Goal: Task Accomplishment & Management: Complete application form

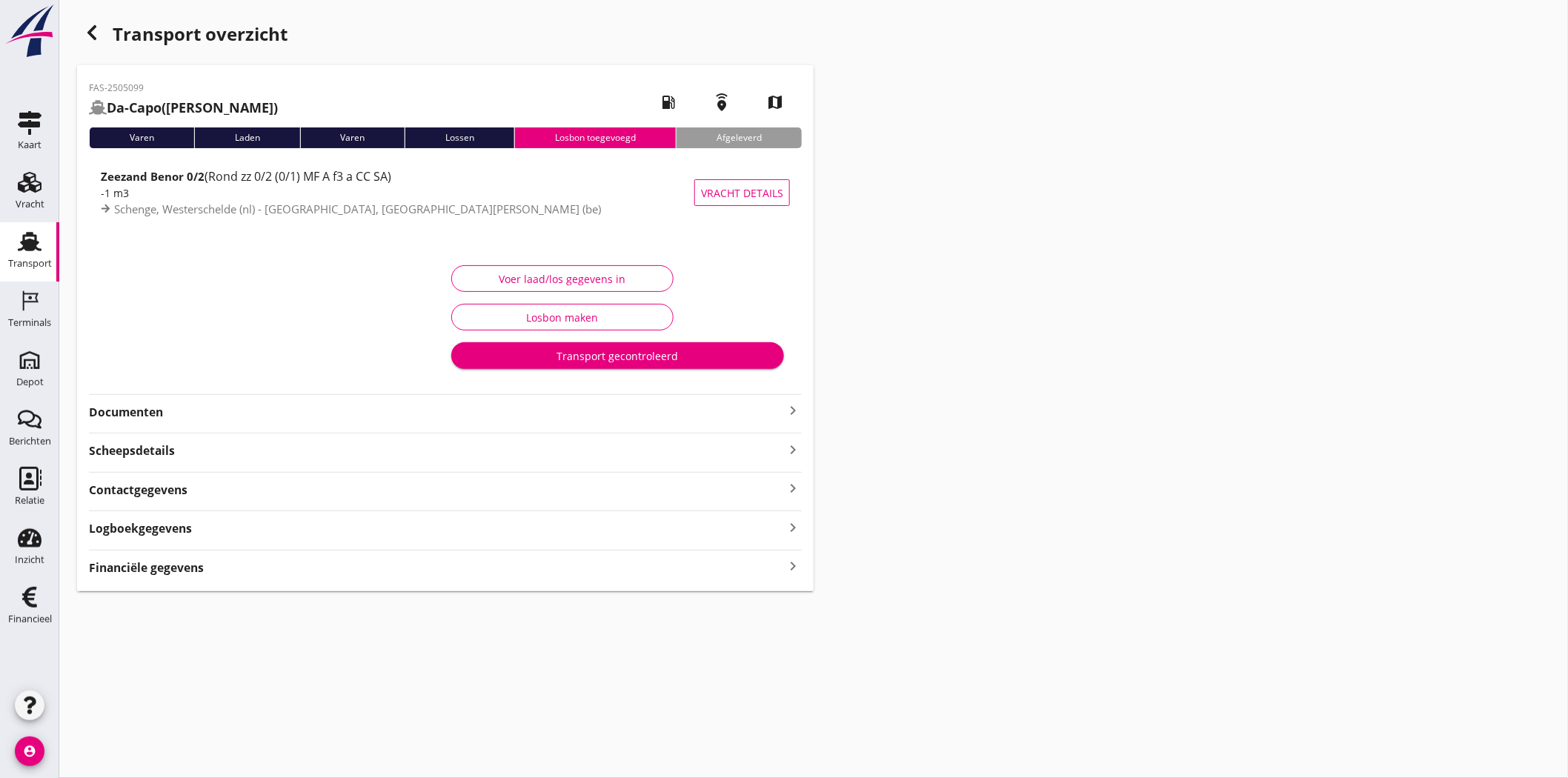
click at [114, 411] on strong "Documenten" at bounding box center [436, 413] width 695 height 17
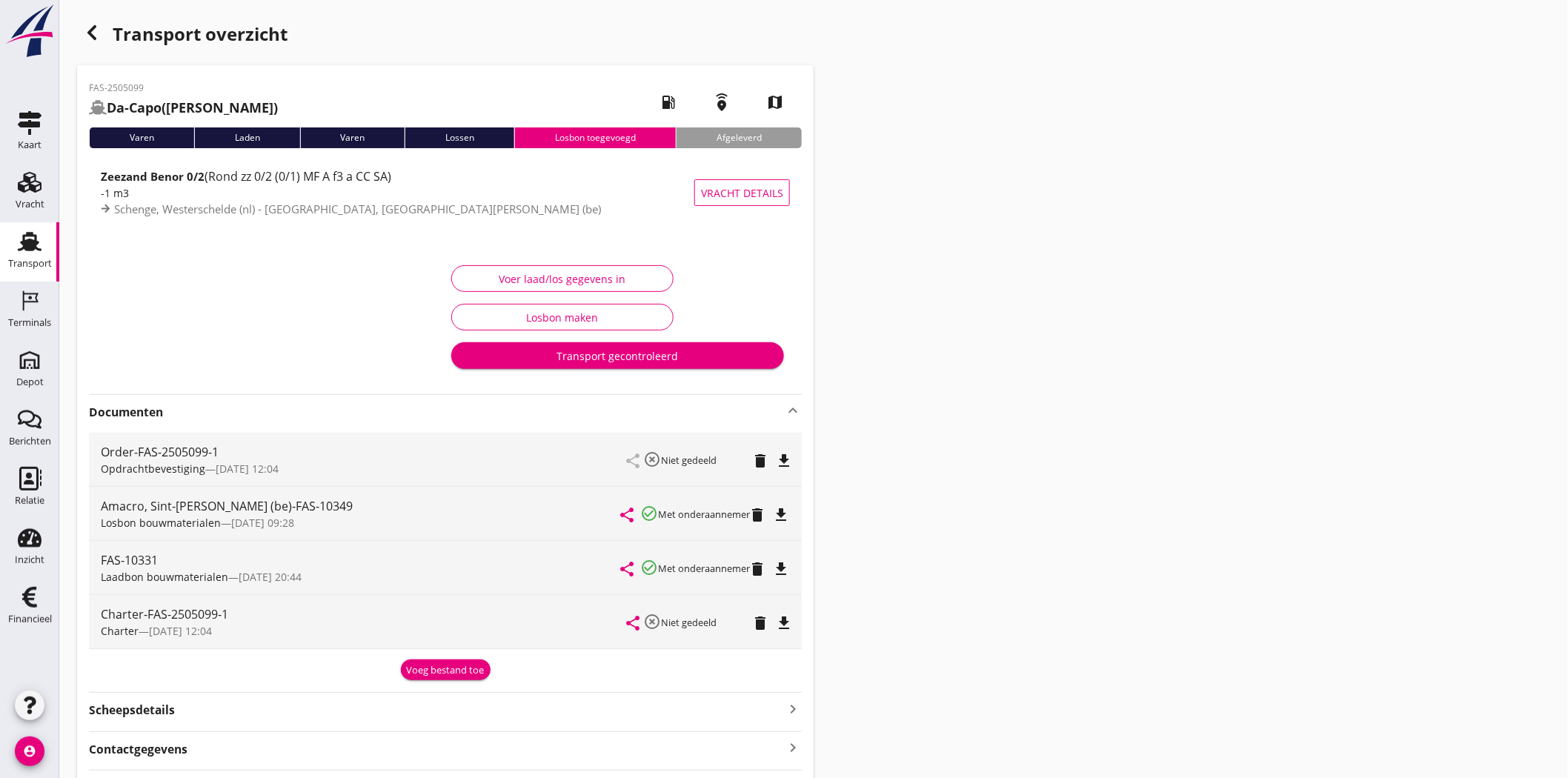
click at [34, 255] on div "Transport" at bounding box center [29, 264] width 43 height 21
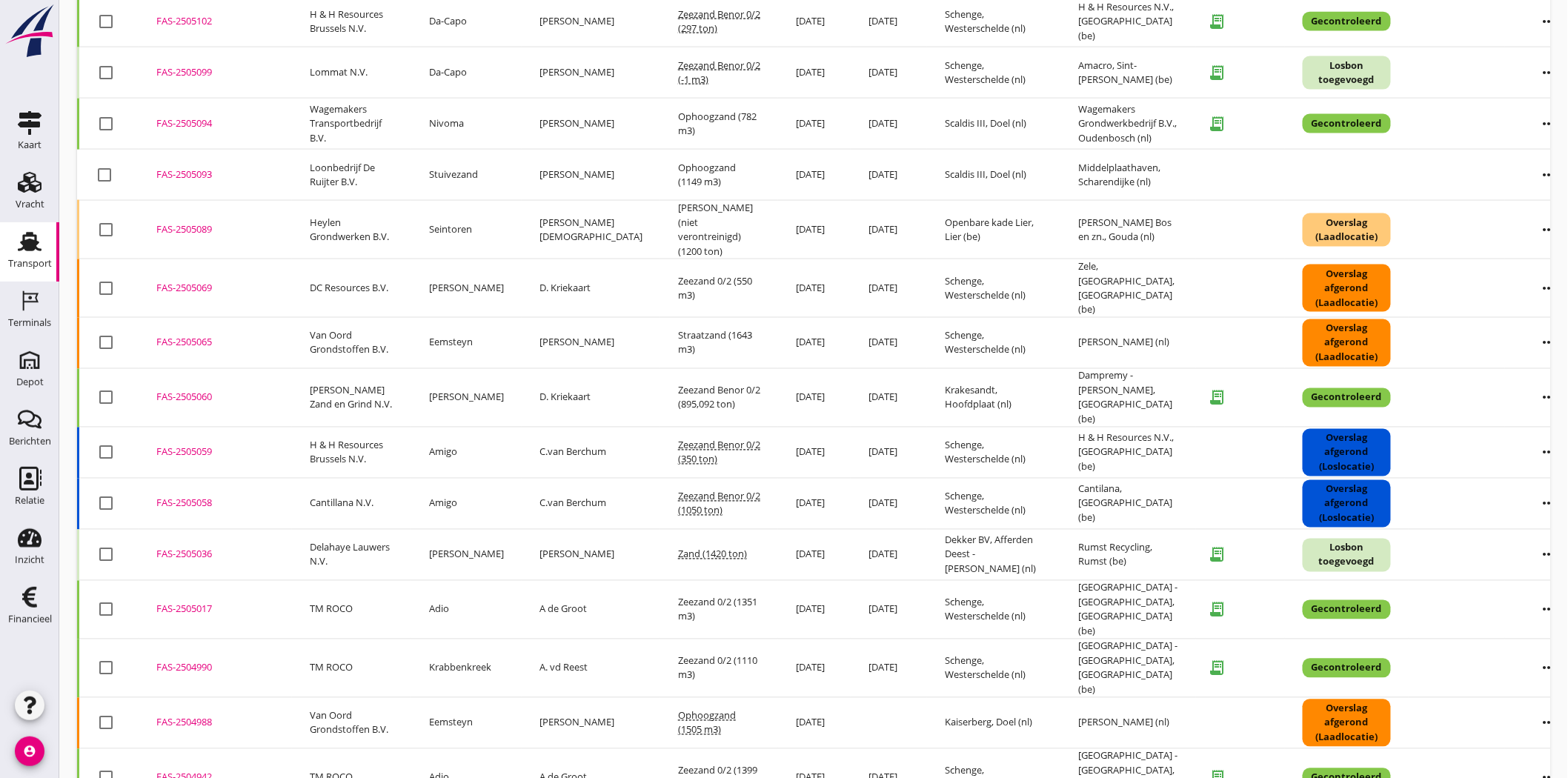
scroll to position [977, 0]
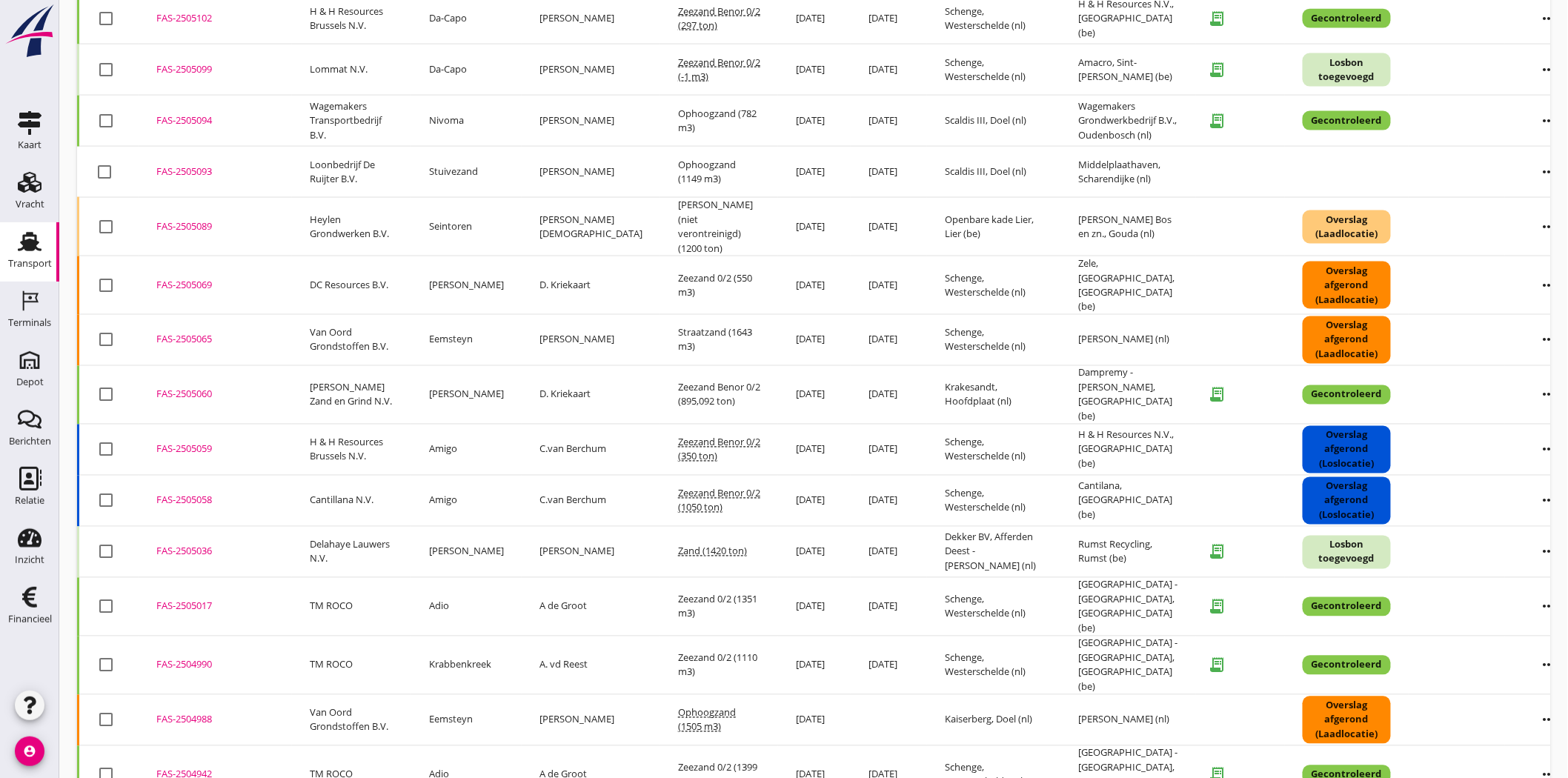
drag, startPoint x: 195, startPoint y: 476, endPoint x: 176, endPoint y: 477, distance: 19.0
click at [176, 545] on div "FAS-2505036" at bounding box center [215, 552] width 118 height 14
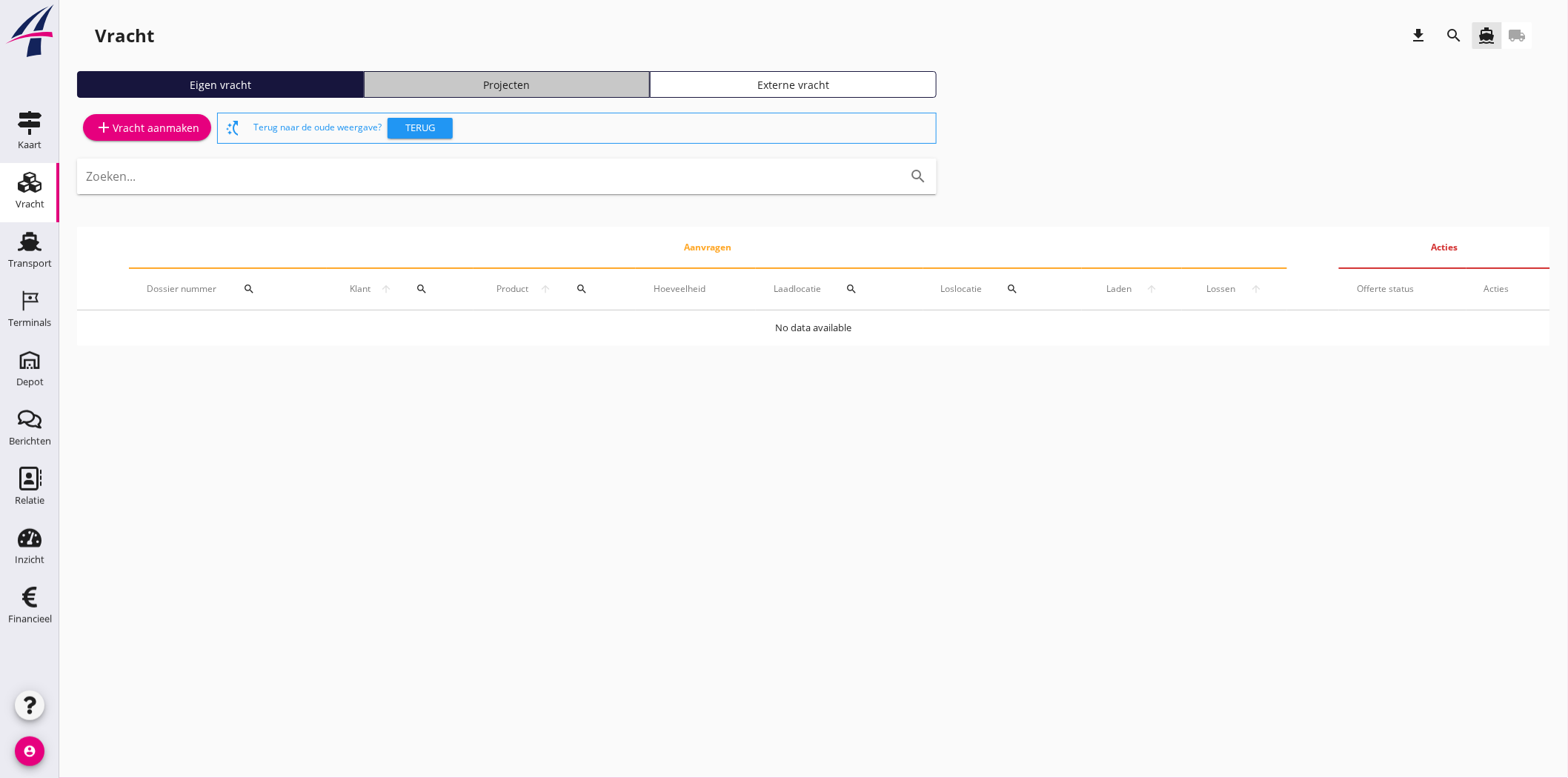
click at [560, 90] on div "Projecten" at bounding box center [507, 85] width 273 height 15
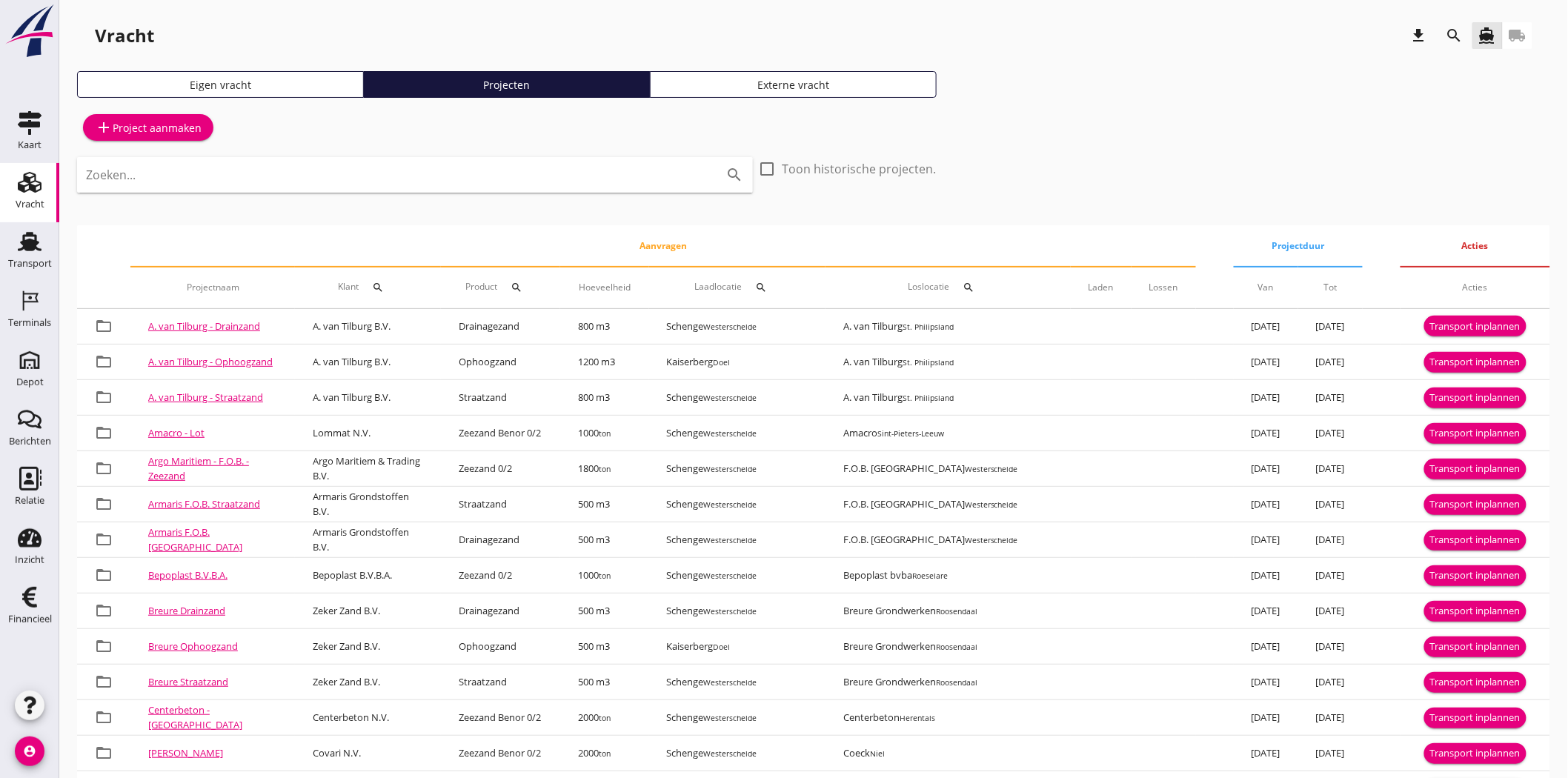
click at [1454, 30] on icon "search" at bounding box center [1455, 36] width 17 height 17
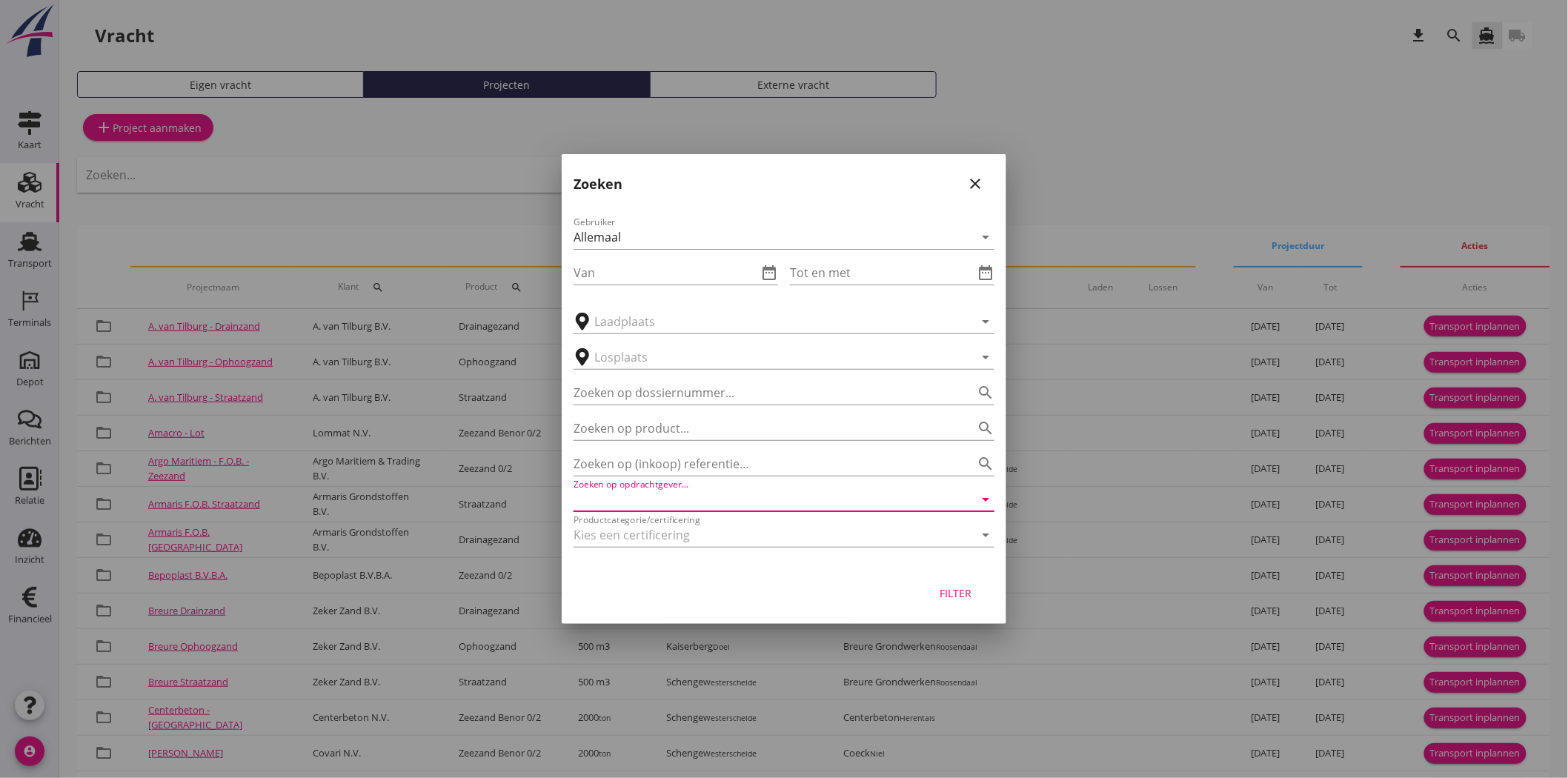
click at [601, 499] on input "Zoeken op opdrachtgever..." at bounding box center [763, 499] width 380 height 24
click at [647, 536] on div "Cantillana N.V." at bounding box center [784, 536] width 397 height 17
type input "Cantillana N.V."
click at [956, 590] on div "Filter" at bounding box center [956, 593] width 41 height 15
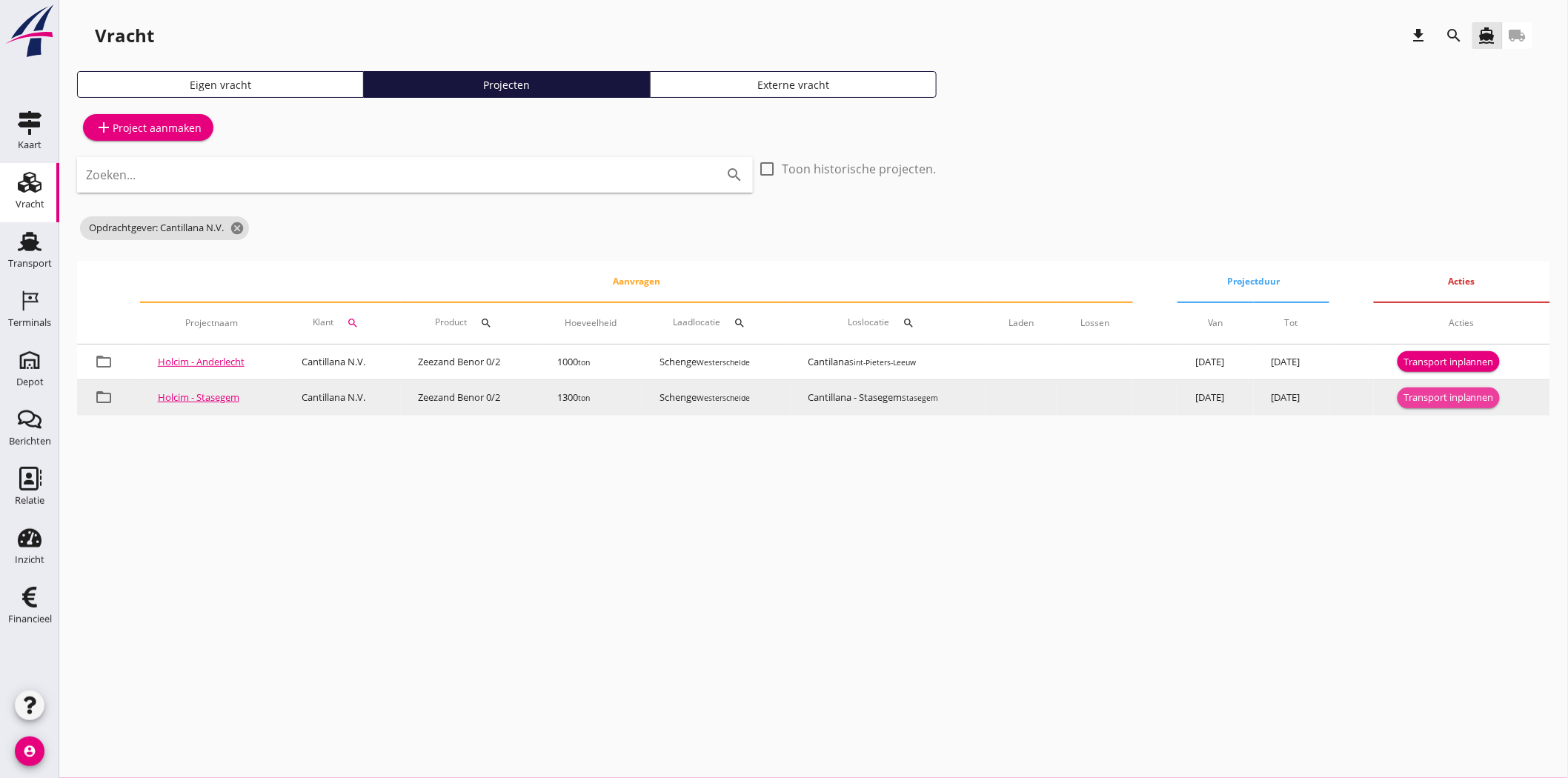
click at [1450, 393] on div "Transport inplannen" at bounding box center [1449, 397] width 90 height 14
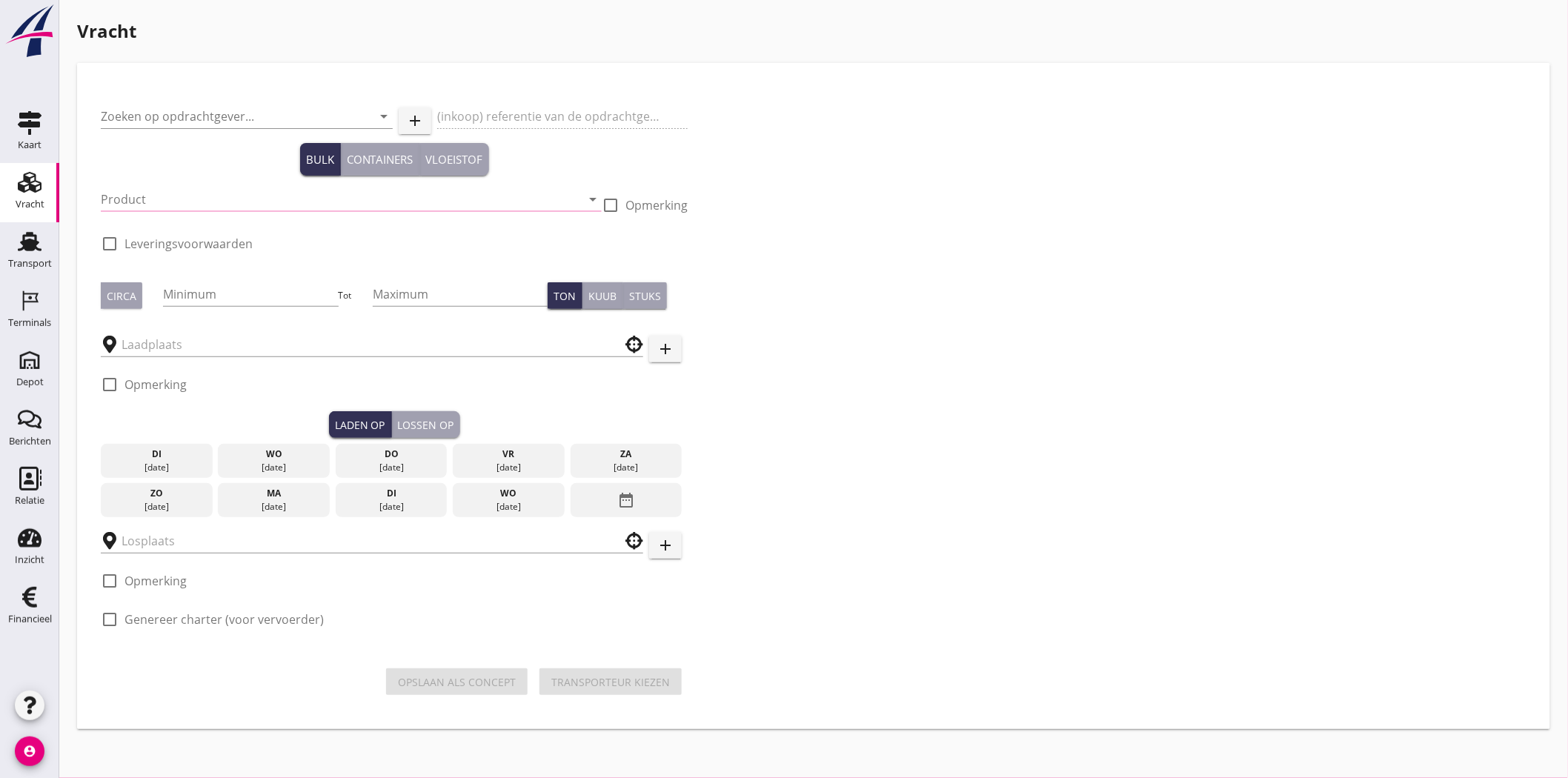
type input "Cantillana N.V."
type input "5500108953 - 10 - 15607290"
type input "Zeezand Benor 0/2 (6120)"
checkbox input "true"
type input "1300"
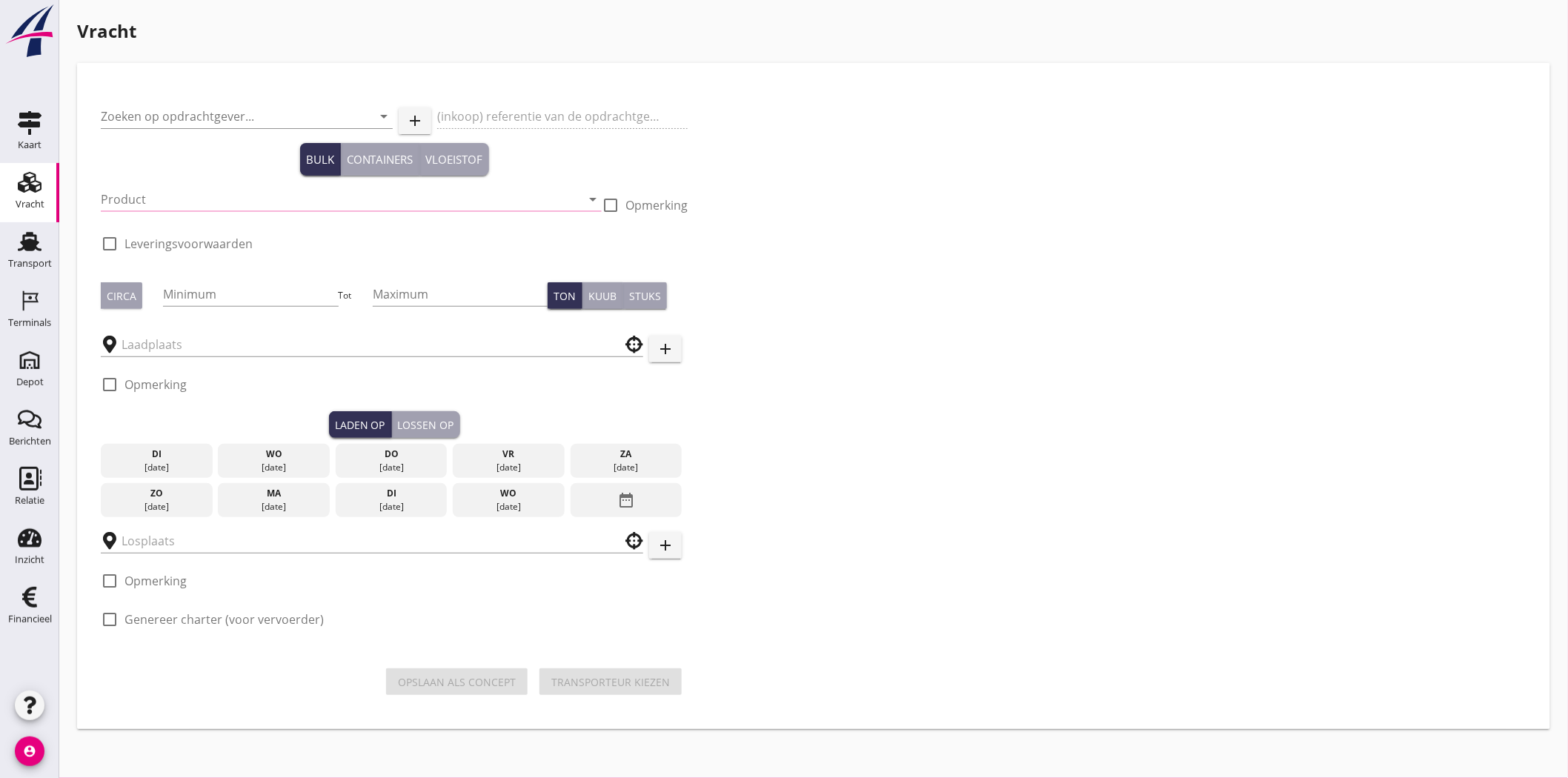
checkbox input "true"
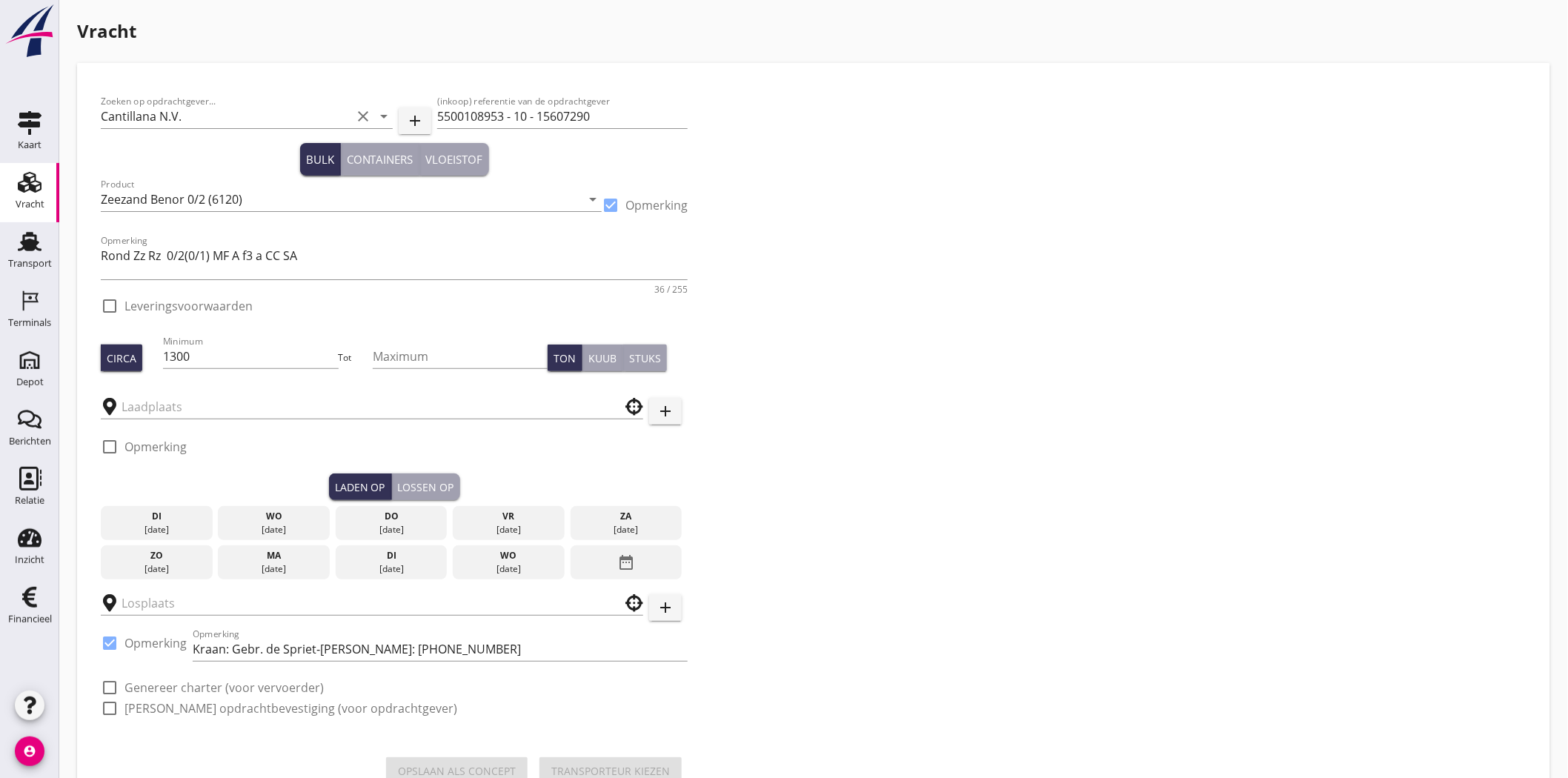
checkbox input "true"
type input "Schenge"
type input "Cantillana - Stasegem"
checkbox input "true"
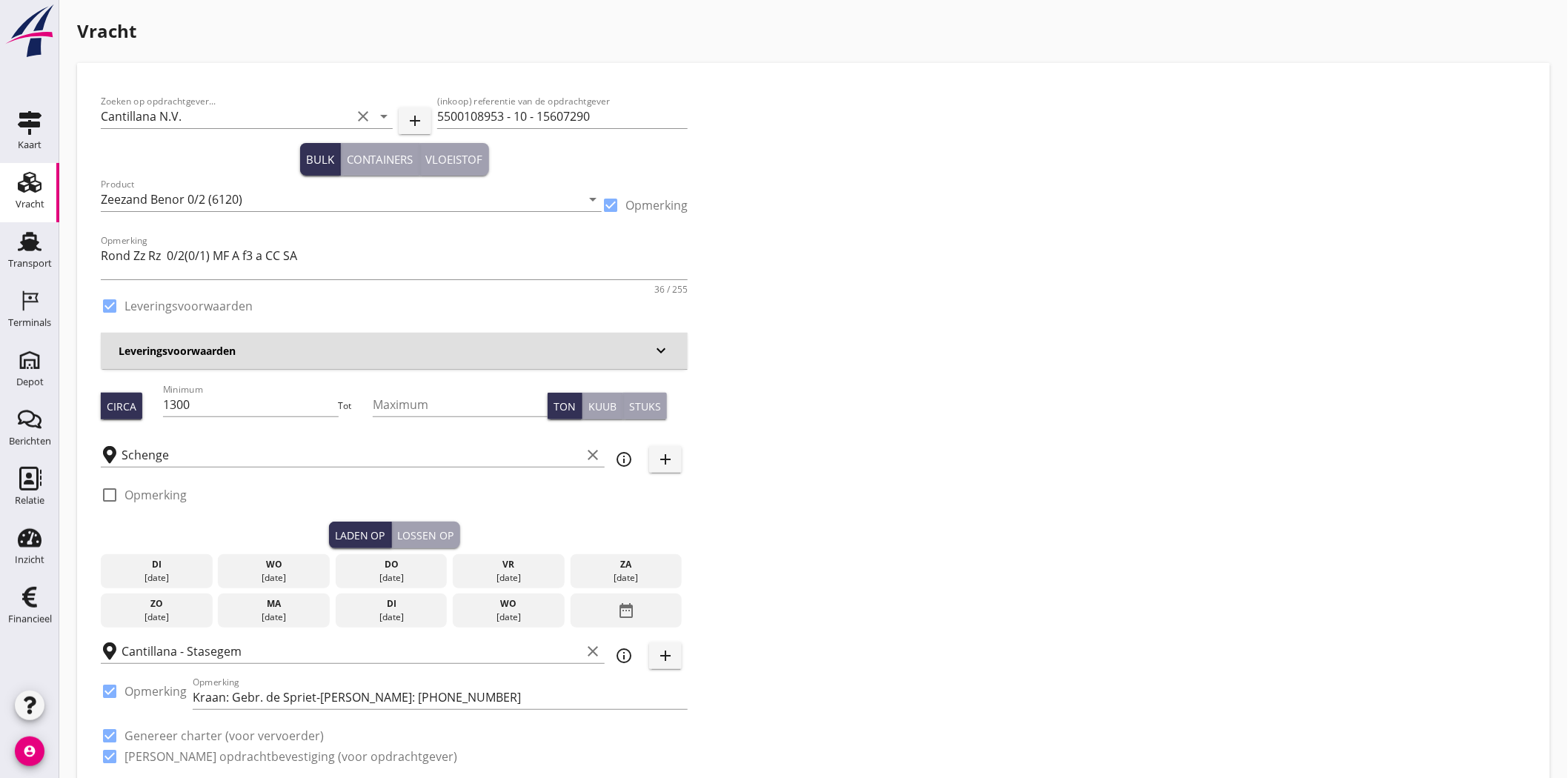
type input "4.19"
checkbox input "false"
radio input "false"
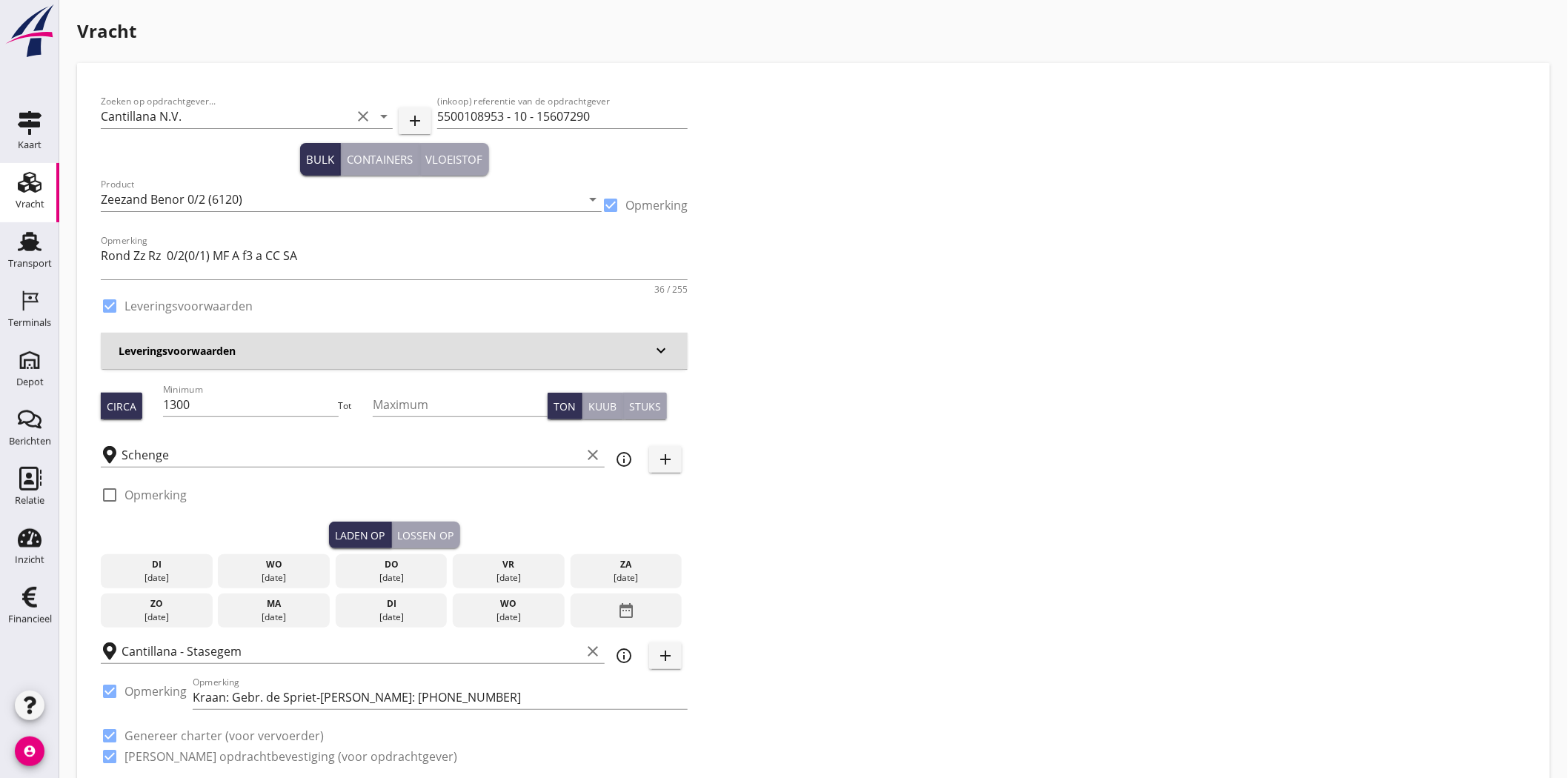
checkbox input "true"
type input "1"
type input "9.7"
checkbox input "false"
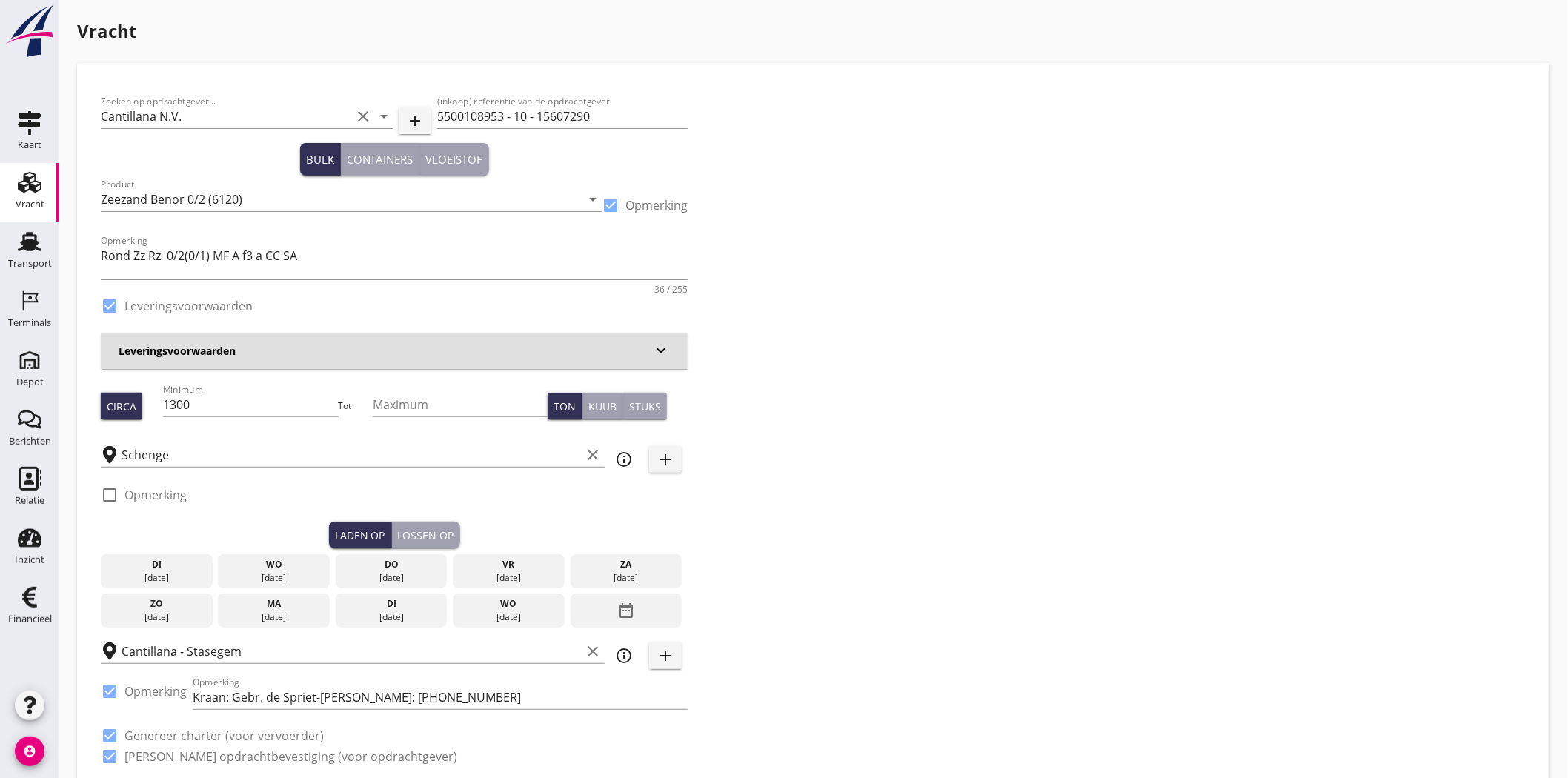
radio input "false"
checkbox input "true"
type input "1"
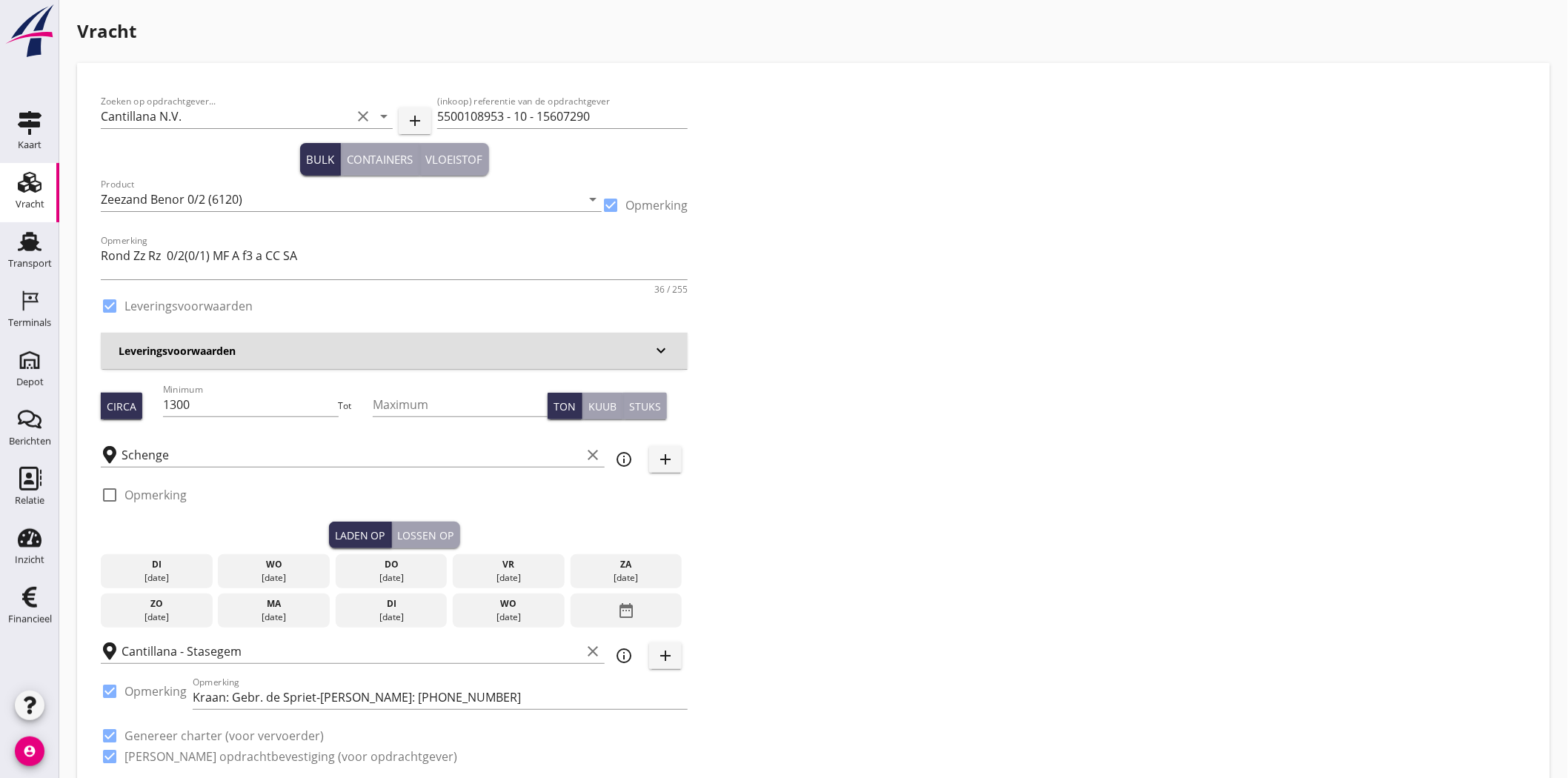
type input "1"
type input "60"
drag, startPoint x: 201, startPoint y: 404, endPoint x: 137, endPoint y: 404, distance: 64.0
click at [137, 404] on div "Circa Minimum 1300 Tot Maximum Ton Kuub Stuks" at bounding box center [394, 406] width 586 height 50
click at [1077, 487] on div "Zoeken op opdrachtgever... Cantillana N.V. clear arrow_drop_down add (inkoop) r…" at bounding box center [813, 435] width 1437 height 697
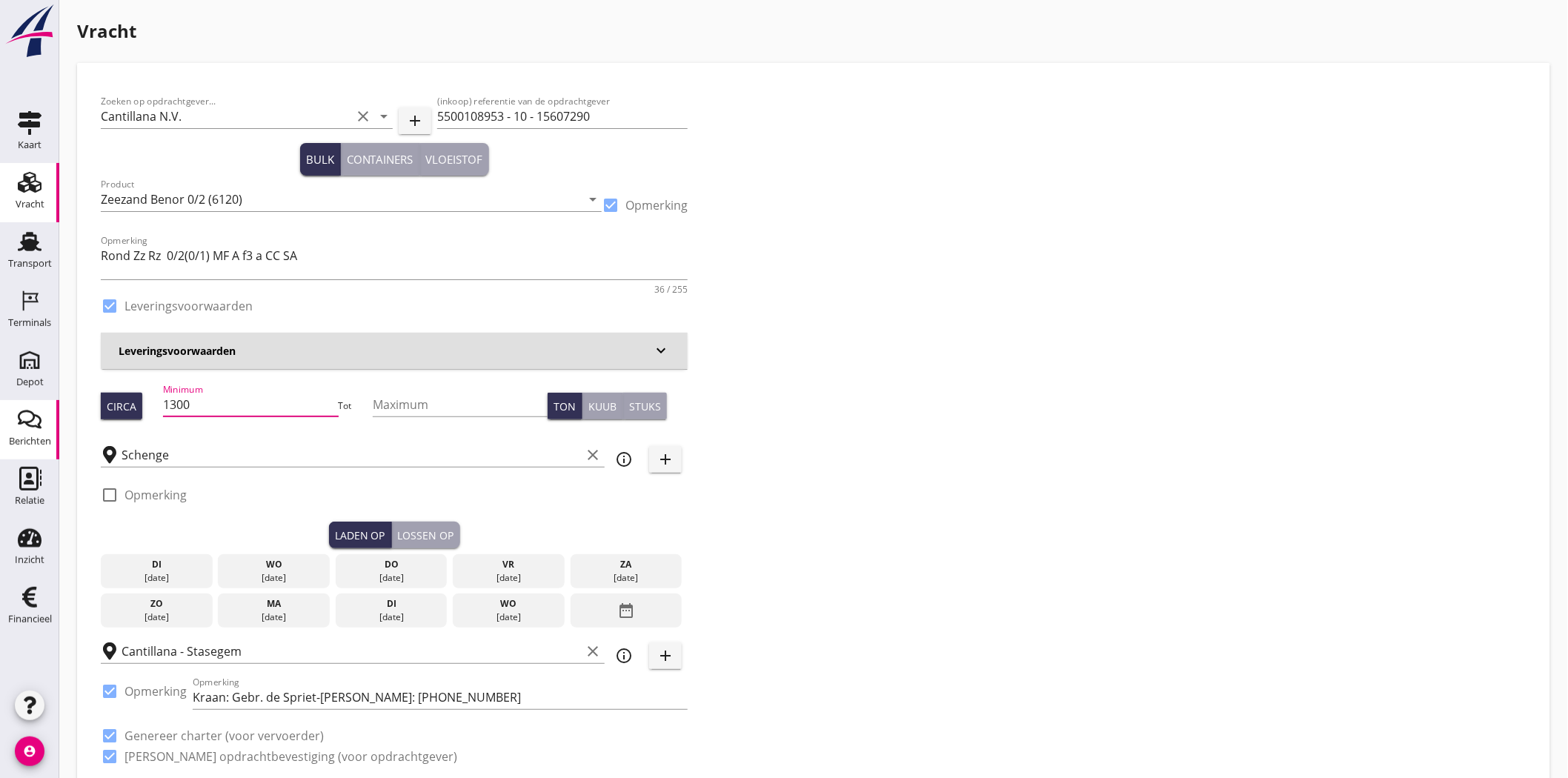
drag, startPoint x: 225, startPoint y: 409, endPoint x: 19, endPoint y: 417, distance: 206.2
type input "1200"
click at [868, 356] on div "Zoeken op opdrachtgever... Cantillana N.V. clear arrow_drop_down add (inkoop) r…" at bounding box center [813, 435] width 1437 height 697
click at [249, 557] on div "[DATE]" at bounding box center [274, 571] width 112 height 34
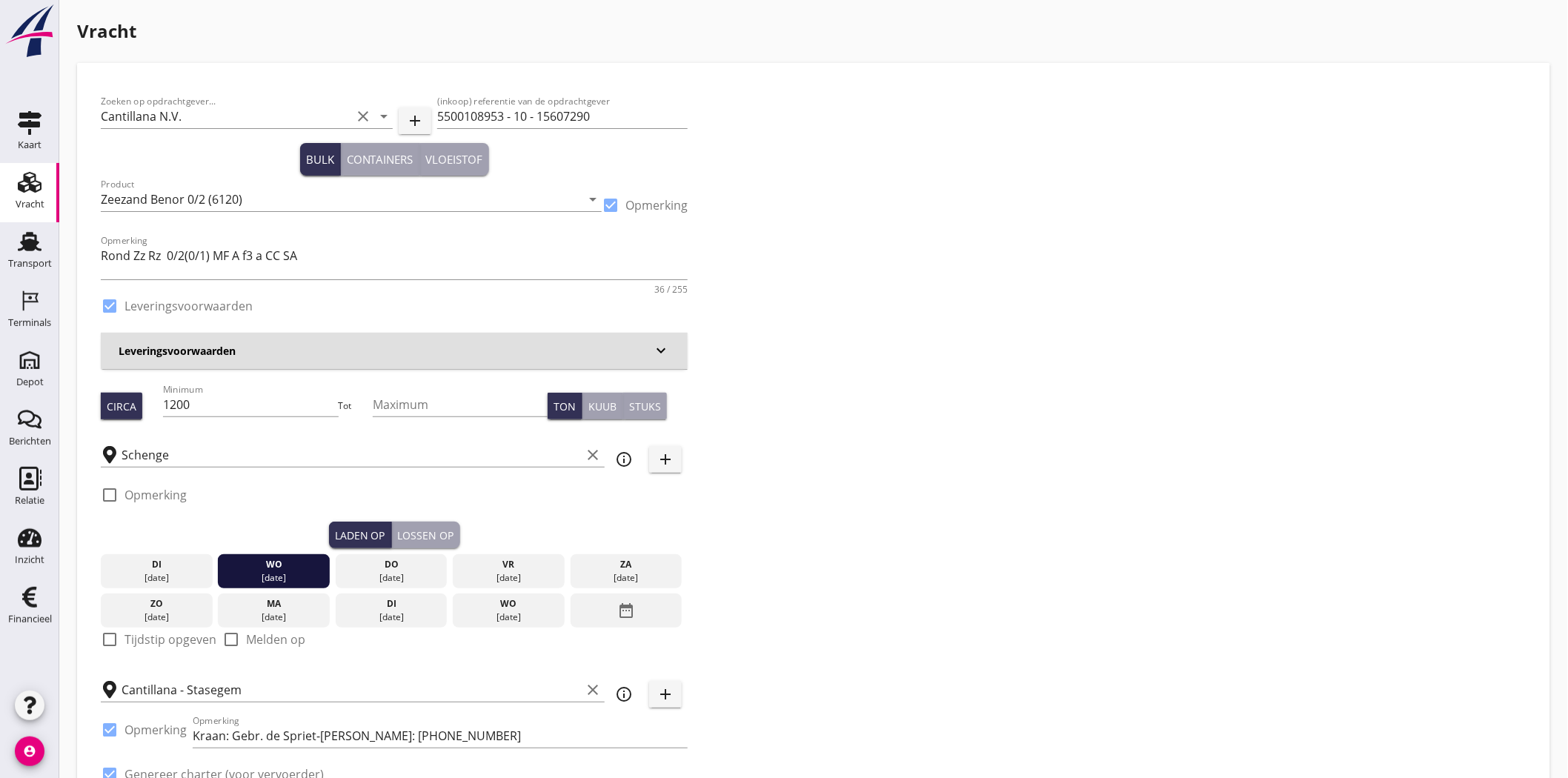
click at [421, 532] on div "Lossen op" at bounding box center [426, 536] width 57 height 15
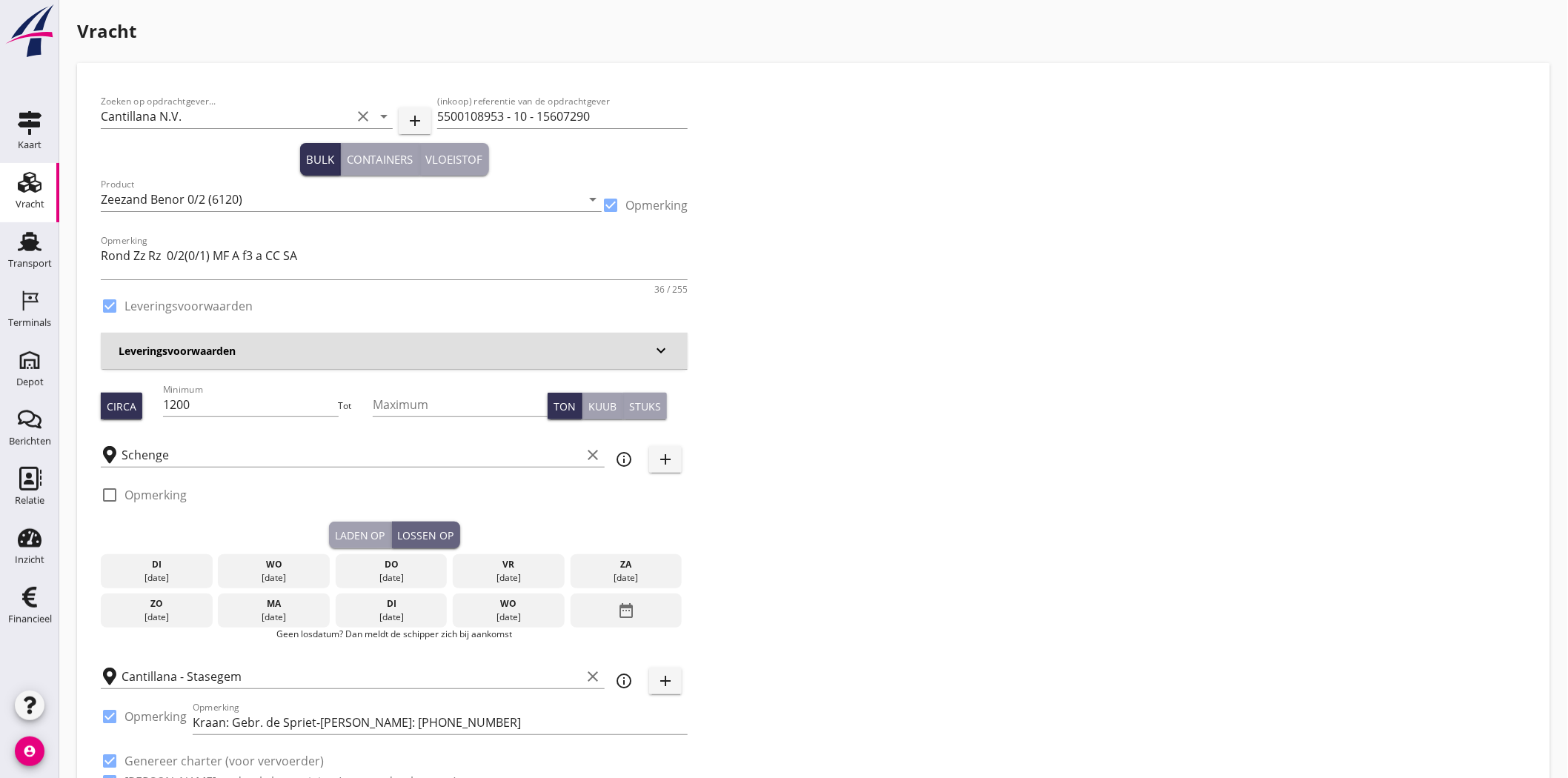
click at [418, 555] on div "[DATE]" at bounding box center [391, 571] width 112 height 34
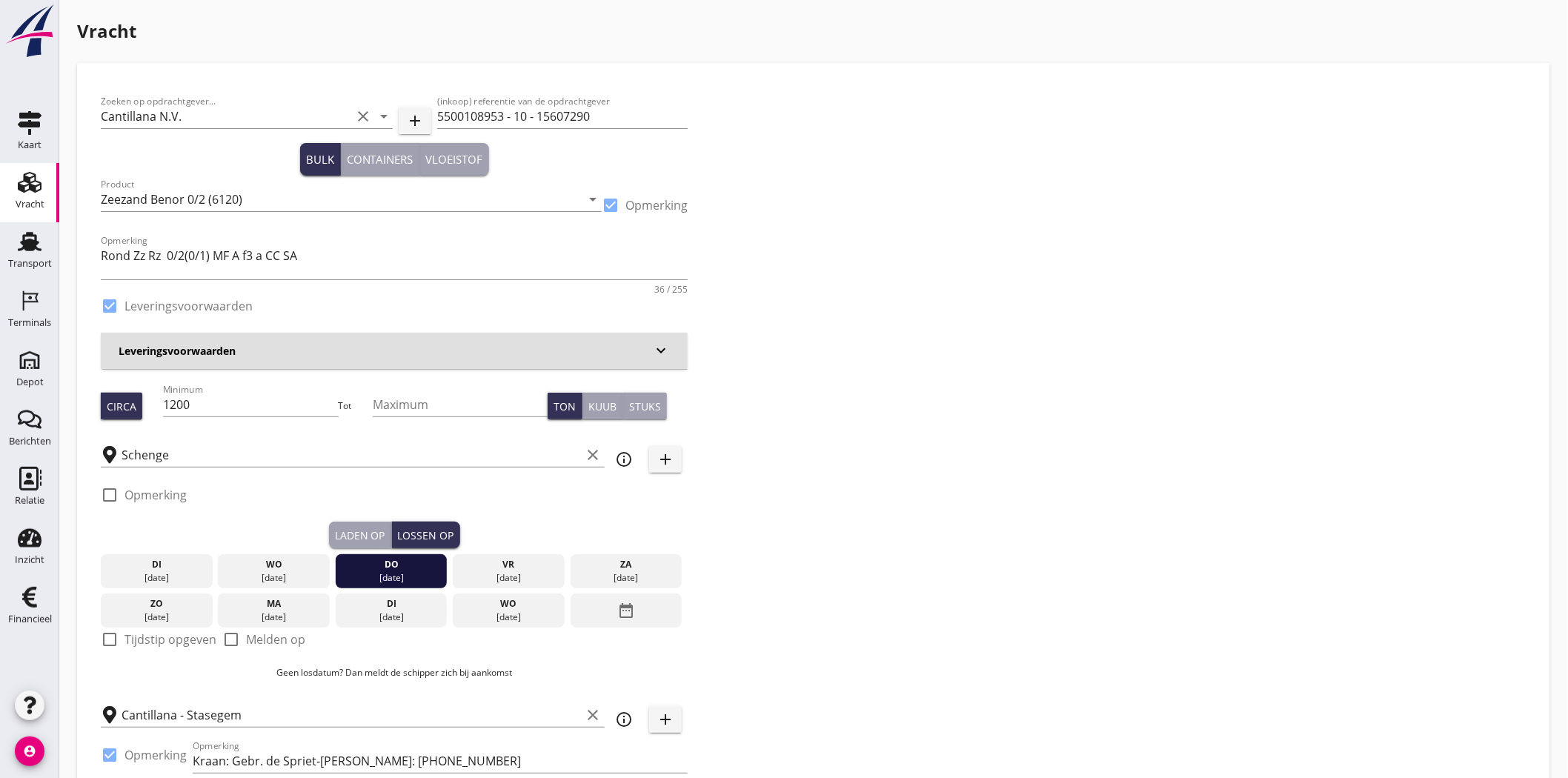
click at [868, 506] on div "Zoeken op opdrachtgever... Cantillana N.V. clear arrow_drop_down add (inkoop) r…" at bounding box center [813, 466] width 1437 height 761
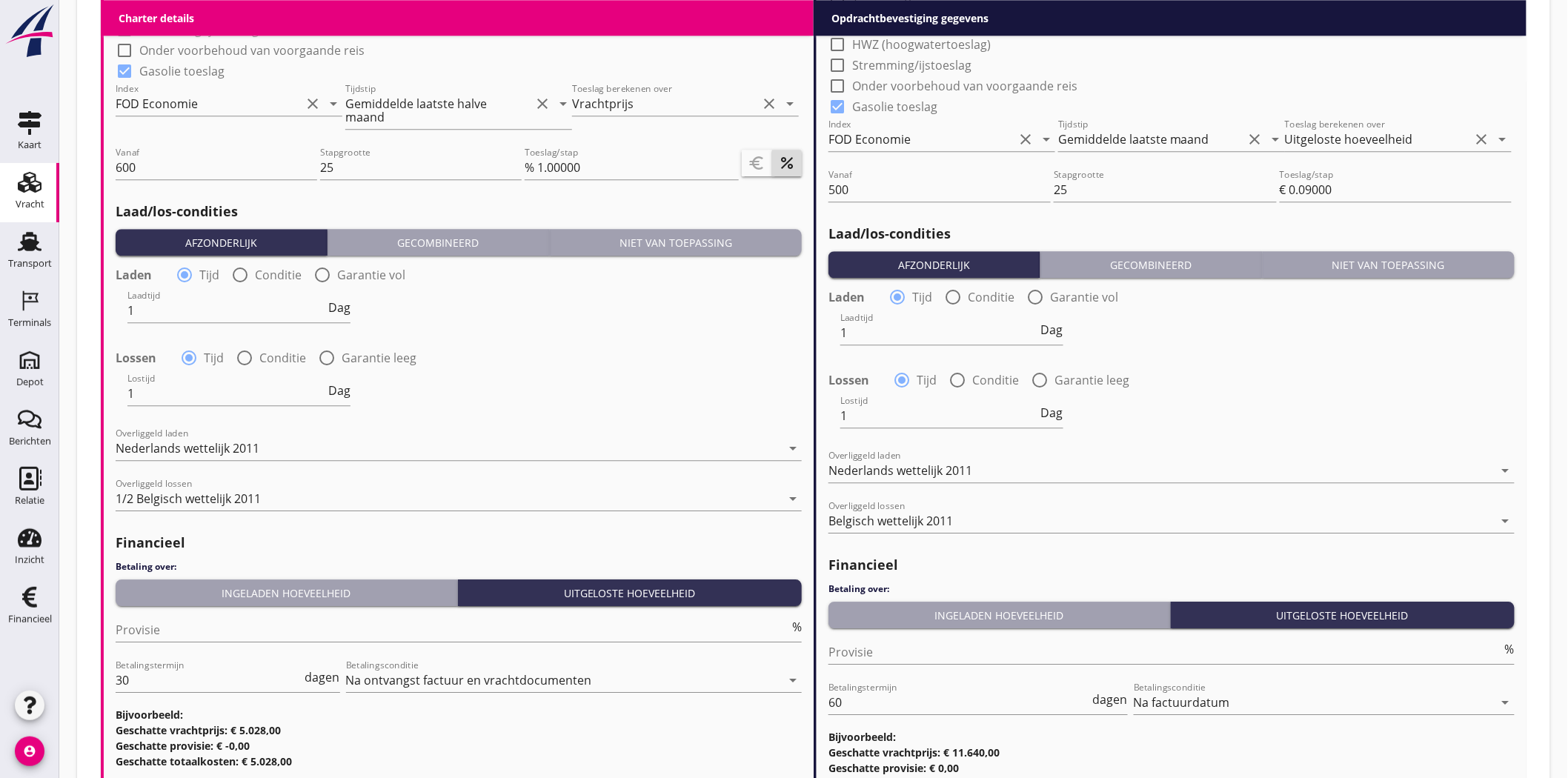
scroll to position [1680, 0]
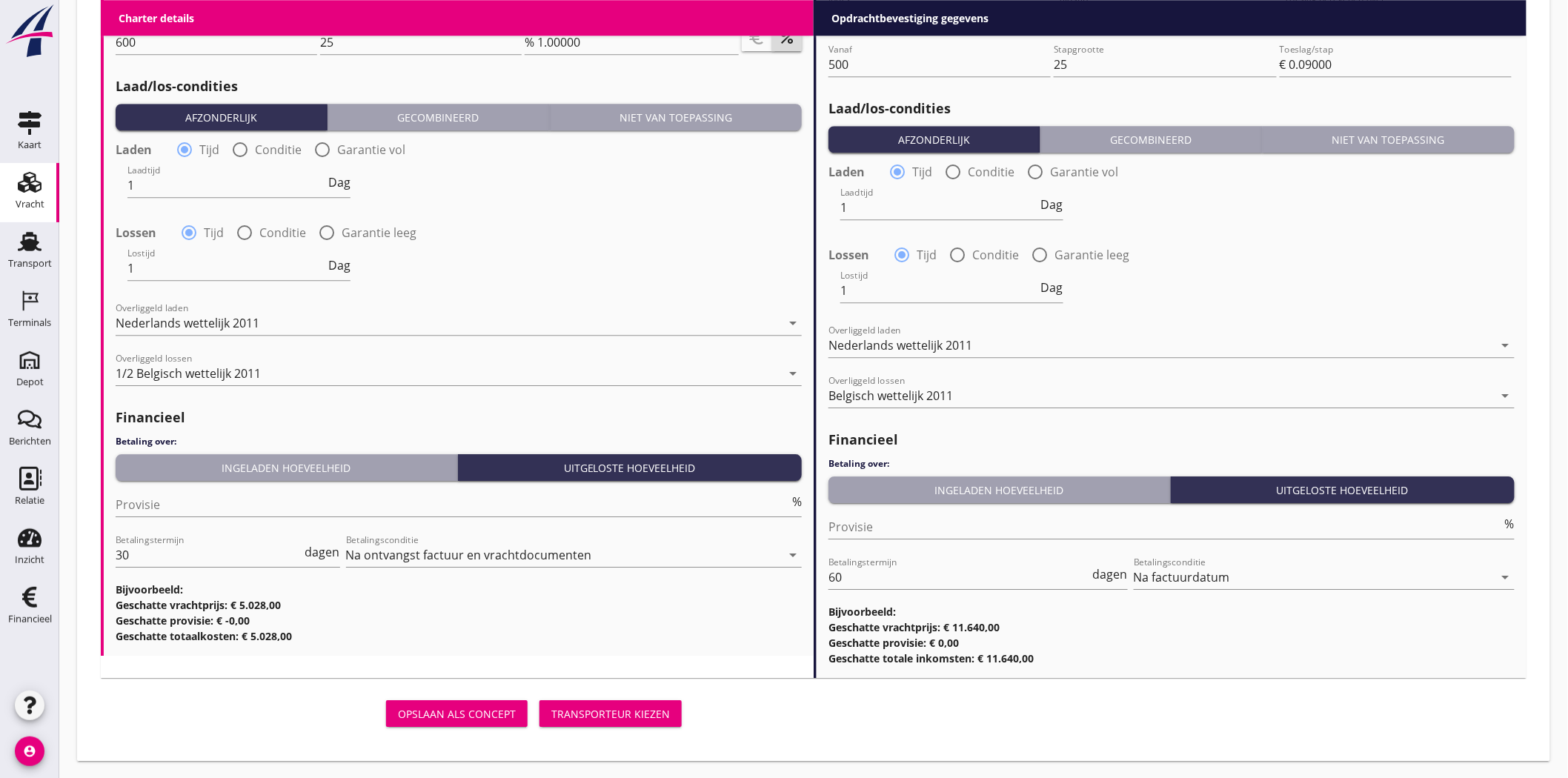
click at [593, 721] on button "Transporteur kiezen" at bounding box center [610, 714] width 142 height 27
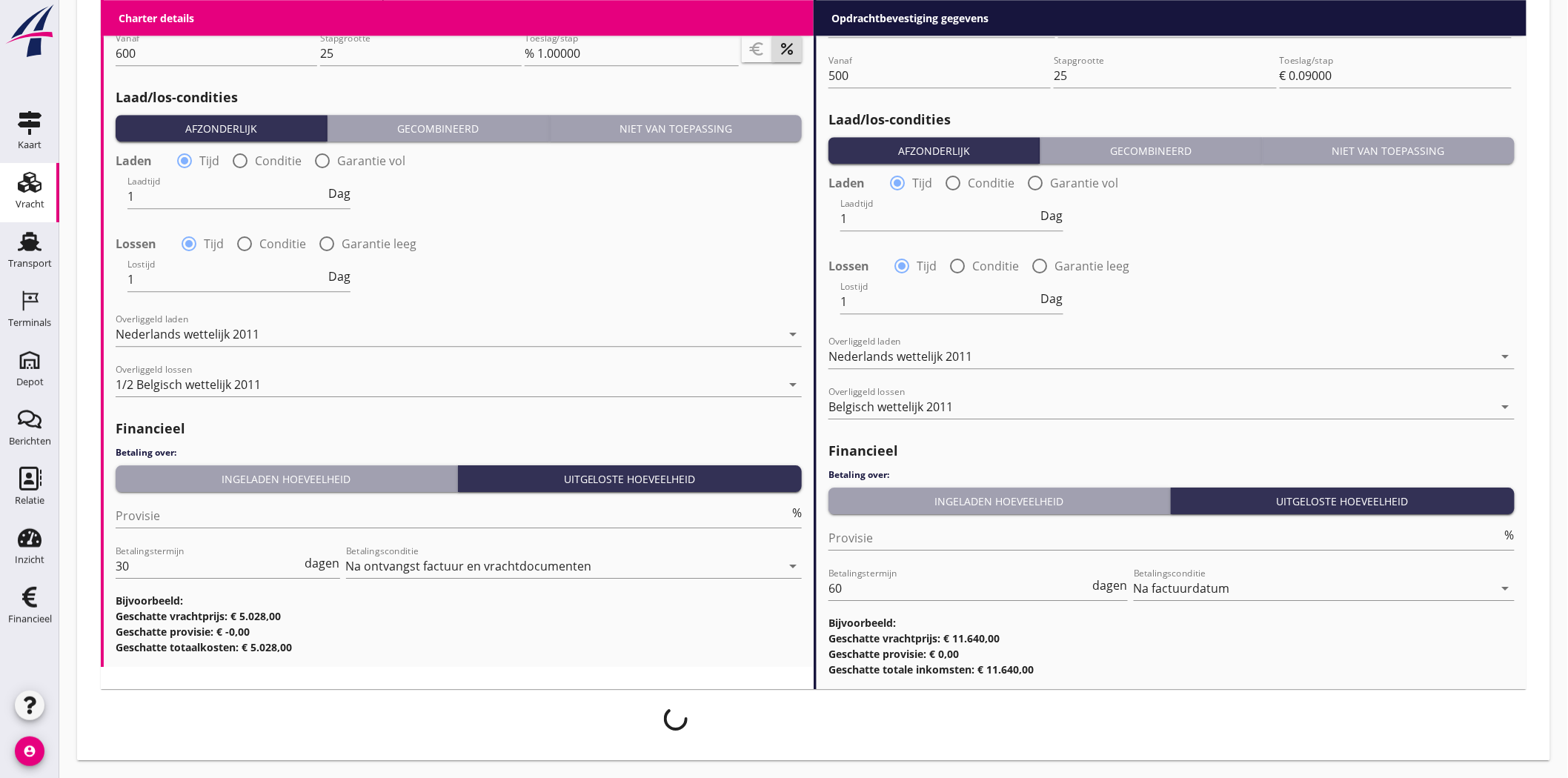
scroll to position [1669, 0]
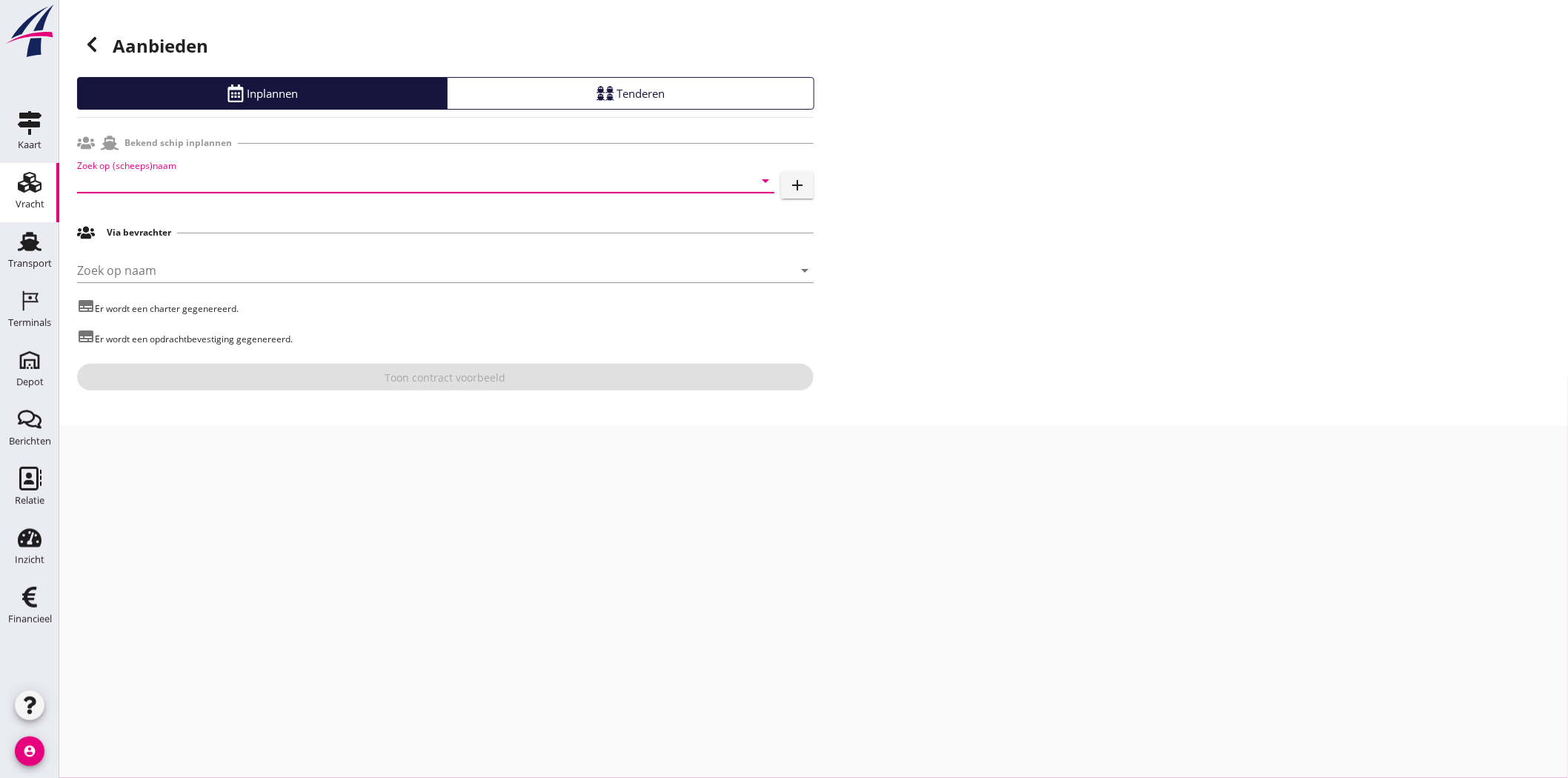
click at [335, 170] on input "Zoek op (scheeps)naam" at bounding box center [405, 181] width 656 height 24
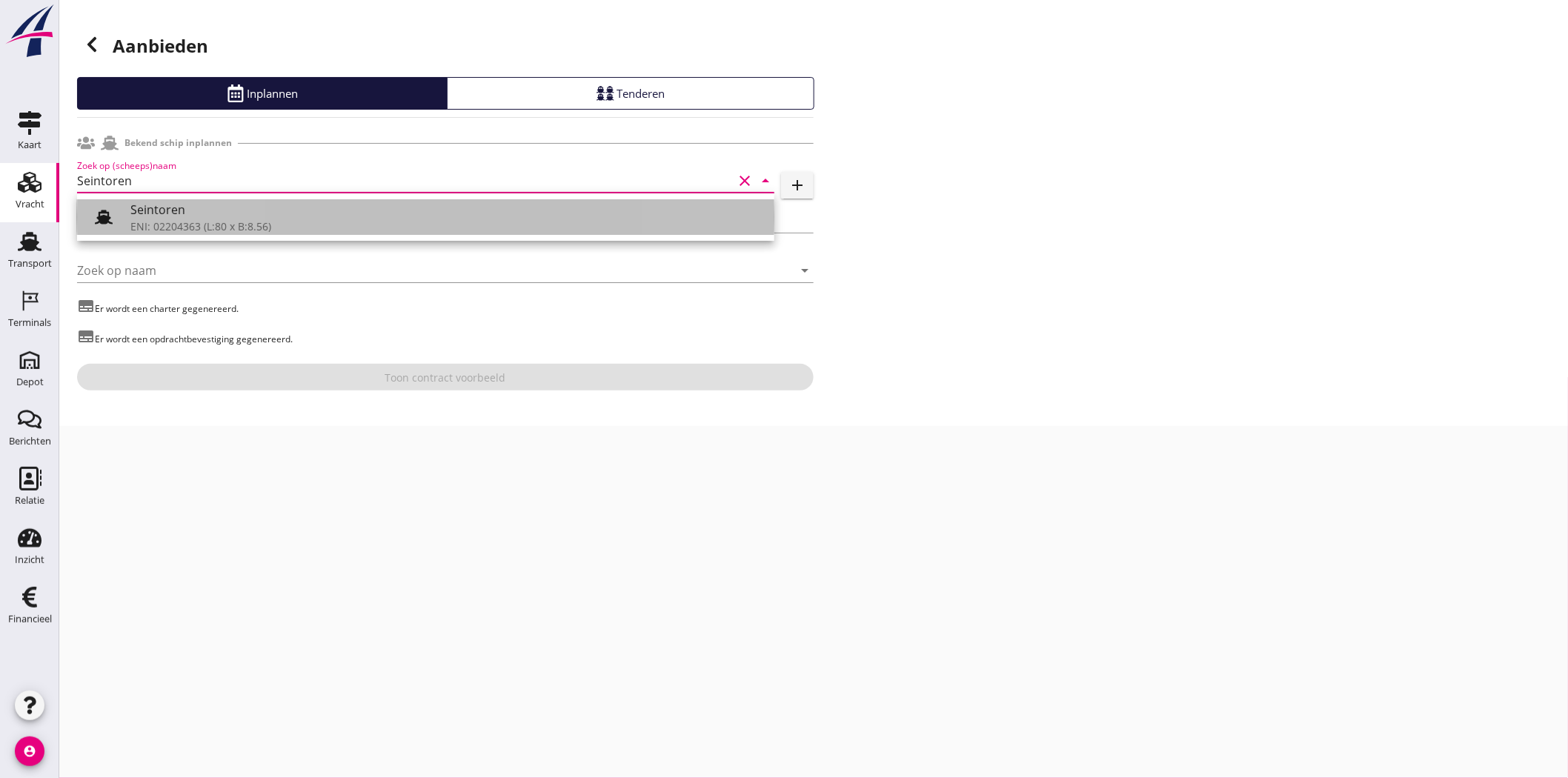
click at [209, 215] on div "Seintoren" at bounding box center [446, 210] width 632 height 17
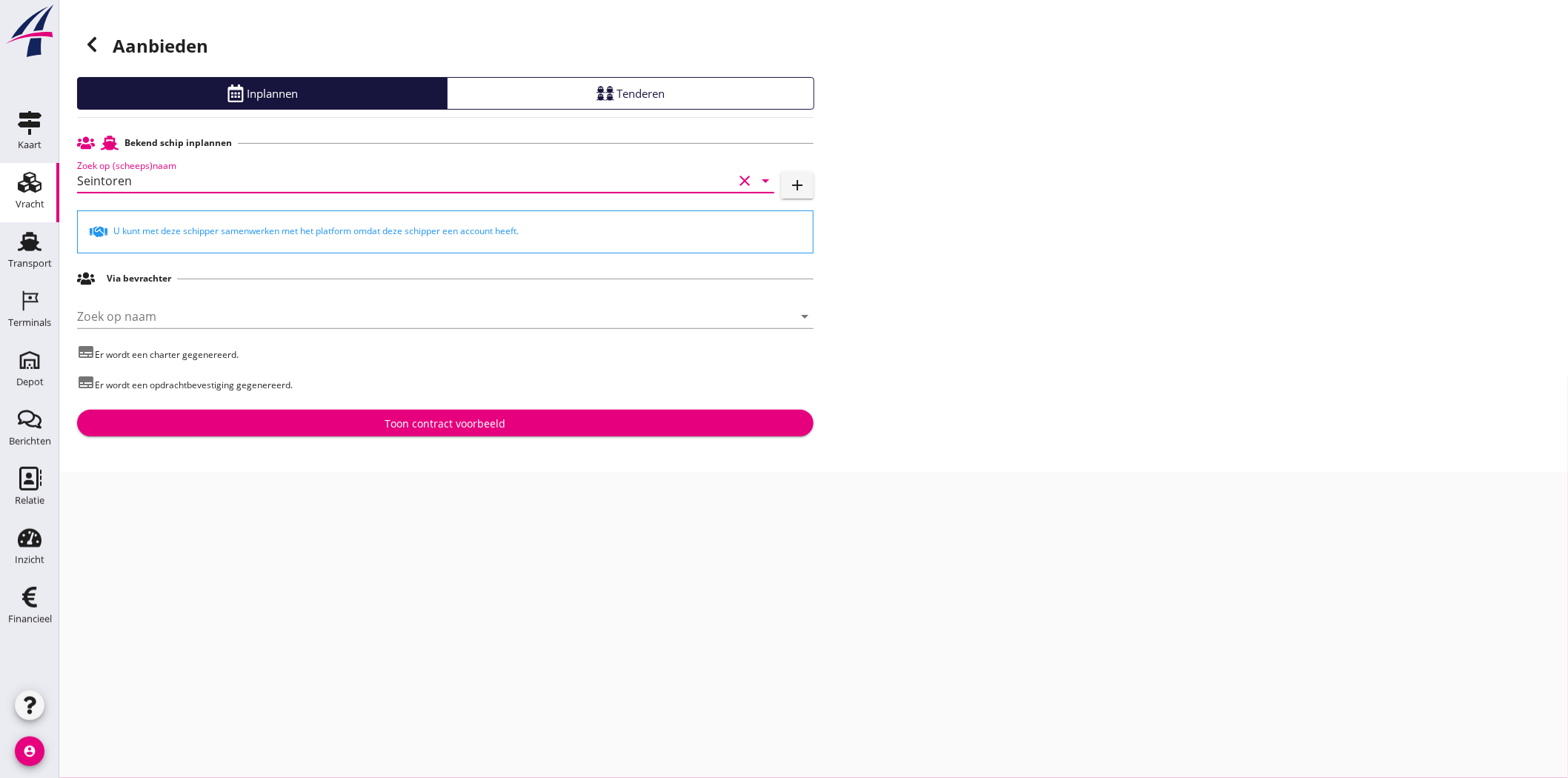
type input "Seintoren"
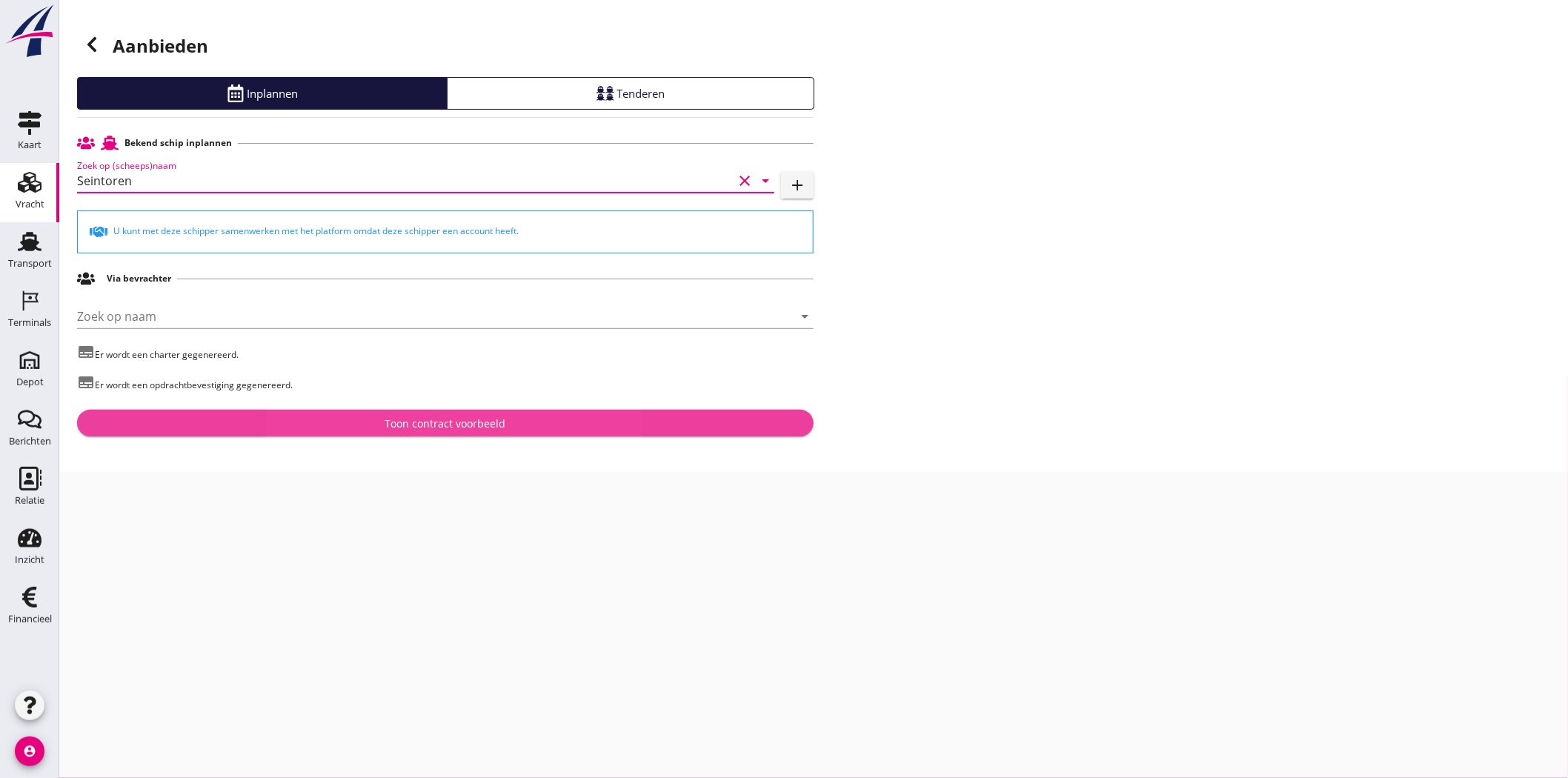
click at [460, 415] on button "Toon contract voorbeeld" at bounding box center [445, 423] width 736 height 27
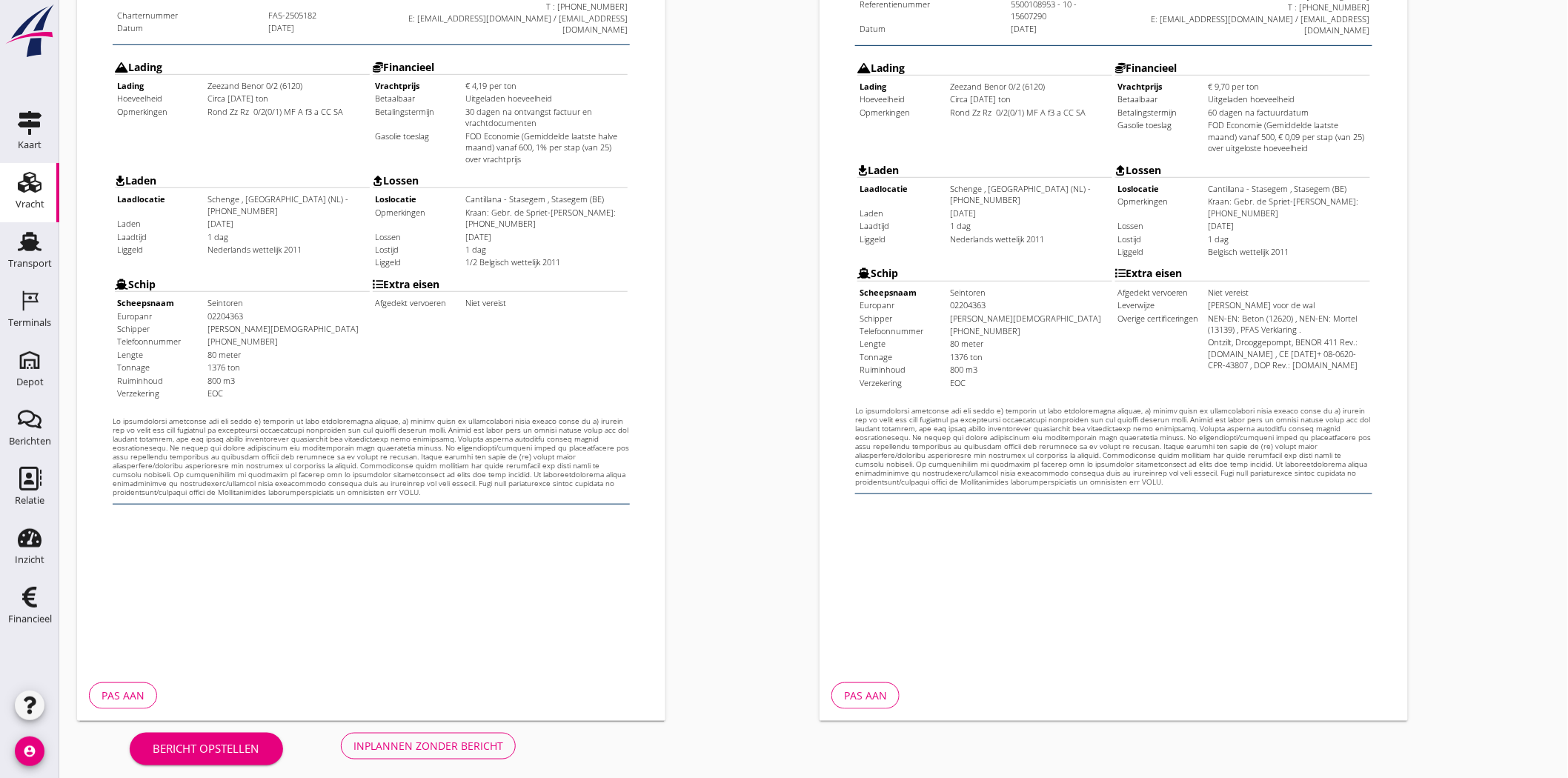
scroll to position [318, 0]
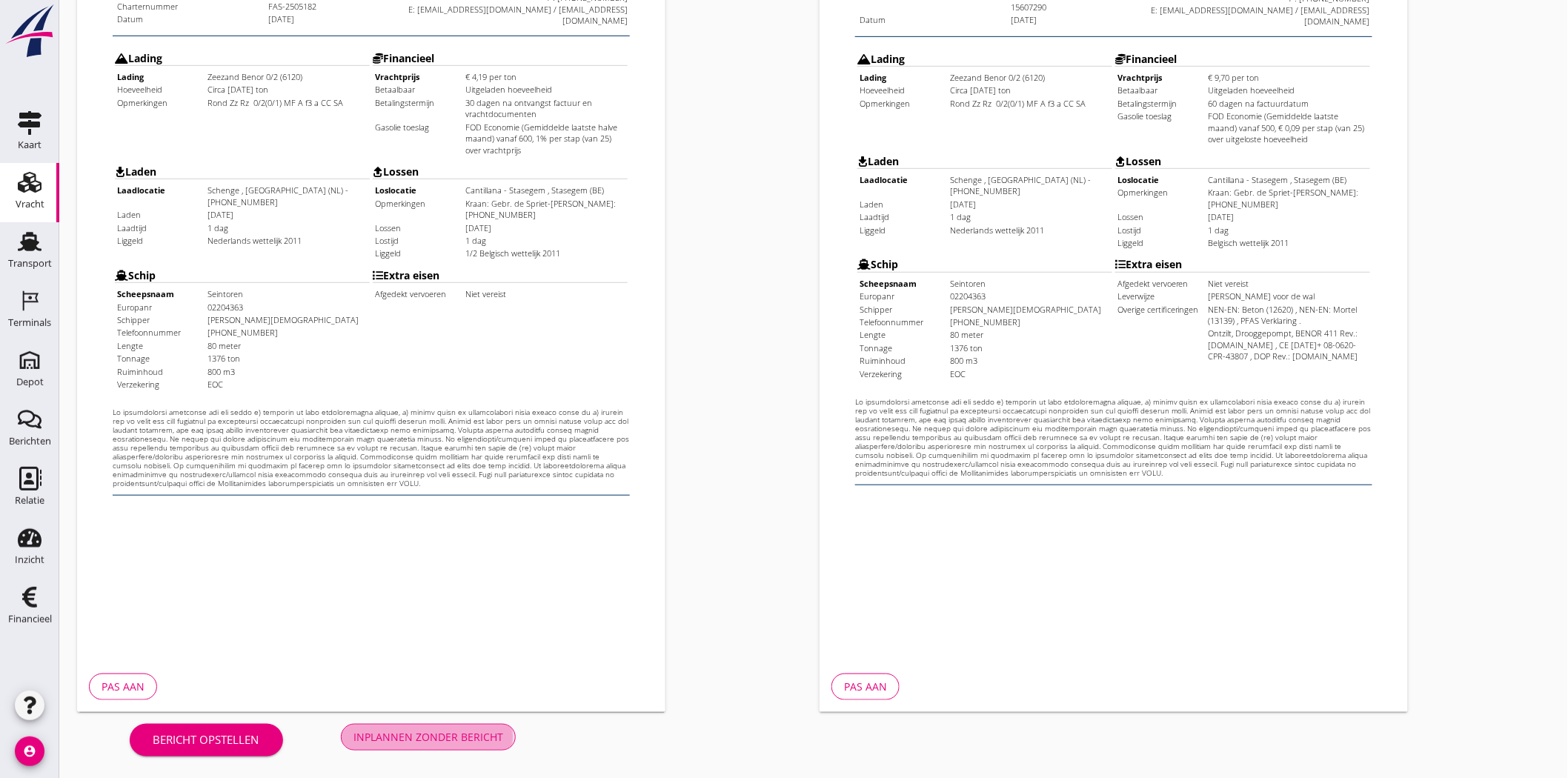
click at [428, 739] on div "Inplannen zonder bericht" at bounding box center [429, 737] width 150 height 15
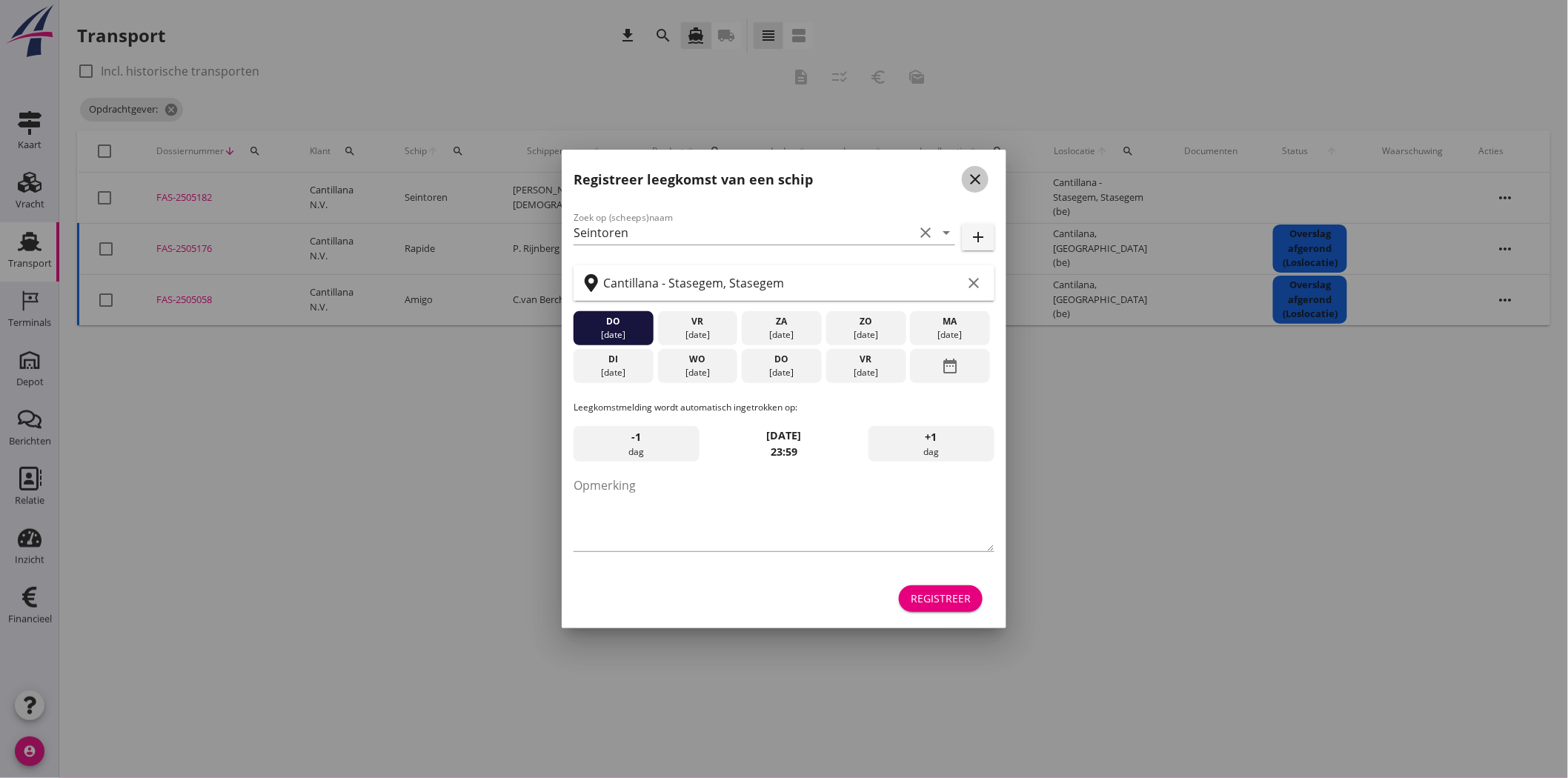
click at [983, 171] on icon "close" at bounding box center [975, 179] width 17 height 17
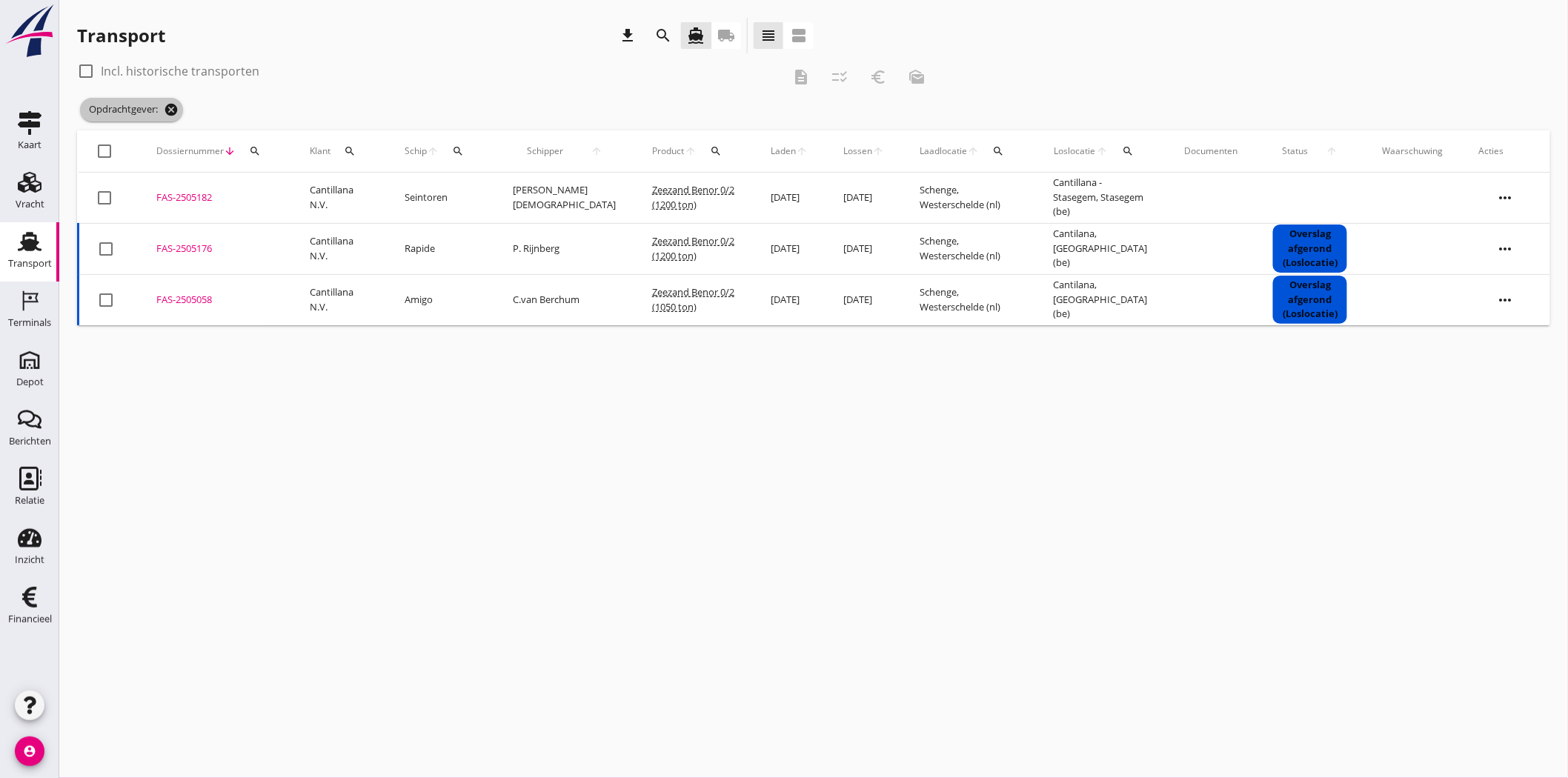
click at [172, 105] on icon "cancel" at bounding box center [170, 109] width 14 height 14
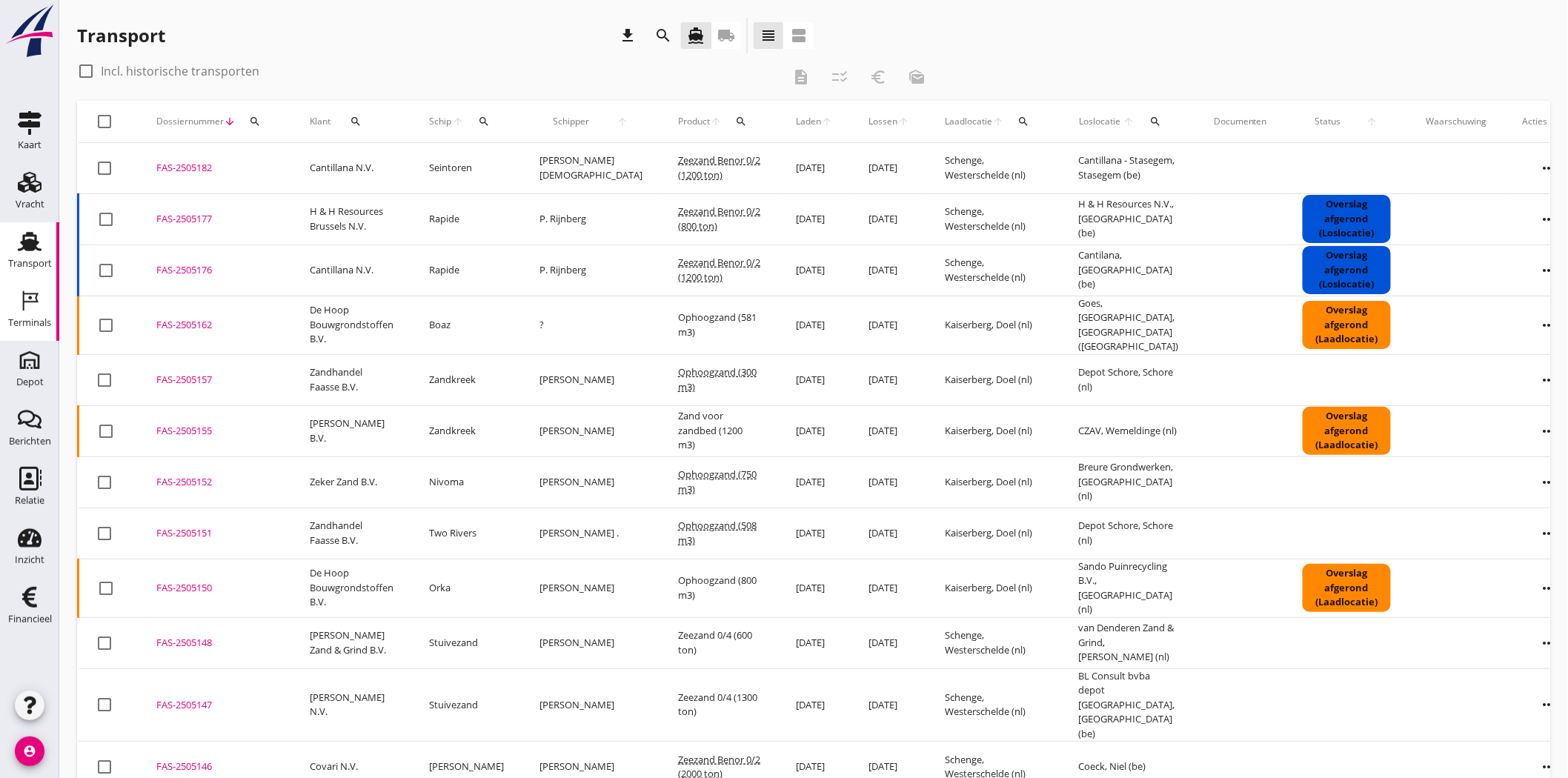
click at [20, 302] on icon "Terminals" at bounding box center [29, 301] width 24 height 24
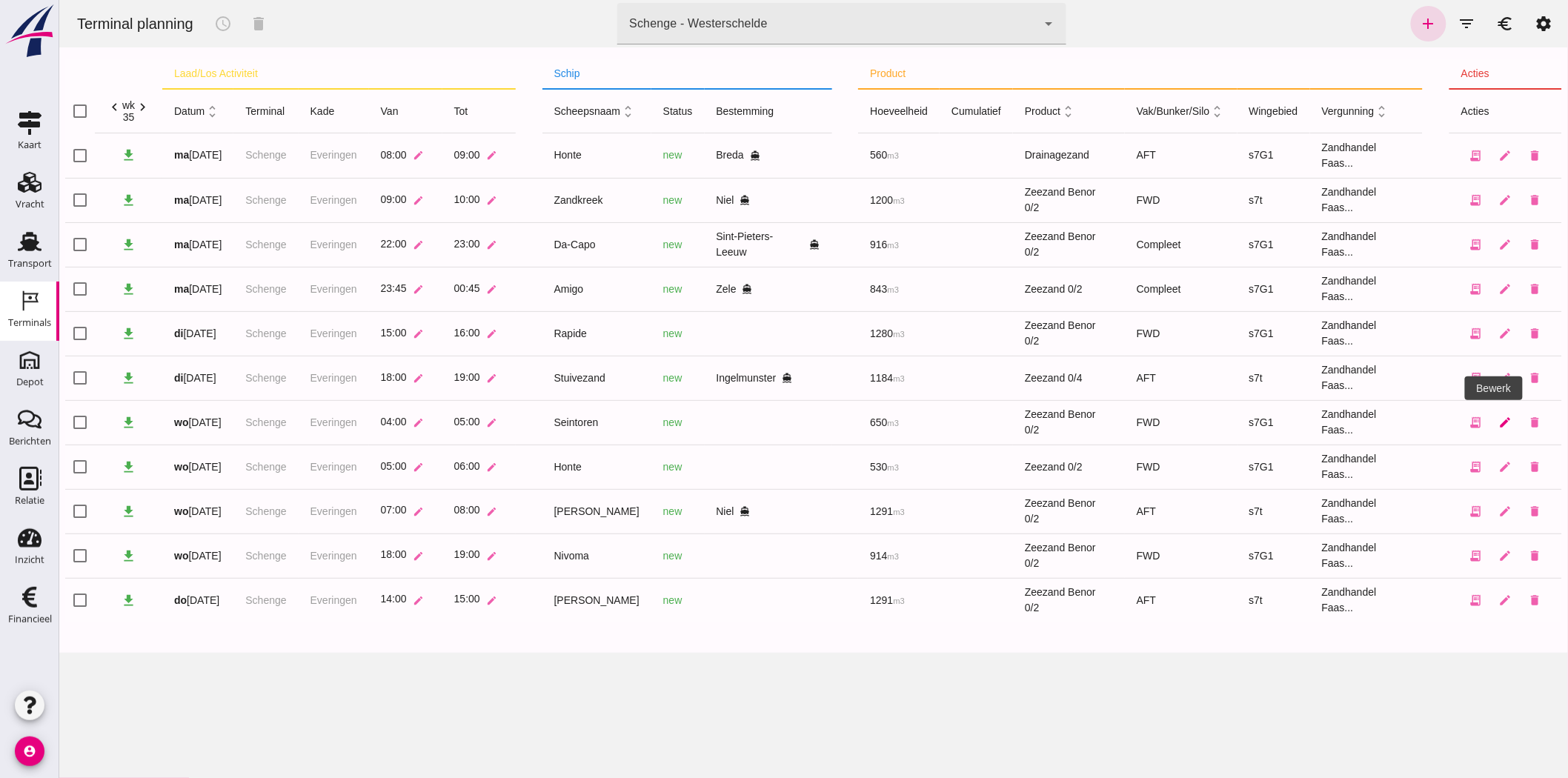
click at [1498, 415] on icon "edit" at bounding box center [1505, 422] width 13 height 13
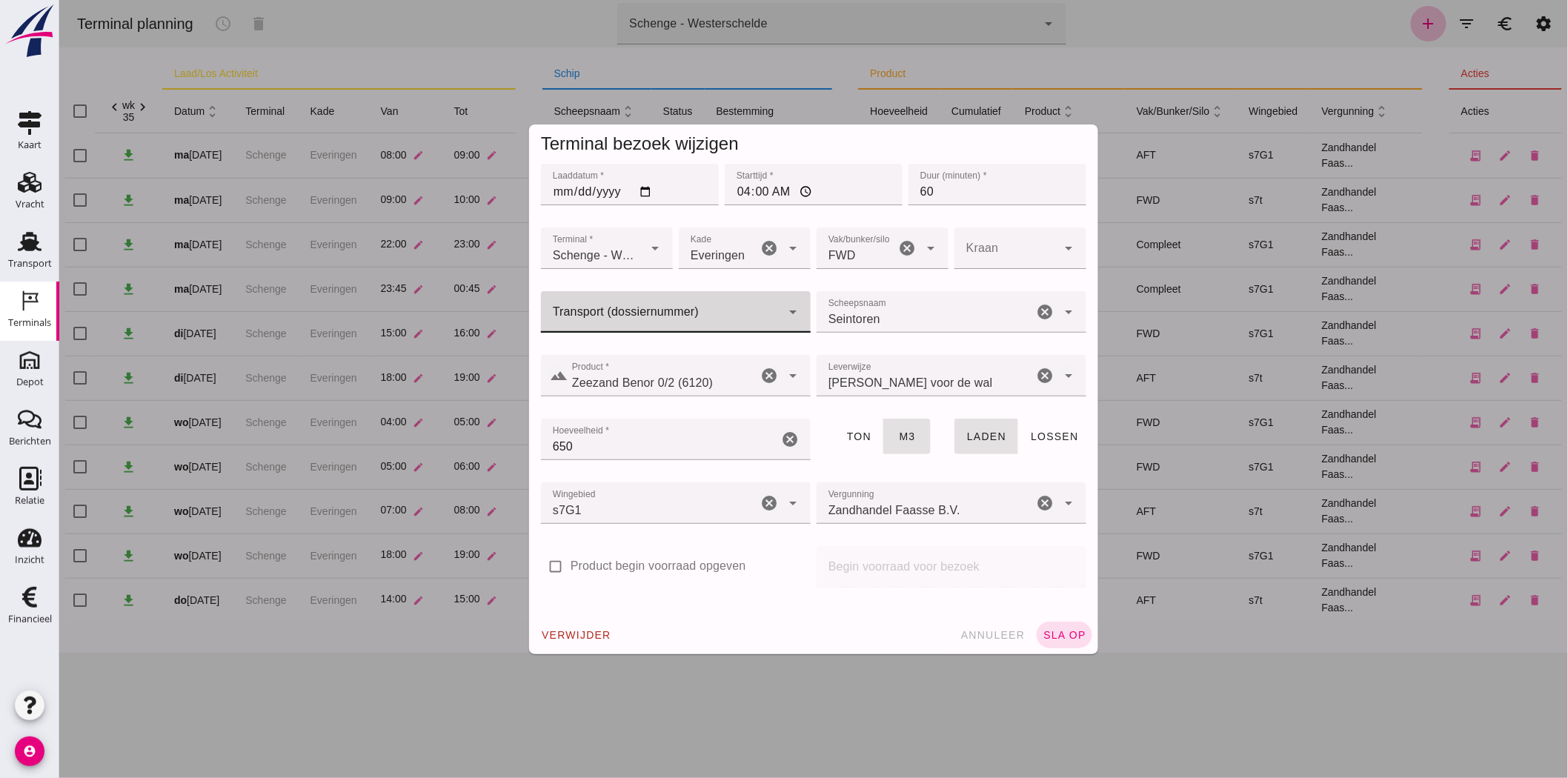
click at [560, 321] on input "Transport (dossiernummer)" at bounding box center [660, 319] width 240 height 17
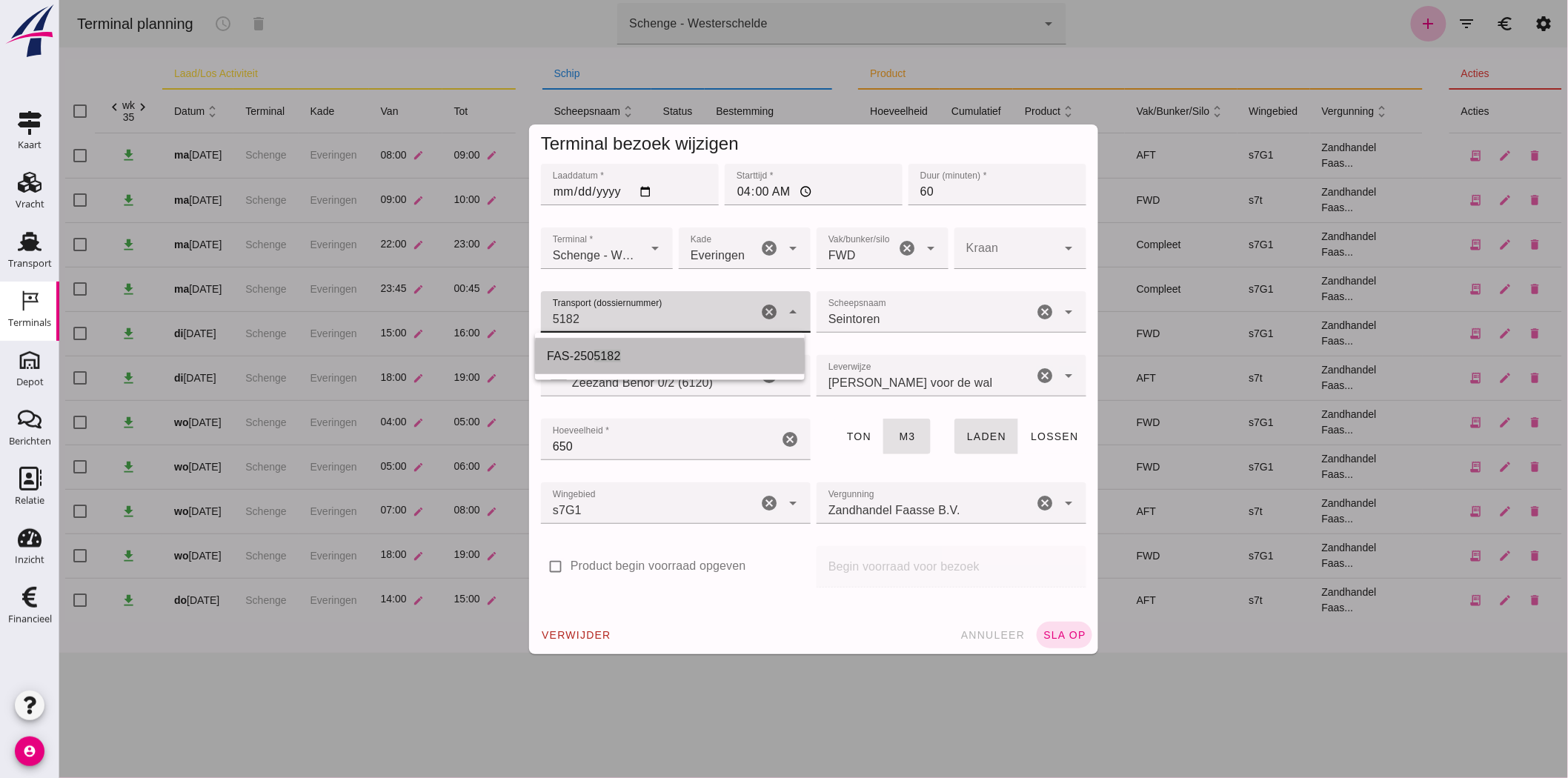
click at [582, 364] on div "FAS-250 5182" at bounding box center [669, 356] width 246 height 17
type input "FAS-2505182"
click at [738, 188] on input "04:00" at bounding box center [812, 184] width 178 height 41
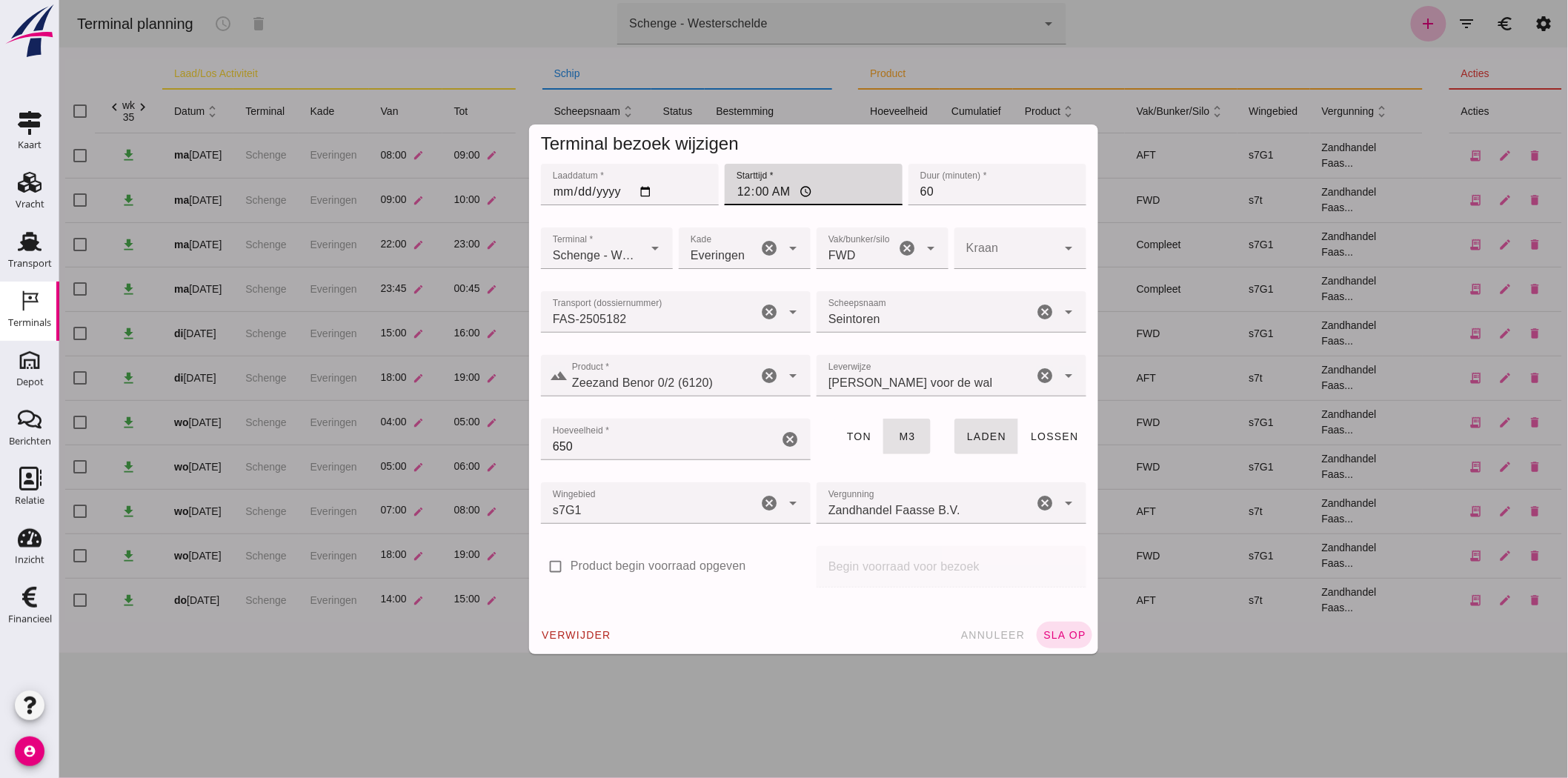
type input "07:00"
click at [1042, 630] on span "sla op" at bounding box center [1063, 635] width 43 height 12
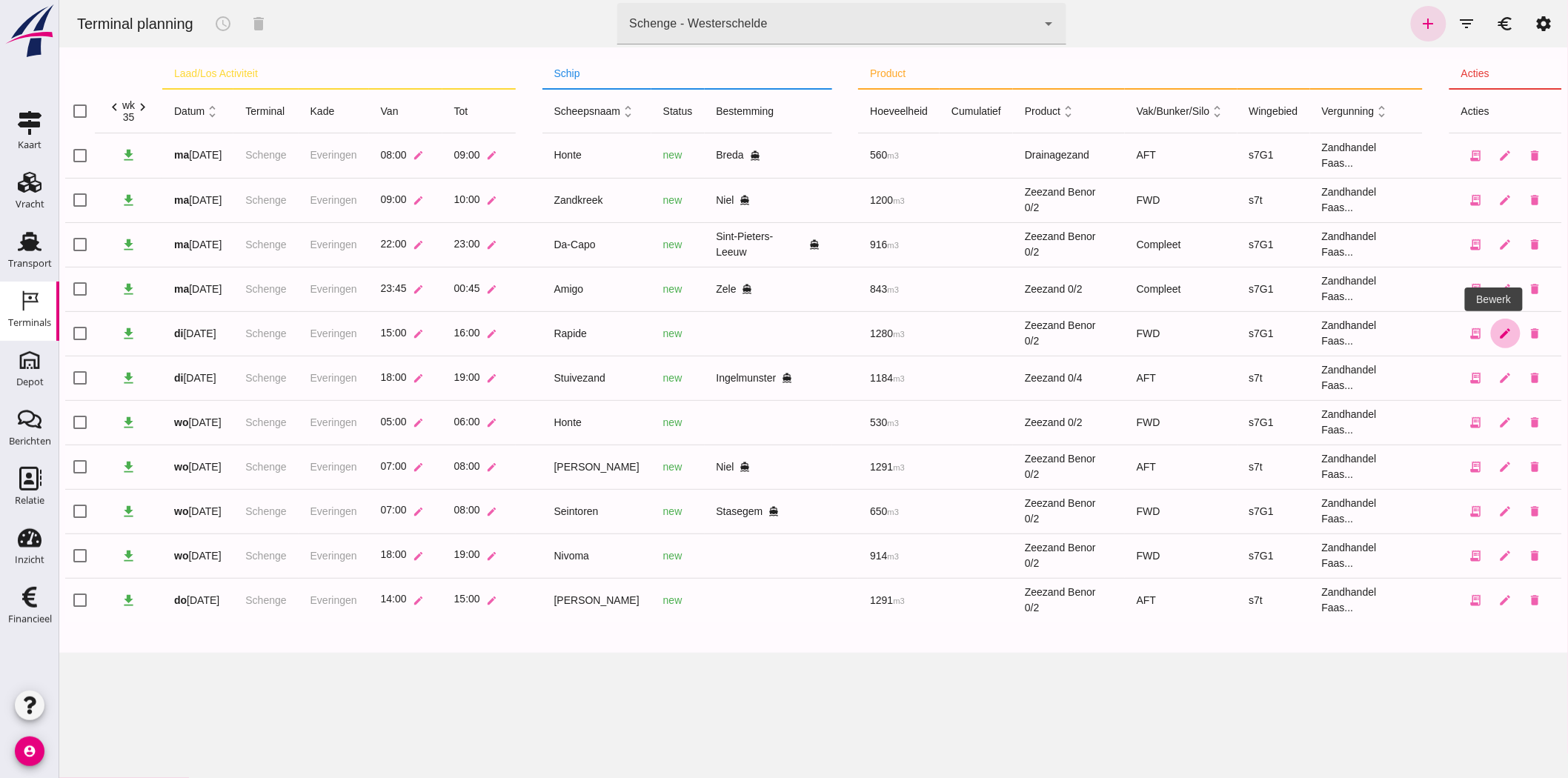
click at [1498, 339] on icon "edit" at bounding box center [1505, 334] width 13 height 13
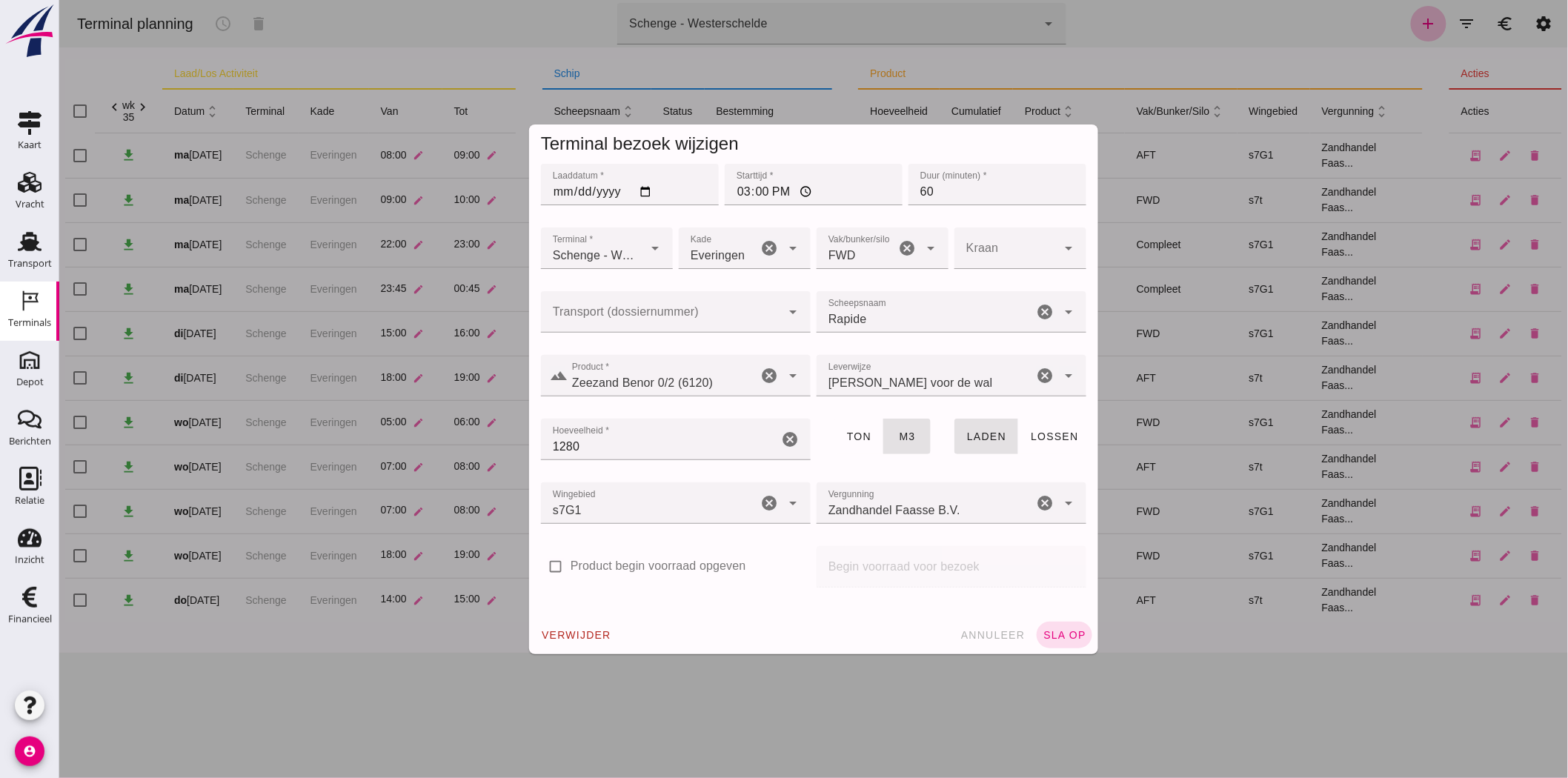
click at [696, 309] on div at bounding box center [660, 312] width 240 height 41
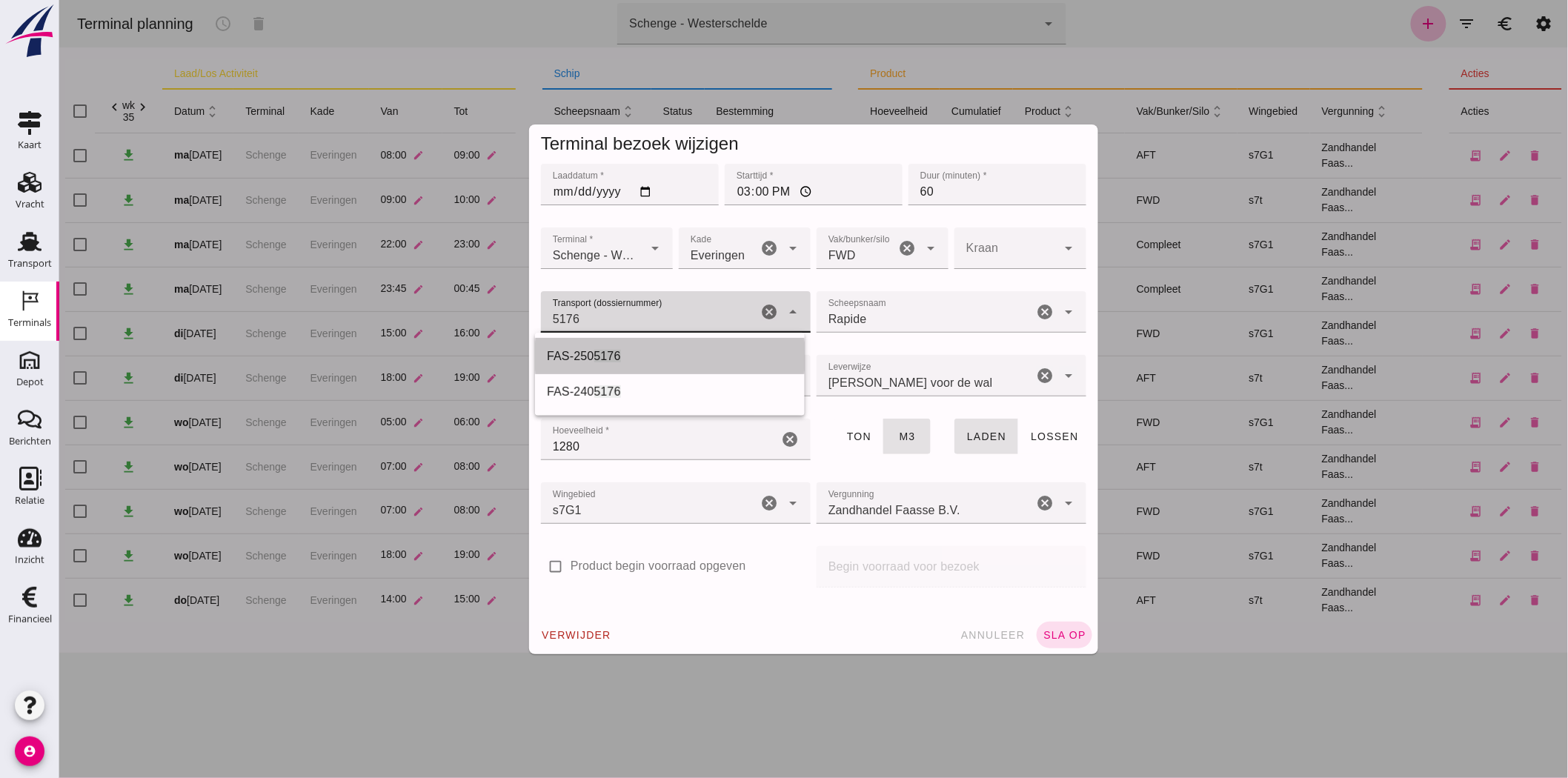
click at [552, 350] on span "FAS-250" at bounding box center [569, 356] width 47 height 13
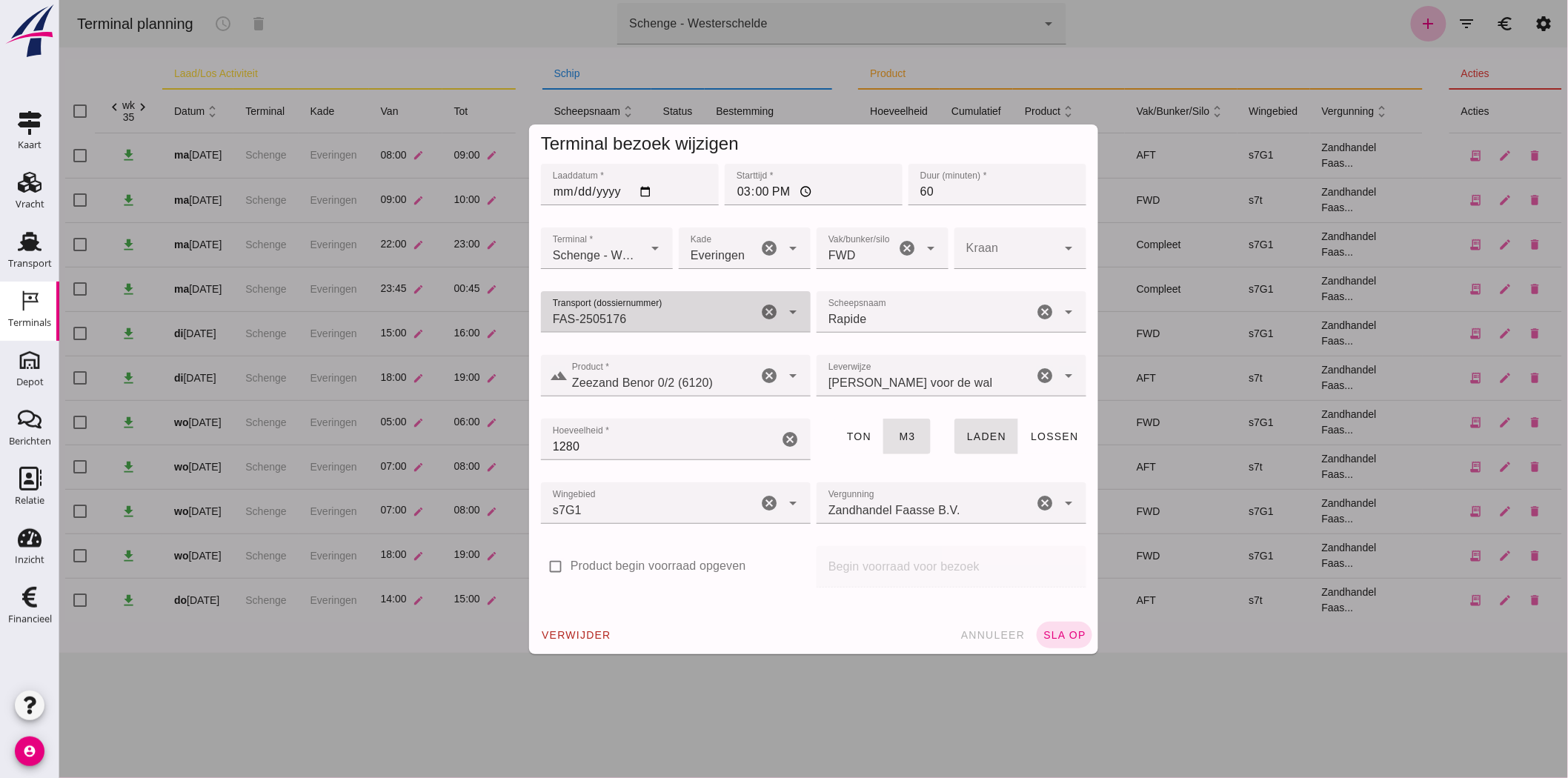
type input "FAS-2505176"
click at [1047, 632] on span "sla op" at bounding box center [1063, 635] width 43 height 12
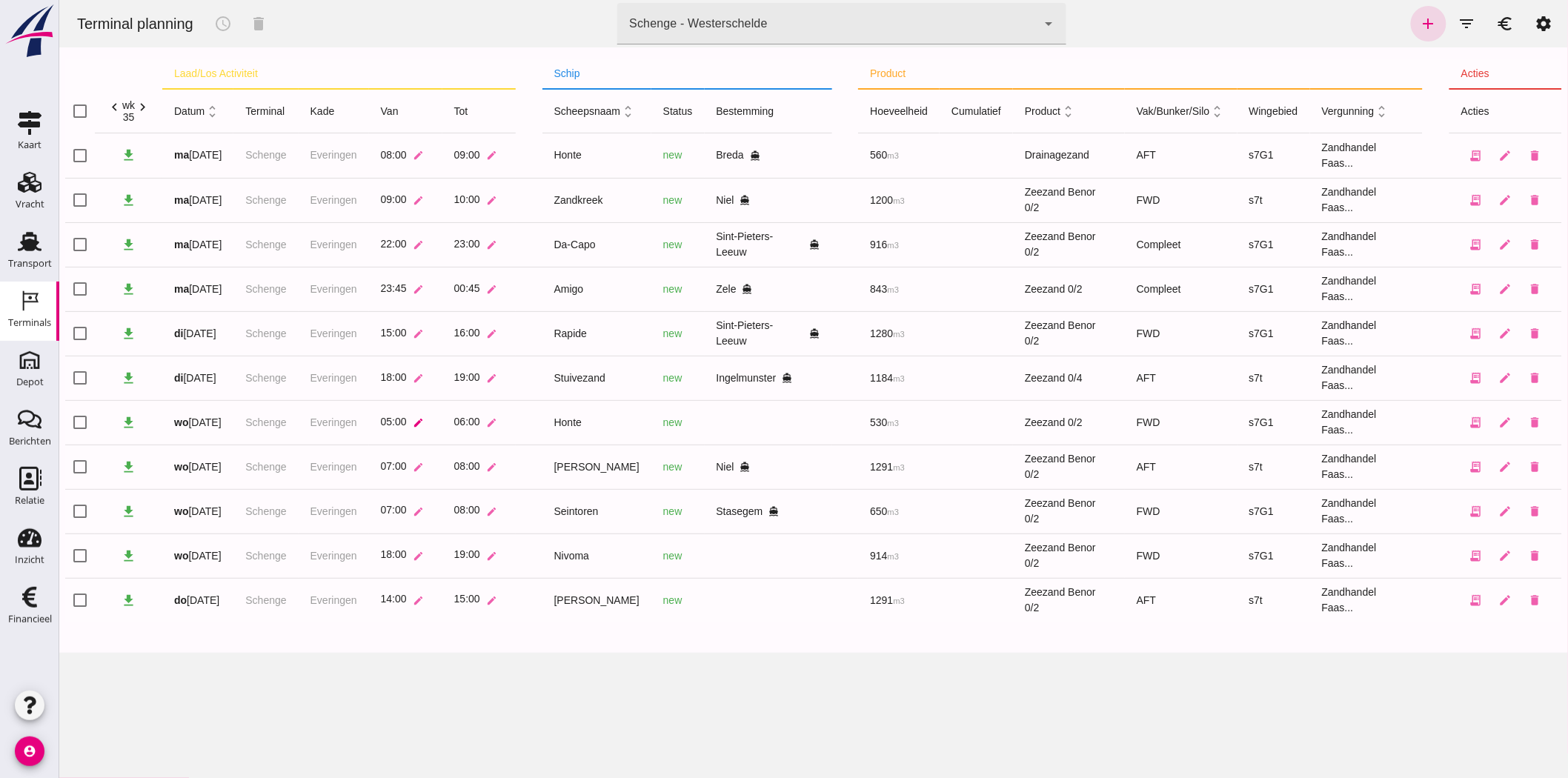
click at [418, 420] on icon "edit" at bounding box center [418, 423] width 12 height 12
click at [448, 423] on input "05:00" at bounding box center [482, 426] width 102 height 31
click at [78, 418] on input "checkbox" at bounding box center [79, 422] width 30 height 30
checkbox input "true"
click at [225, 19] on icon "schedule" at bounding box center [222, 23] width 17 height 17
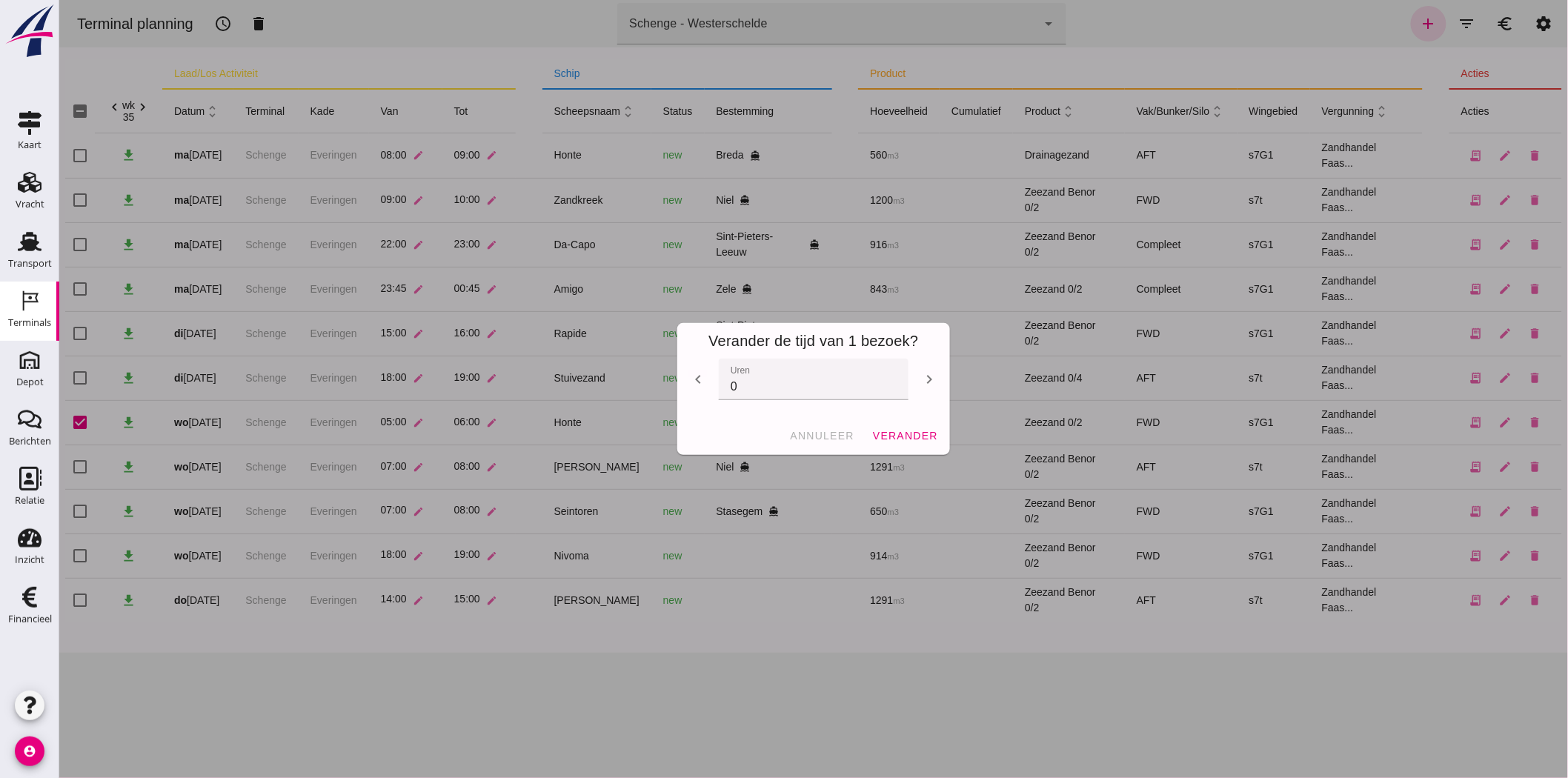
click at [930, 379] on icon "chevron_right" at bounding box center [929, 379] width 17 height 17
click at [923, 379] on icon "chevron_right" at bounding box center [929, 379] width 17 height 17
type input "3"
click at [894, 439] on span "verander" at bounding box center [904, 436] width 66 height 12
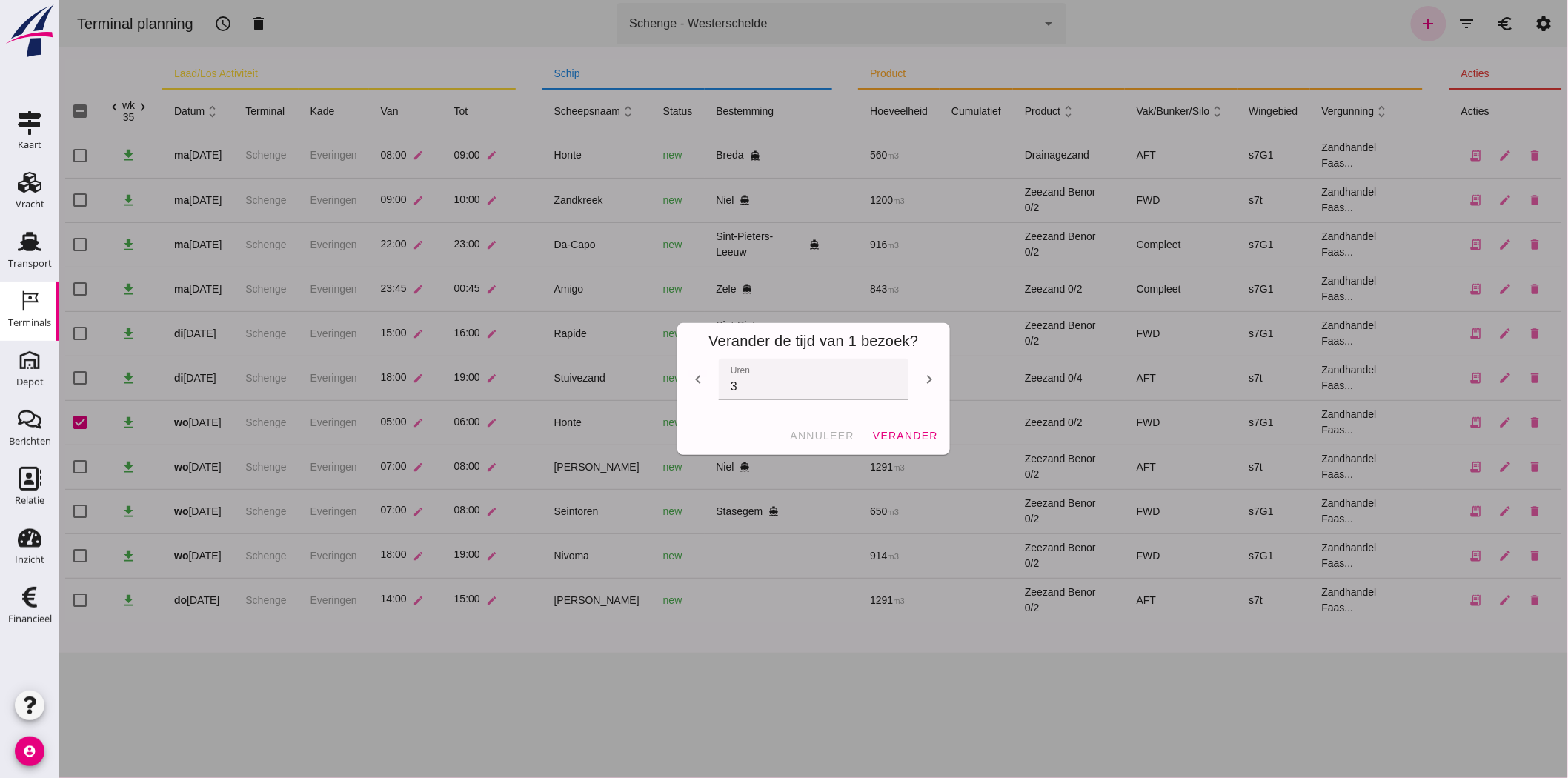
checkbox input "false"
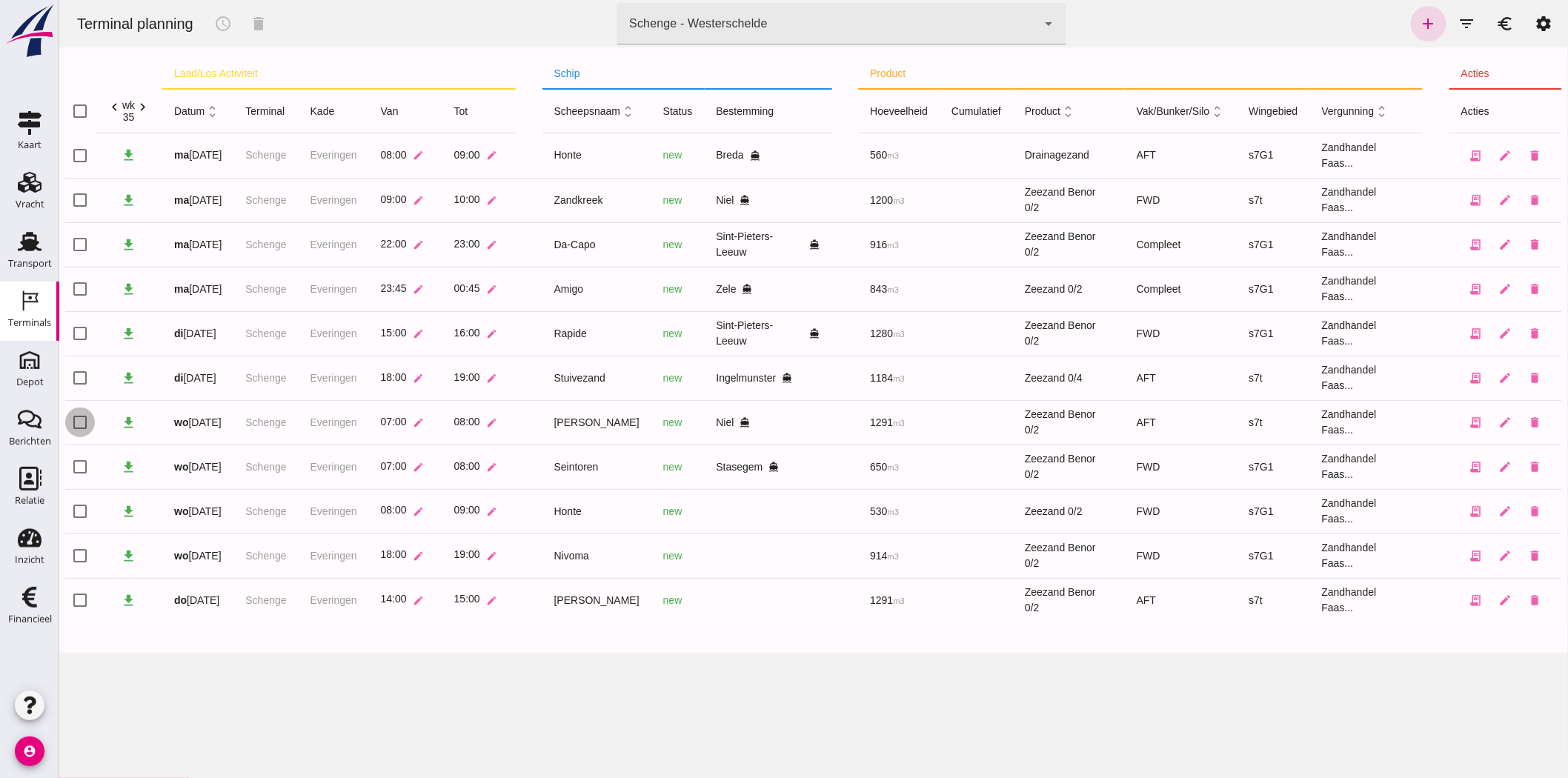
click at [78, 424] on input "checkbox" at bounding box center [79, 422] width 30 height 30
checkbox input "true"
click at [219, 24] on icon "schedule" at bounding box center [222, 23] width 17 height 17
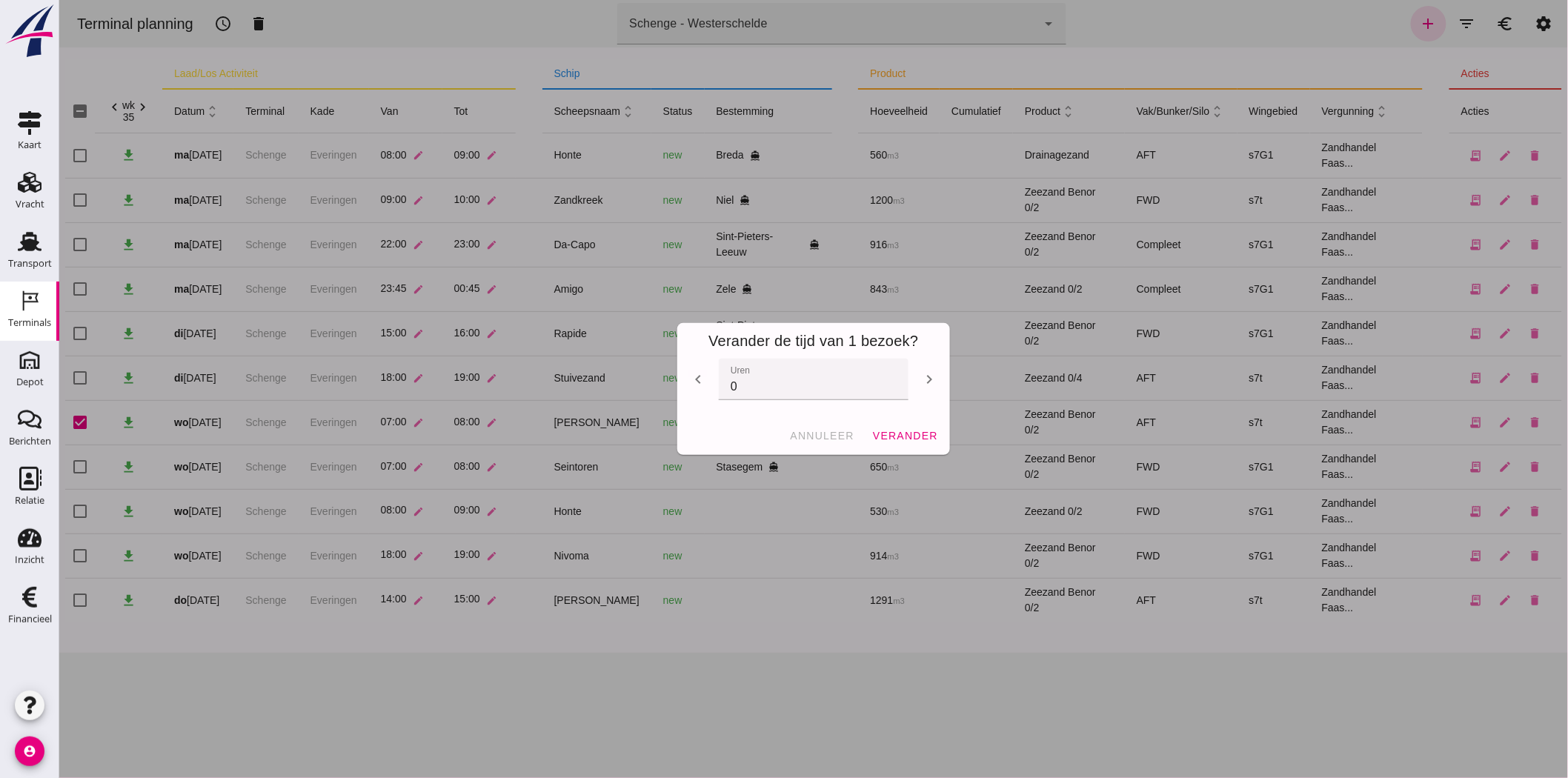
click at [729, 399] on input "0" at bounding box center [812, 379] width 189 height 41
type input "2"
click at [915, 432] on span "verander" at bounding box center [904, 436] width 66 height 12
checkbox input "false"
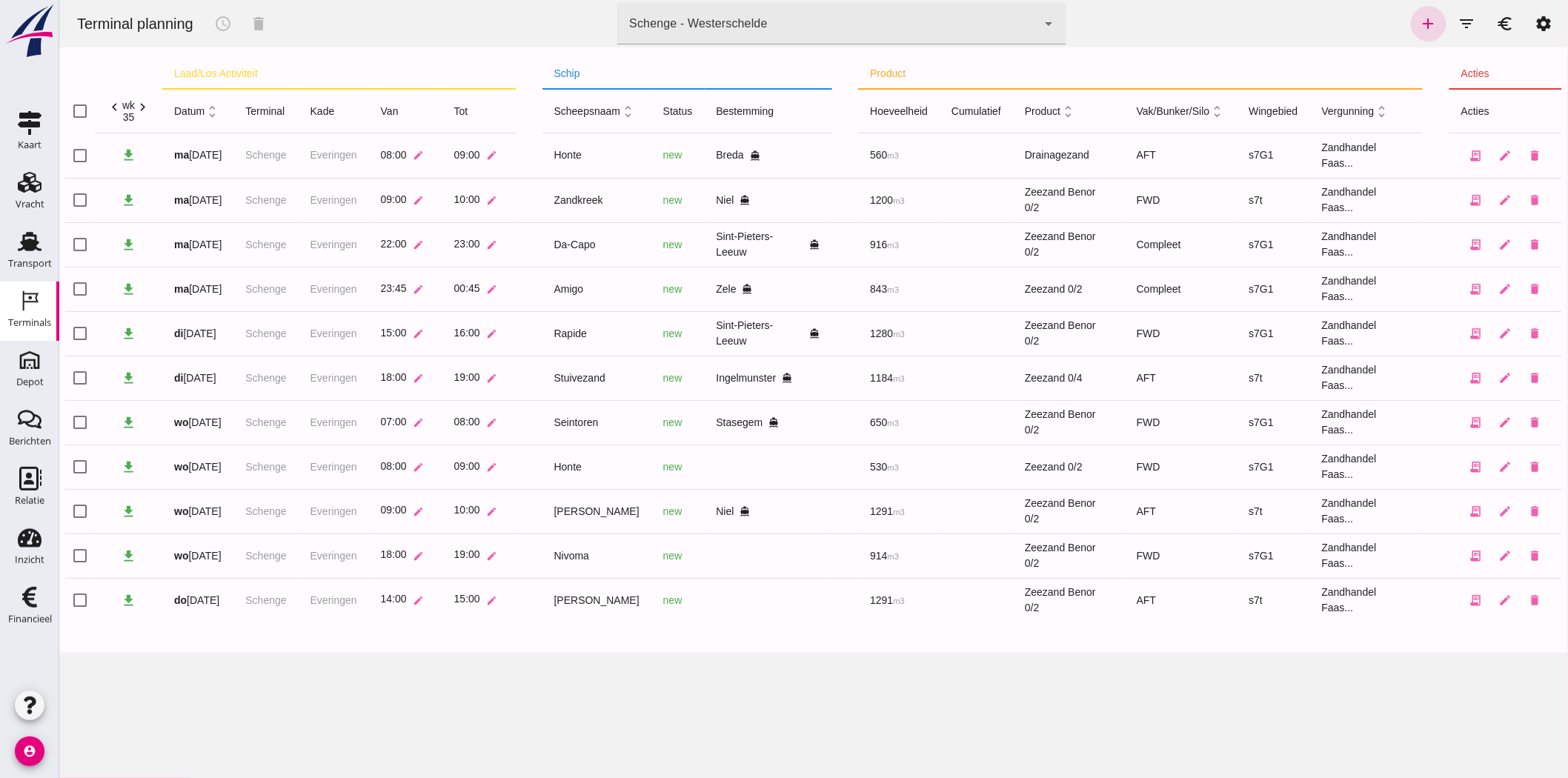
click at [832, 539] on td at bounding box center [845, 556] width 27 height 44
click at [16, 216] on link "Vracht Vracht" at bounding box center [30, 193] width 60 height 60
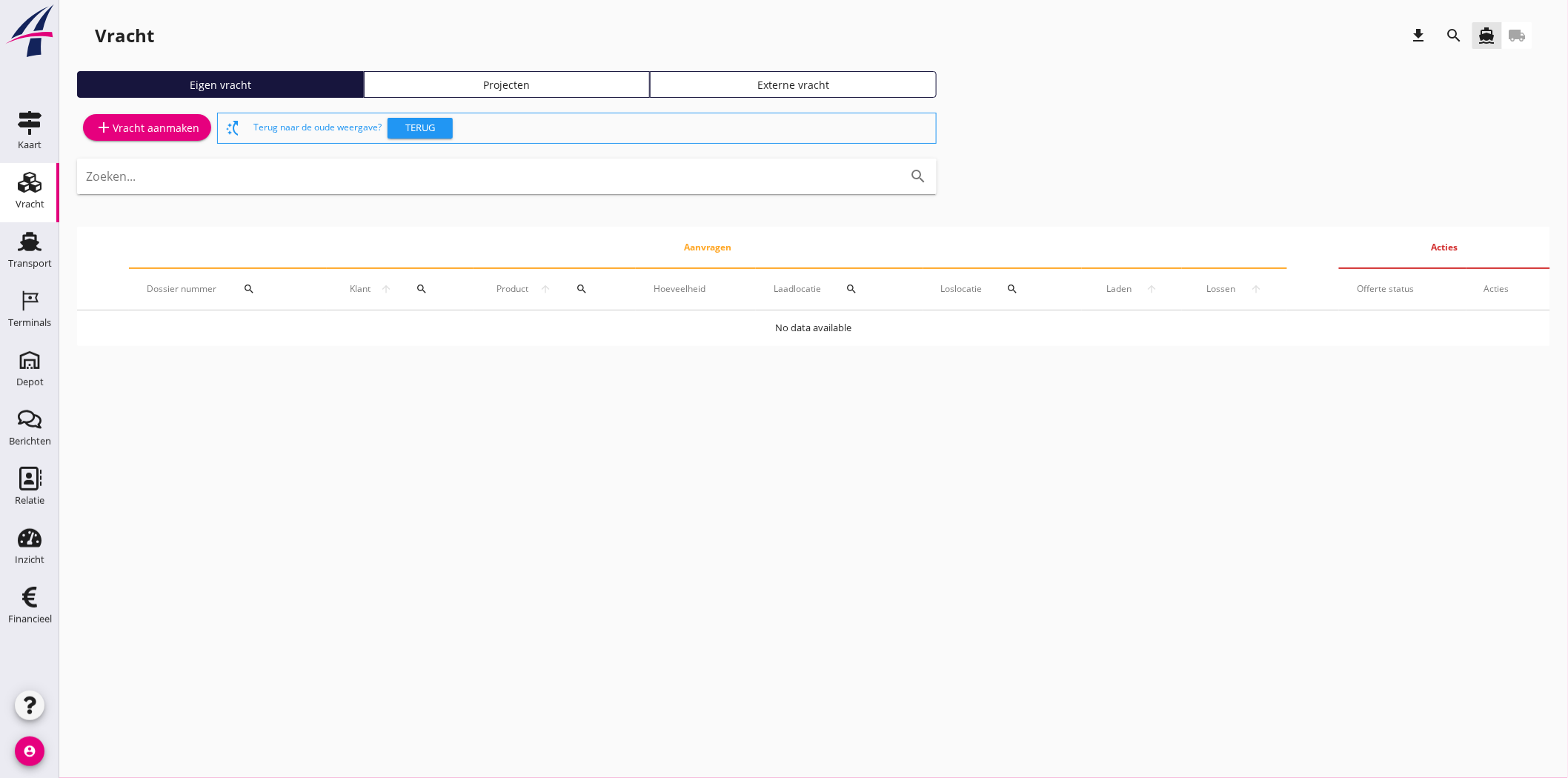
click at [571, 85] on div "Projecten" at bounding box center [507, 85] width 273 height 15
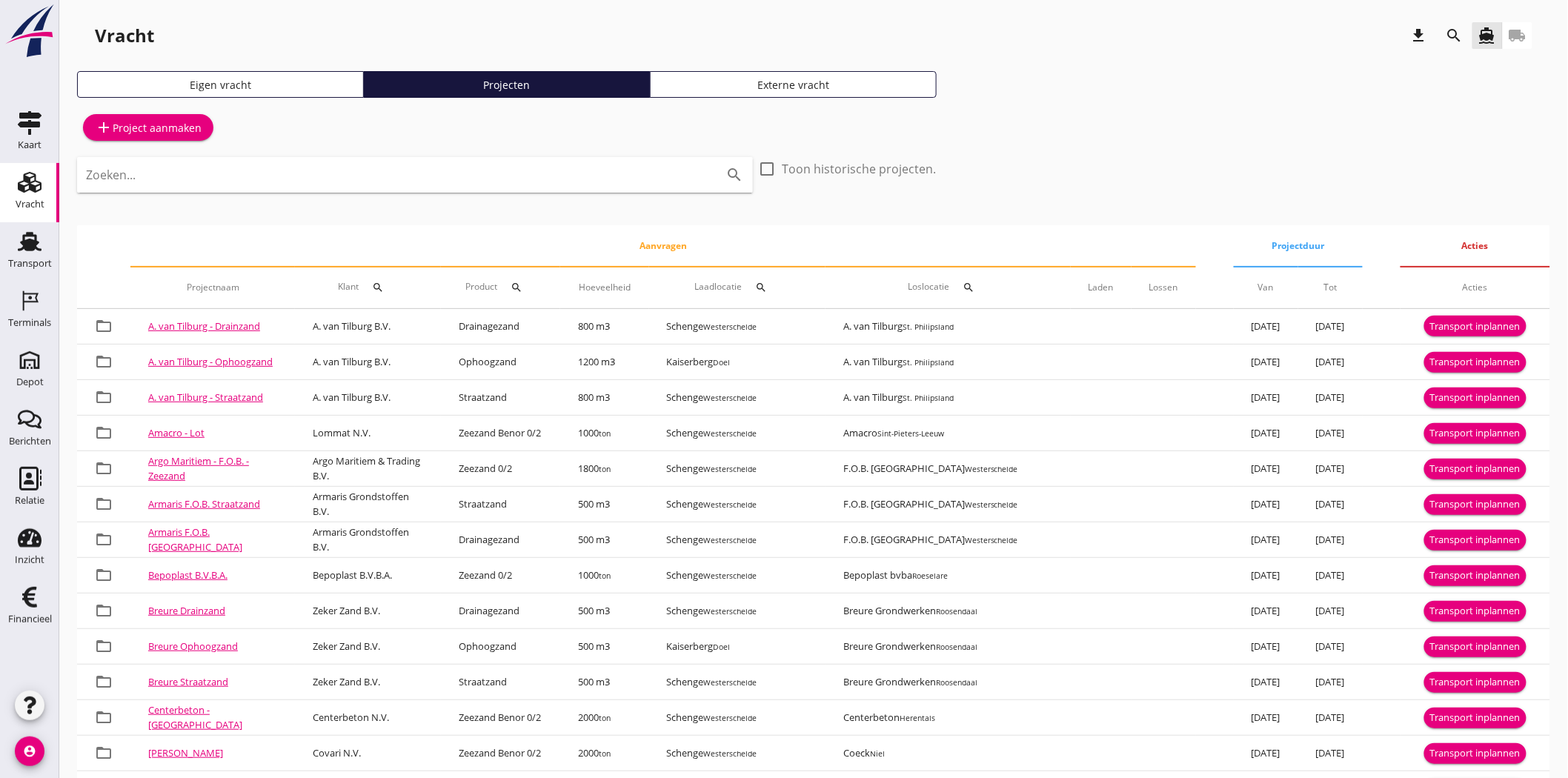
click at [1461, 34] on icon "search" at bounding box center [1455, 36] width 17 height 17
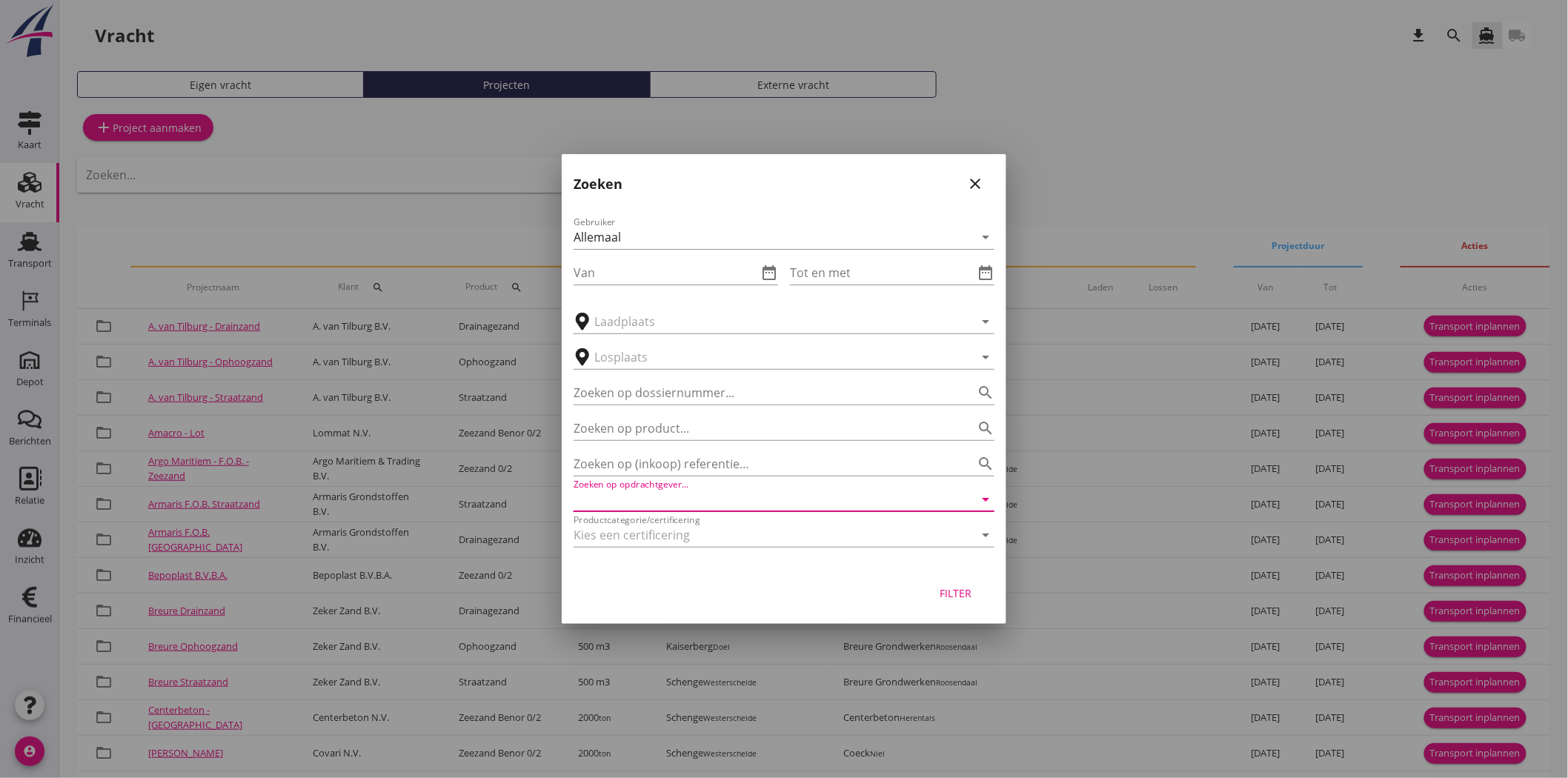
click at [618, 499] on input "Zoeken op opdrachtgever..." at bounding box center [763, 499] width 380 height 24
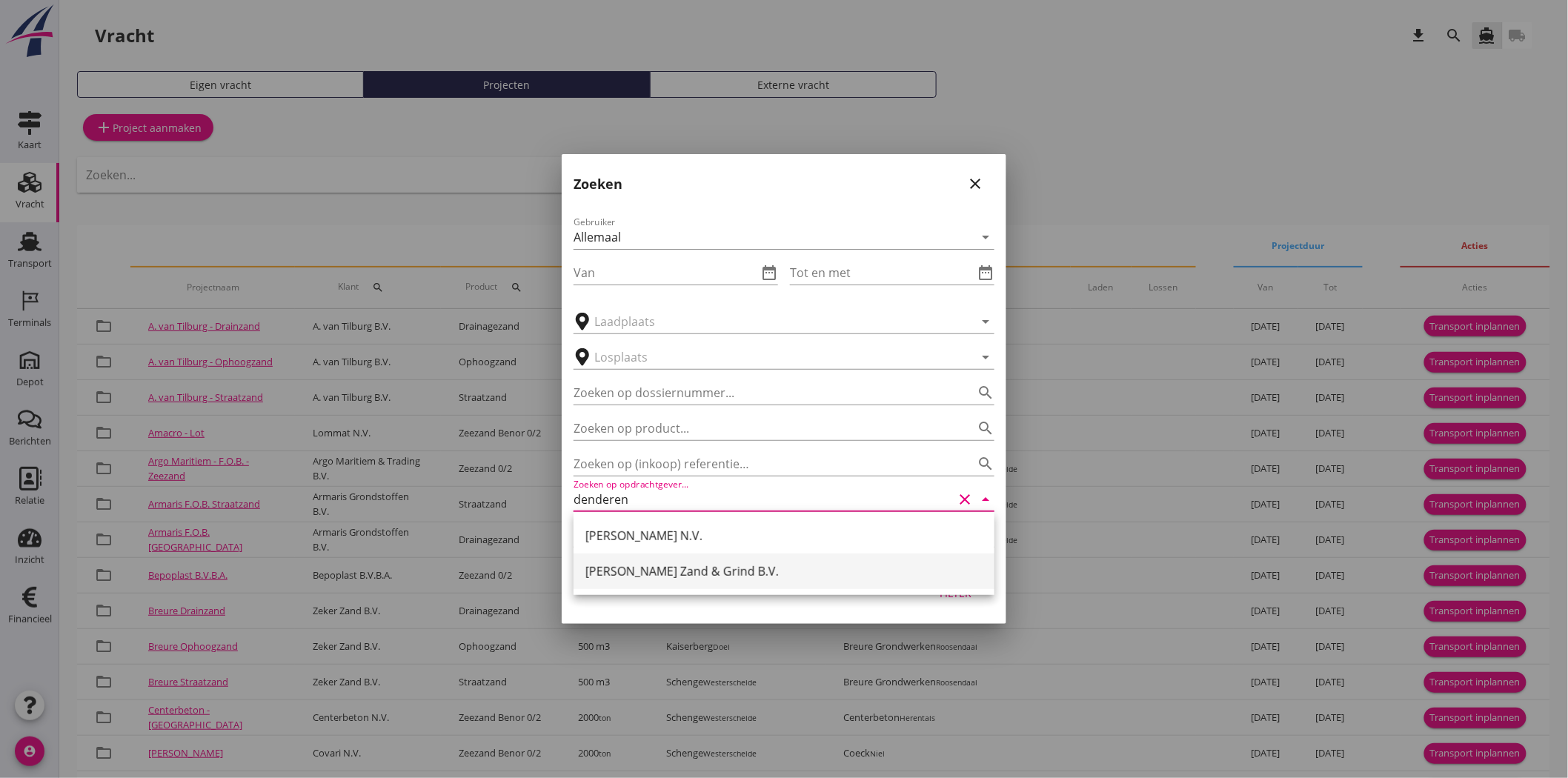
click at [709, 577] on div "[PERSON_NAME] Zand & Grind B.V." at bounding box center [784, 571] width 397 height 17
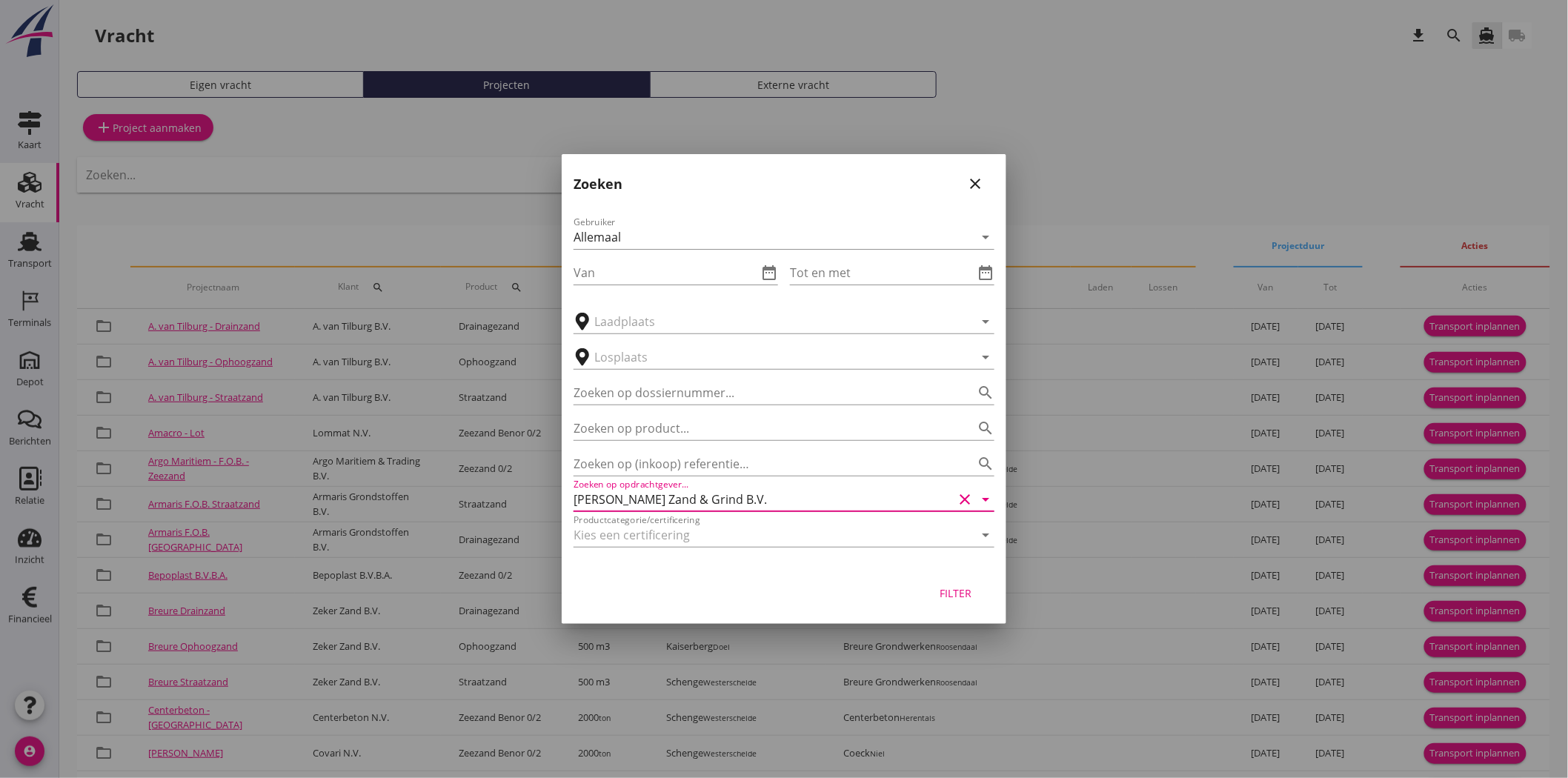
type input "[PERSON_NAME] Zand & Grind B.V."
click at [961, 603] on button "Filter" at bounding box center [956, 593] width 65 height 27
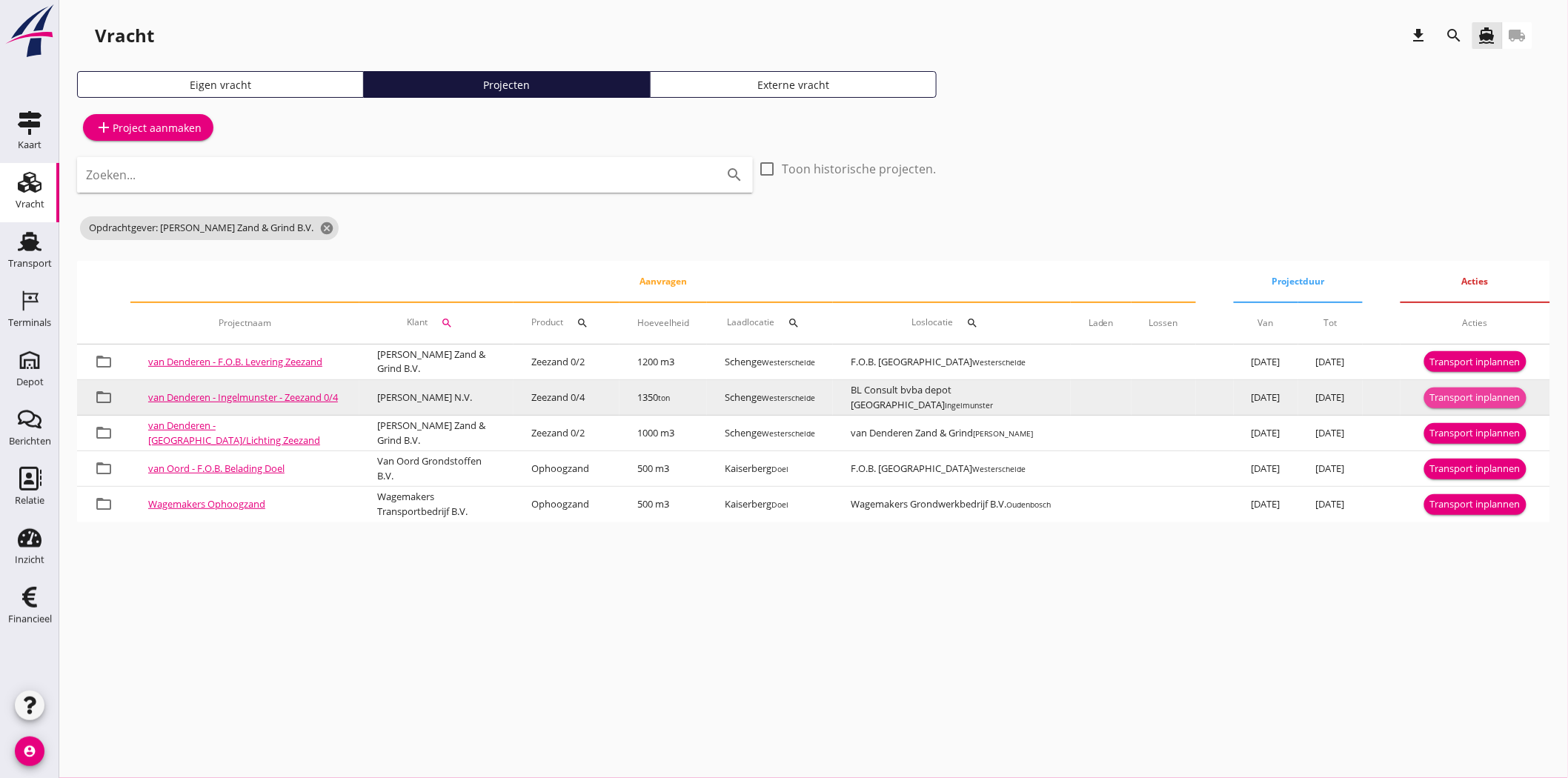
click at [1440, 399] on div "Transport inplannen" at bounding box center [1476, 397] width 90 height 14
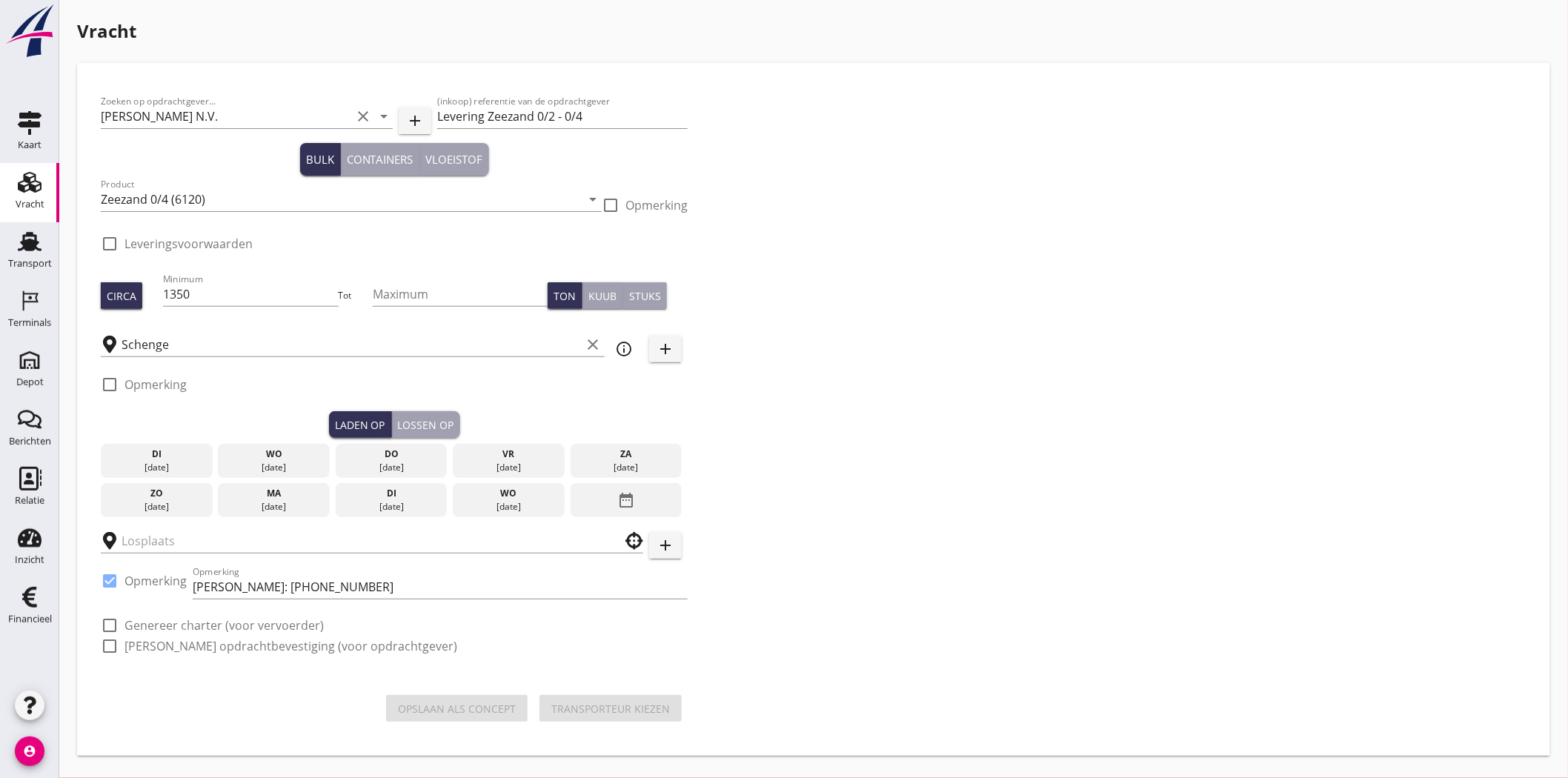
checkbox input "true"
type input "BL Consult bvba depot [GEOGRAPHIC_DATA]"
checkbox input "true"
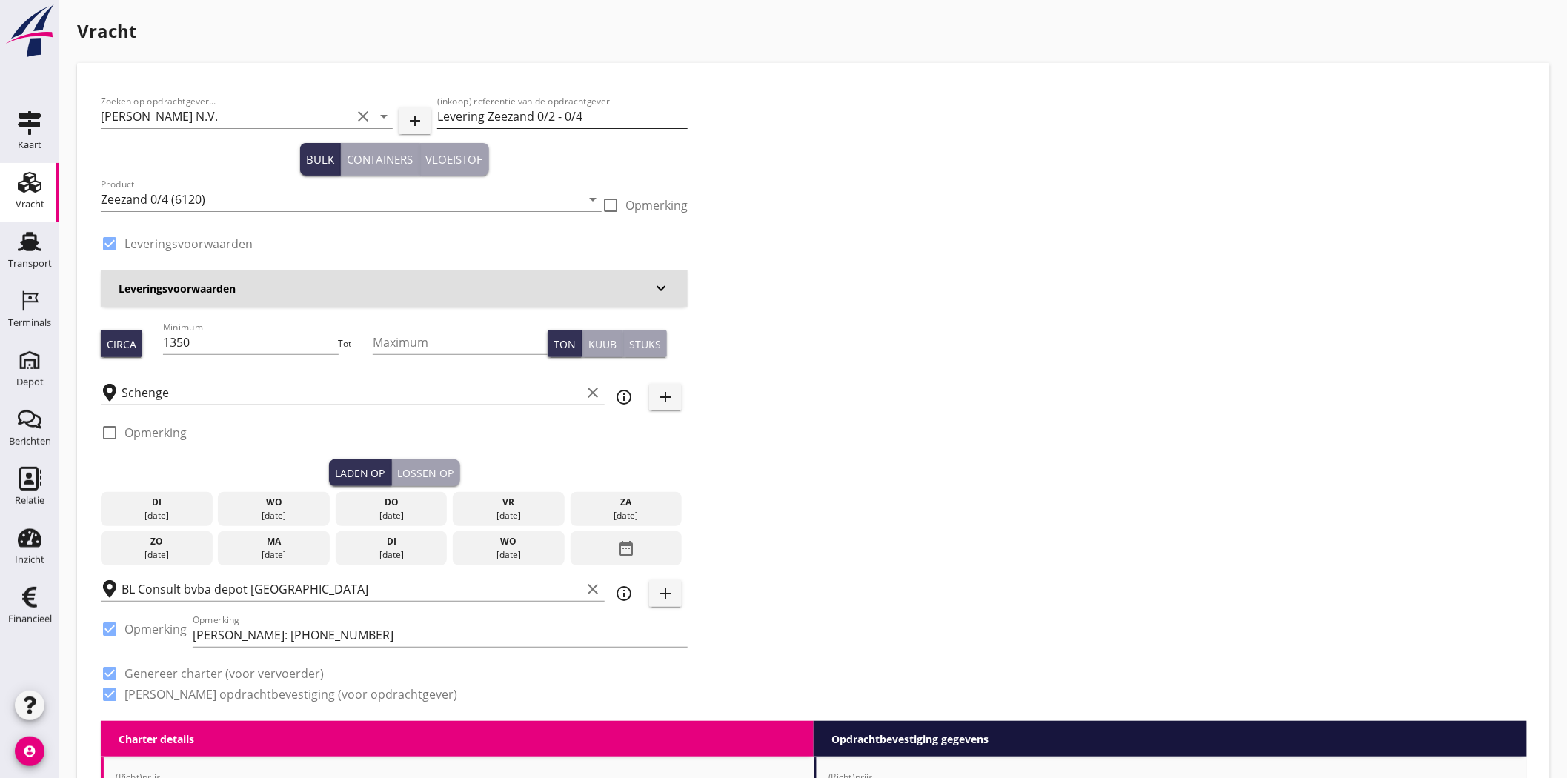
click at [589, 112] on input "Levering Zeezand 0/2 - 0/4" at bounding box center [562, 116] width 251 height 24
type input "Levering Zeezand 0/2"
click at [209, 209] on input "Zeezand 0/4 (6120)" at bounding box center [340, 199] width 480 height 24
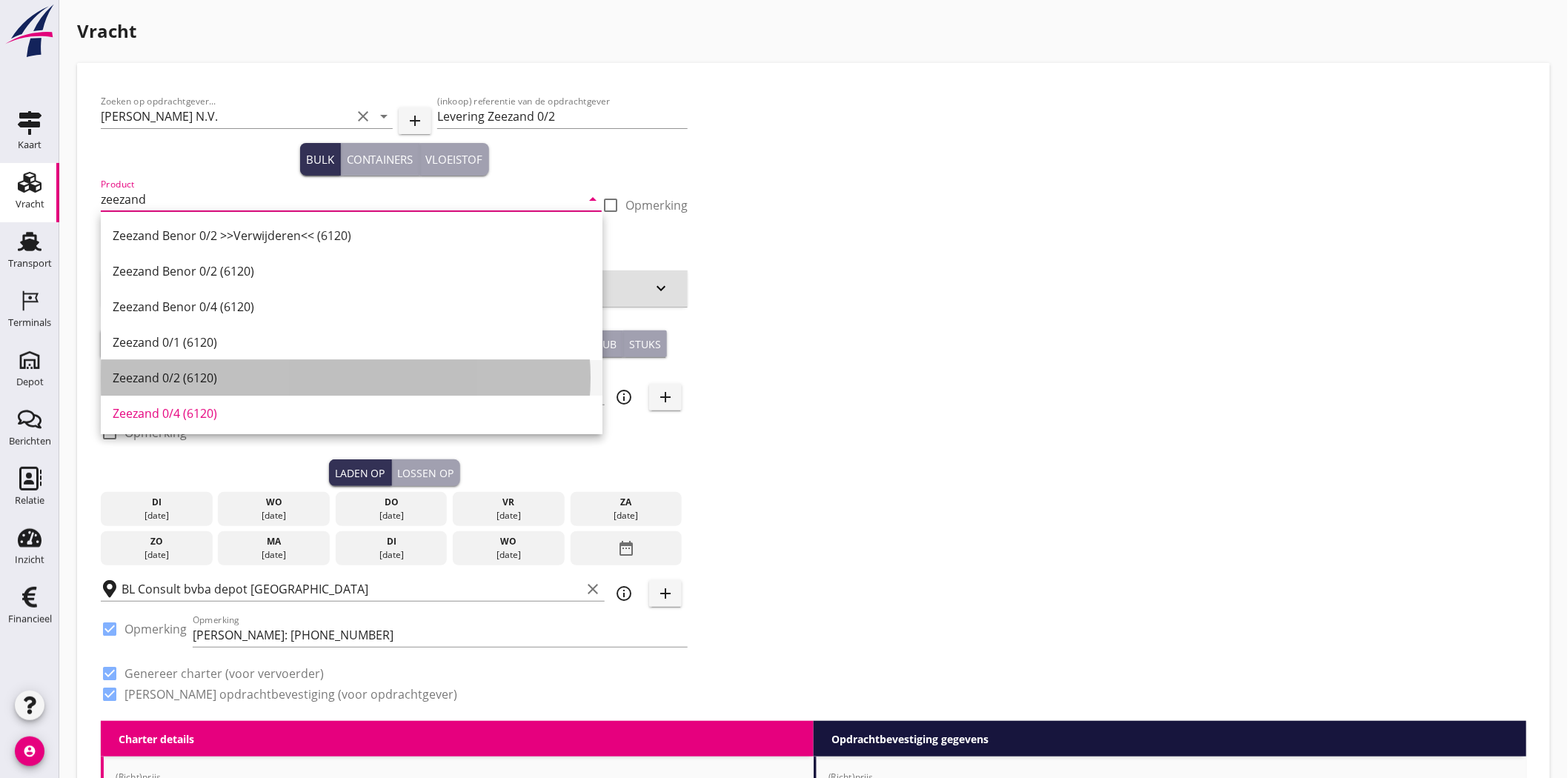
click at [239, 381] on div "Zeezand 0/2 (6120)" at bounding box center [351, 378] width 478 height 17
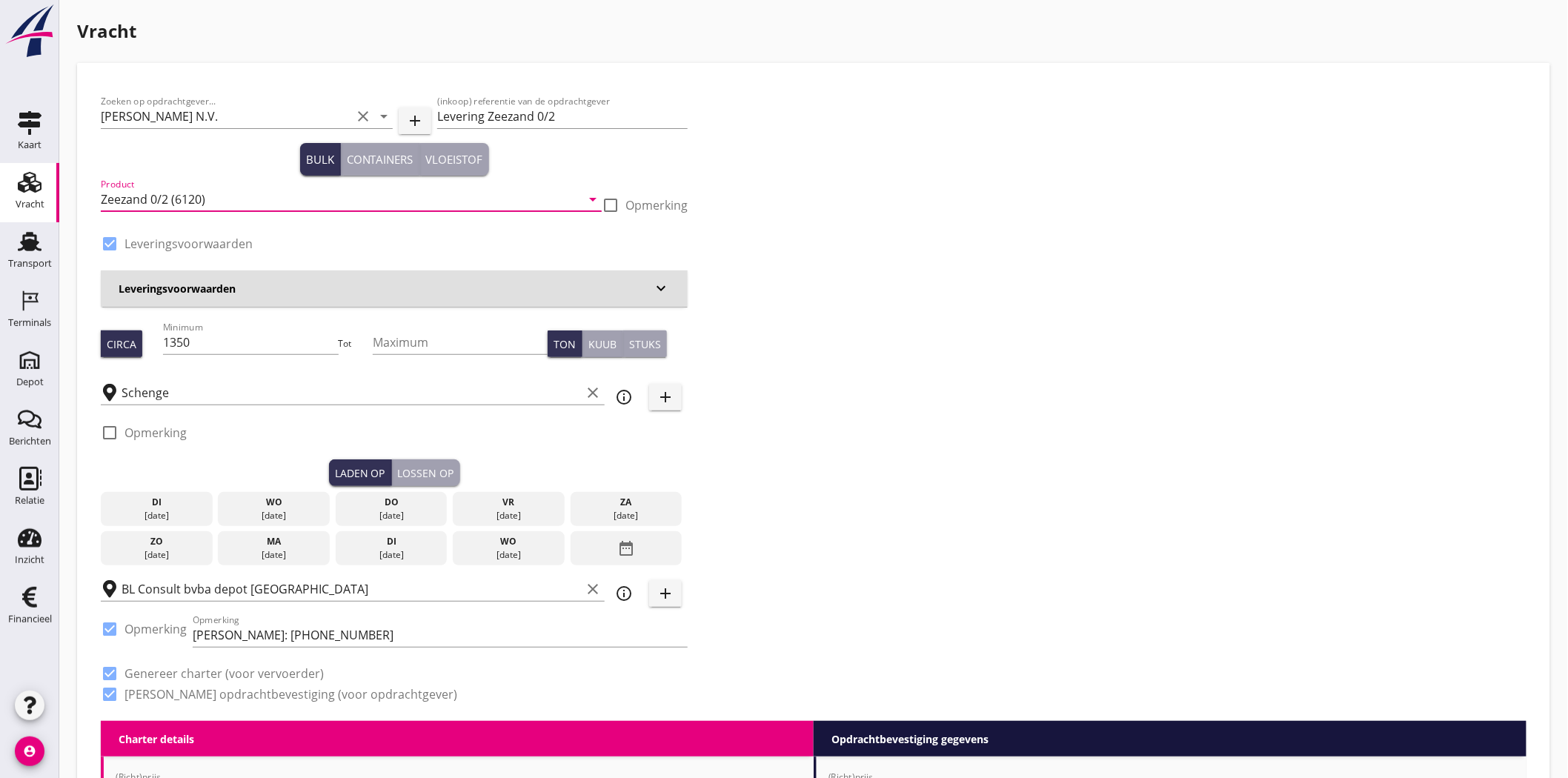
type input "Zeezand 0/2 (6120)"
click at [907, 158] on div "Zoeken op opdrachtgever... Van Denderen N.V. clear arrow_drop_down add (inkoop)…" at bounding box center [813, 404] width 1437 height 635
click at [394, 294] on h3 "Leveringsvoorwaarden" at bounding box center [385, 289] width 534 height 15
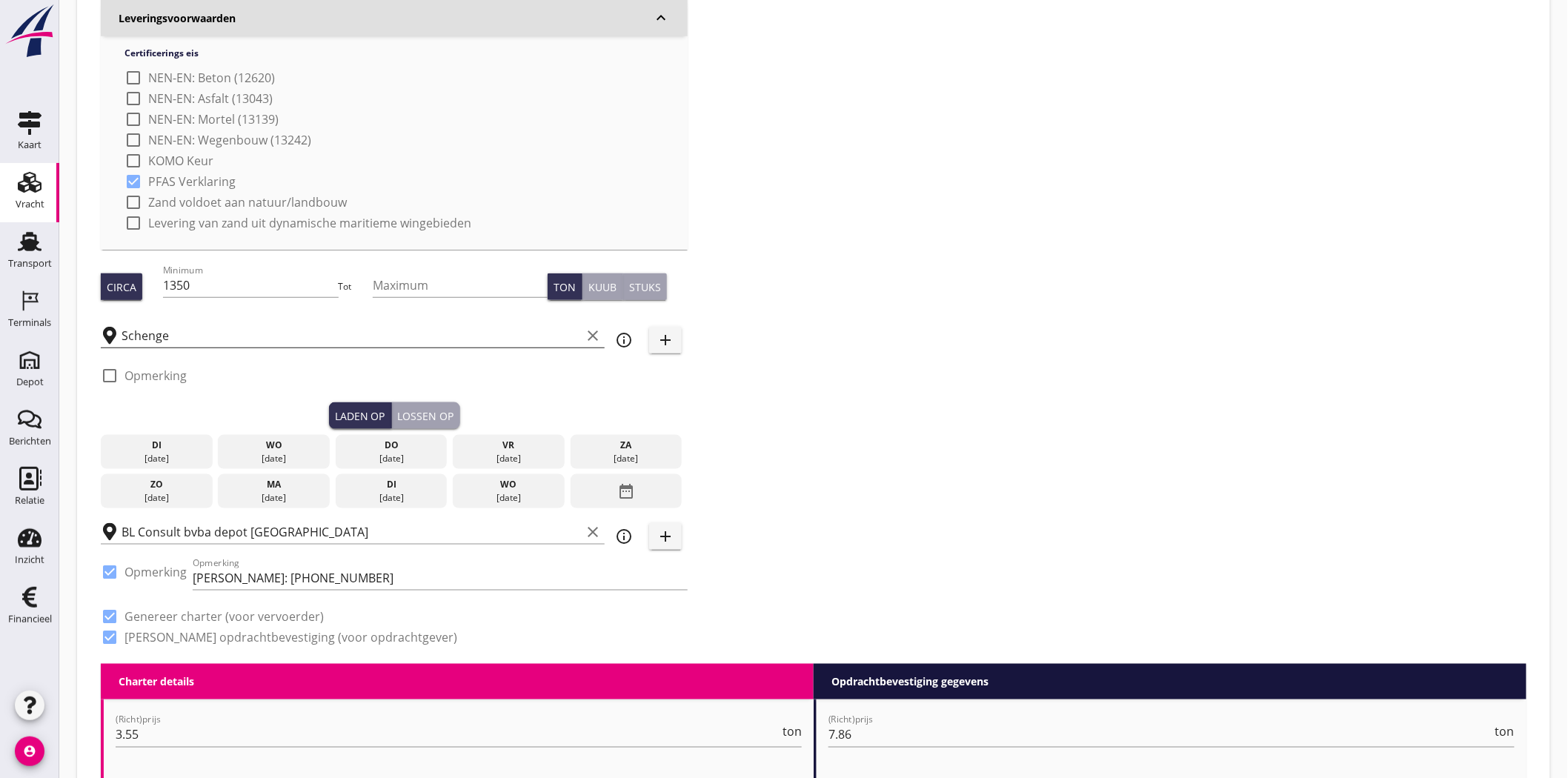
scroll to position [576, 0]
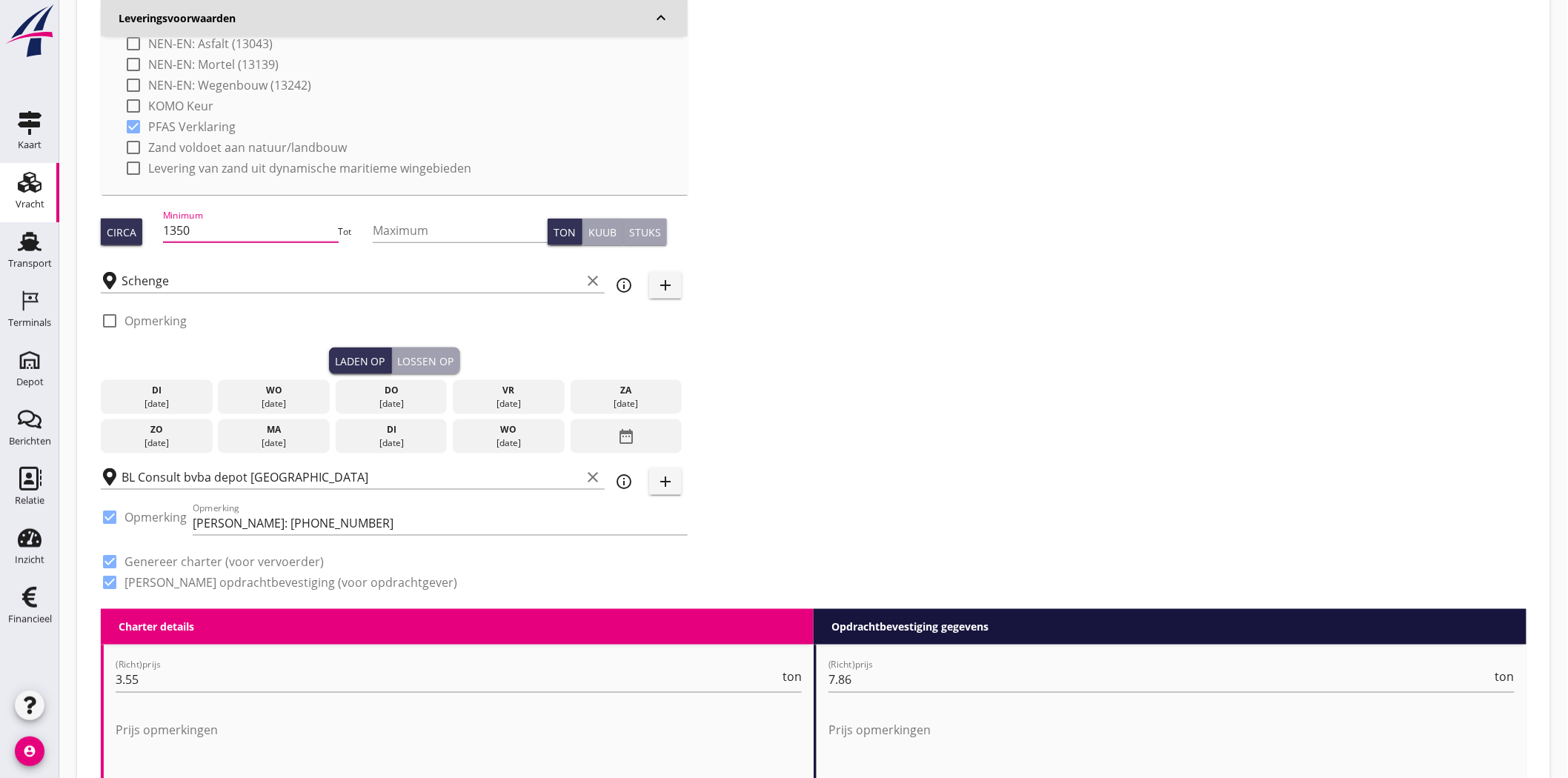
drag, startPoint x: 222, startPoint y: 230, endPoint x: 89, endPoint y: 246, distance: 134.0
click at [1213, 413] on div "Zoeken op opdrachtgever... Van Denderen N.V. clear arrow_drop_down add (inkoop)…" at bounding box center [813, 60] width 1437 height 1098
click at [283, 392] on div "wo" at bounding box center [273, 390] width 105 height 13
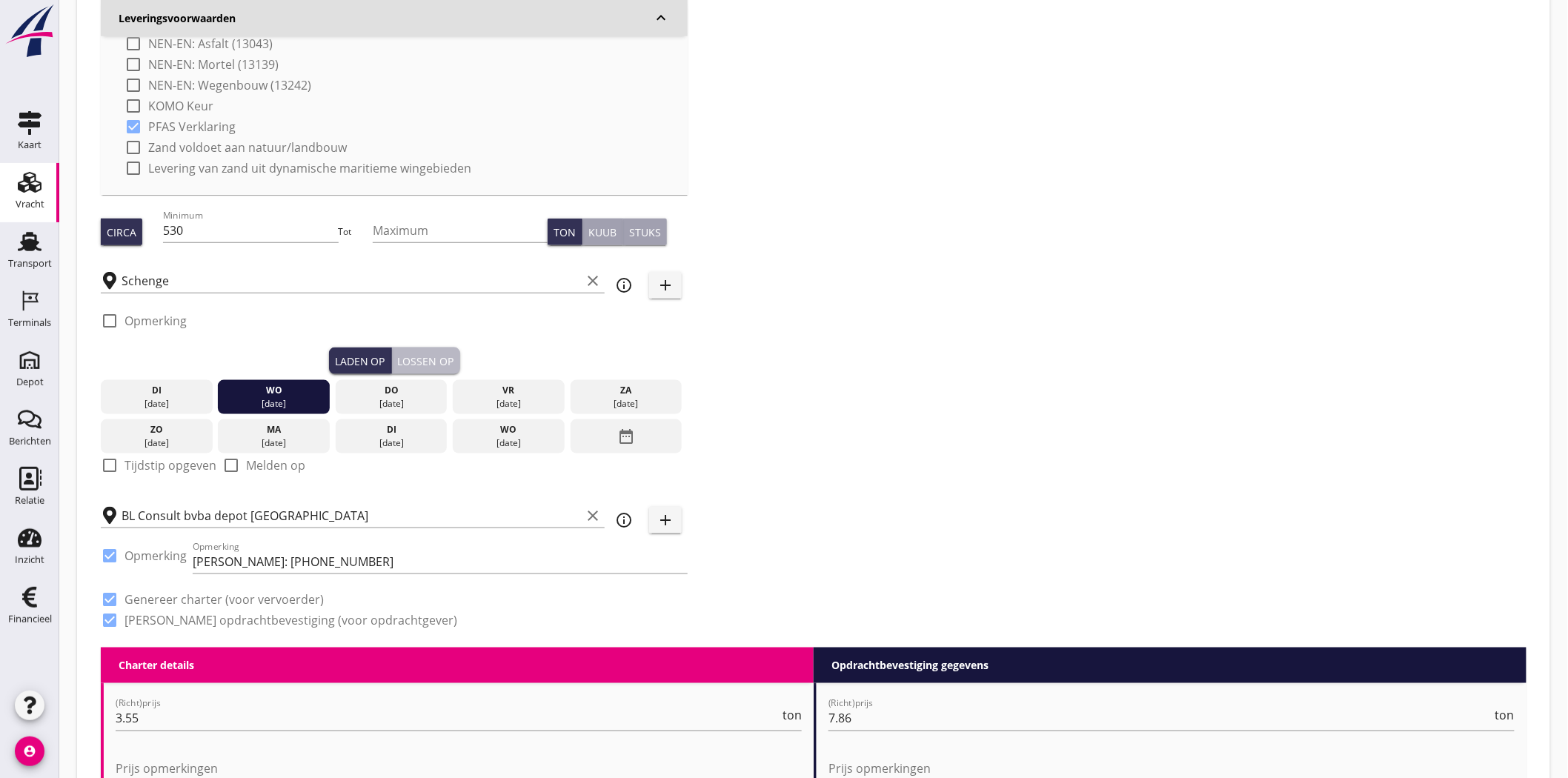
click at [431, 351] on button "Lossen op" at bounding box center [426, 361] width 68 height 27
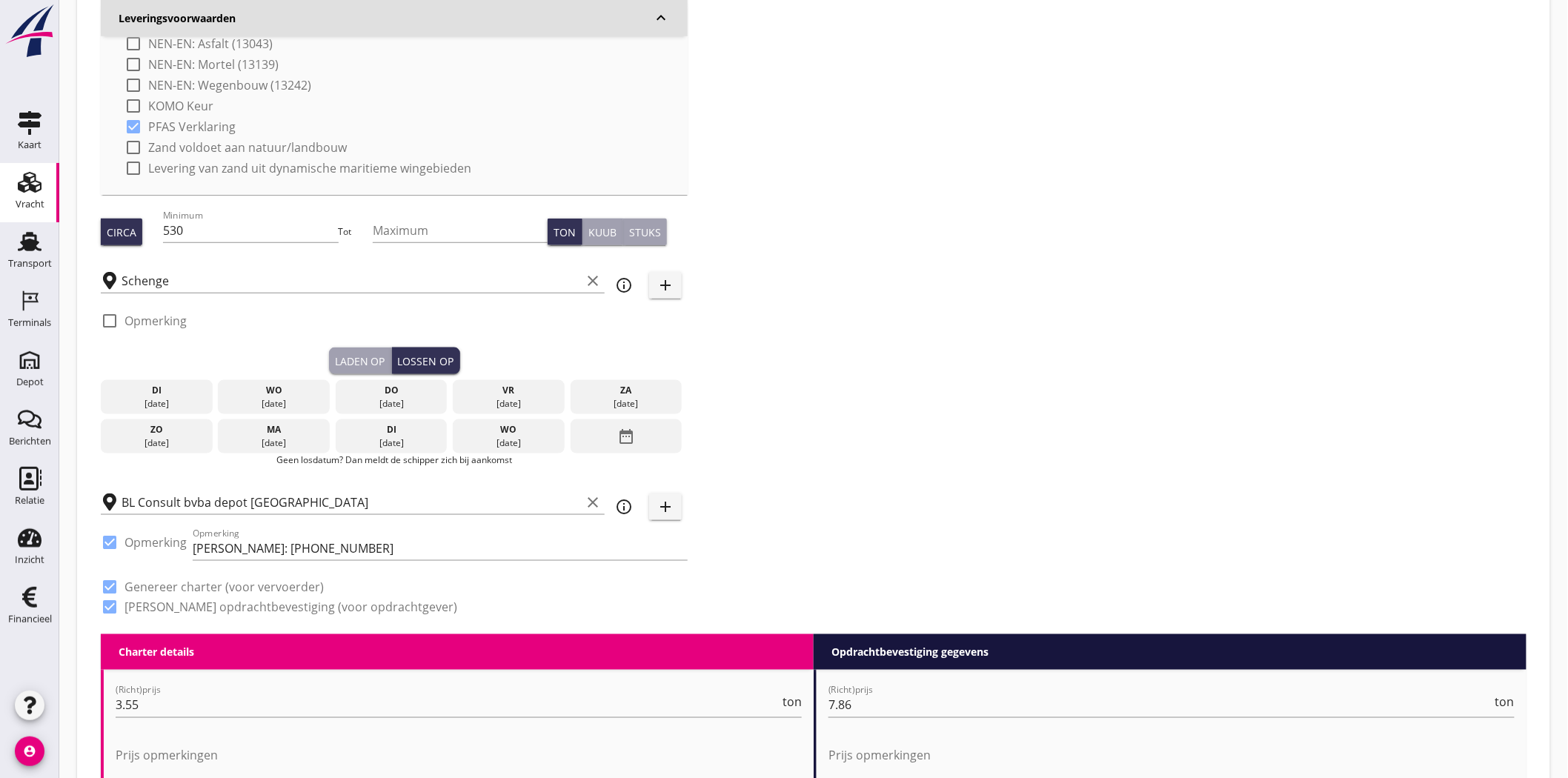
click at [436, 398] on div "[DATE]" at bounding box center [391, 404] width 105 height 13
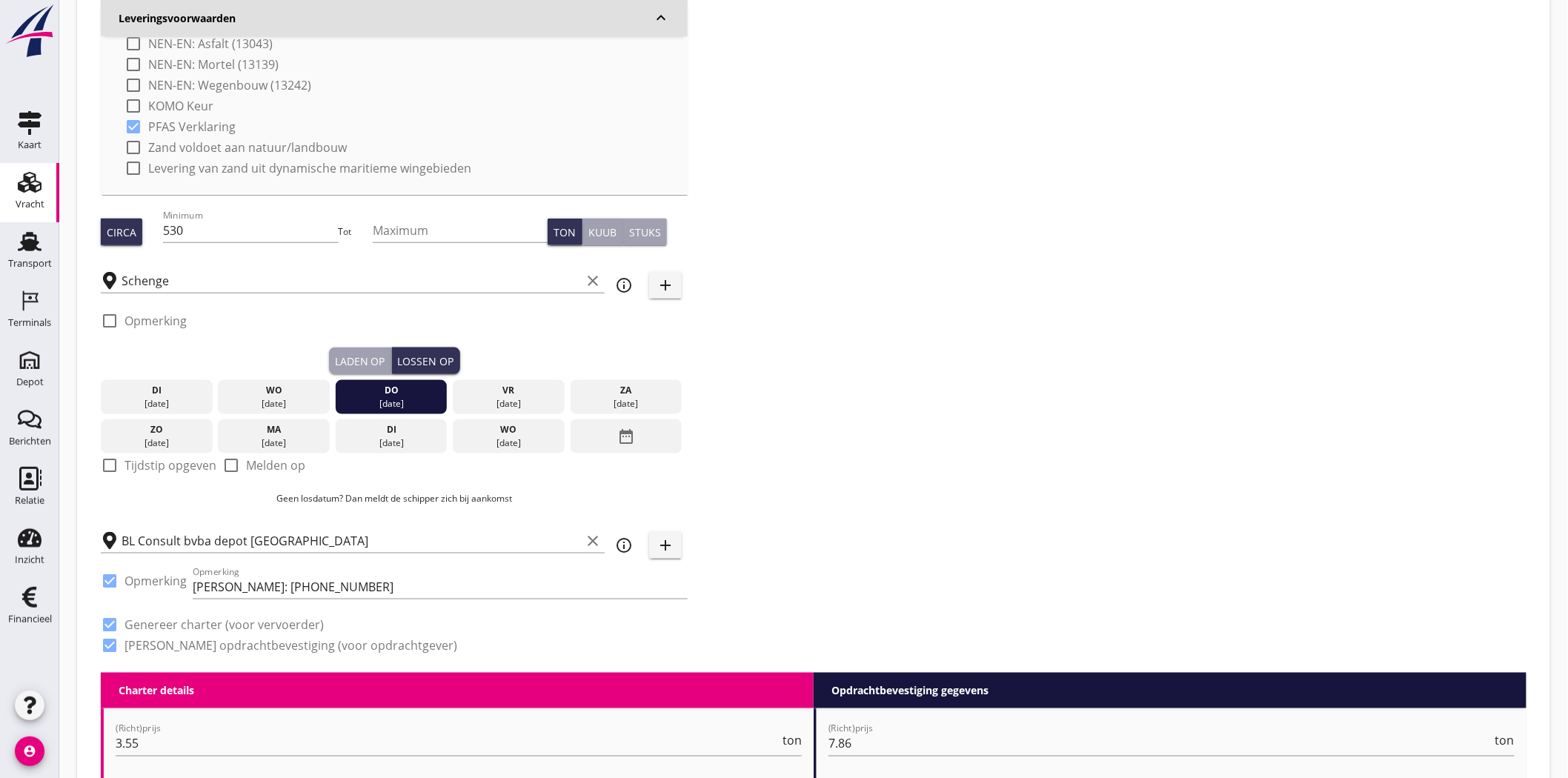
click at [989, 270] on div "Zoeken op opdrachtgever... Van Denderen N.V. clear arrow_drop_down add (inkoop)…" at bounding box center [813, 91] width 1437 height 1163
drag, startPoint x: 186, startPoint y: 225, endPoint x: 53, endPoint y: 222, distance: 133.0
type input "850"
click at [990, 328] on div "Zoeken op opdrachtgever... Van Denderen N.V. clear arrow_drop_down add (inkoop)…" at bounding box center [813, 91] width 1437 height 1163
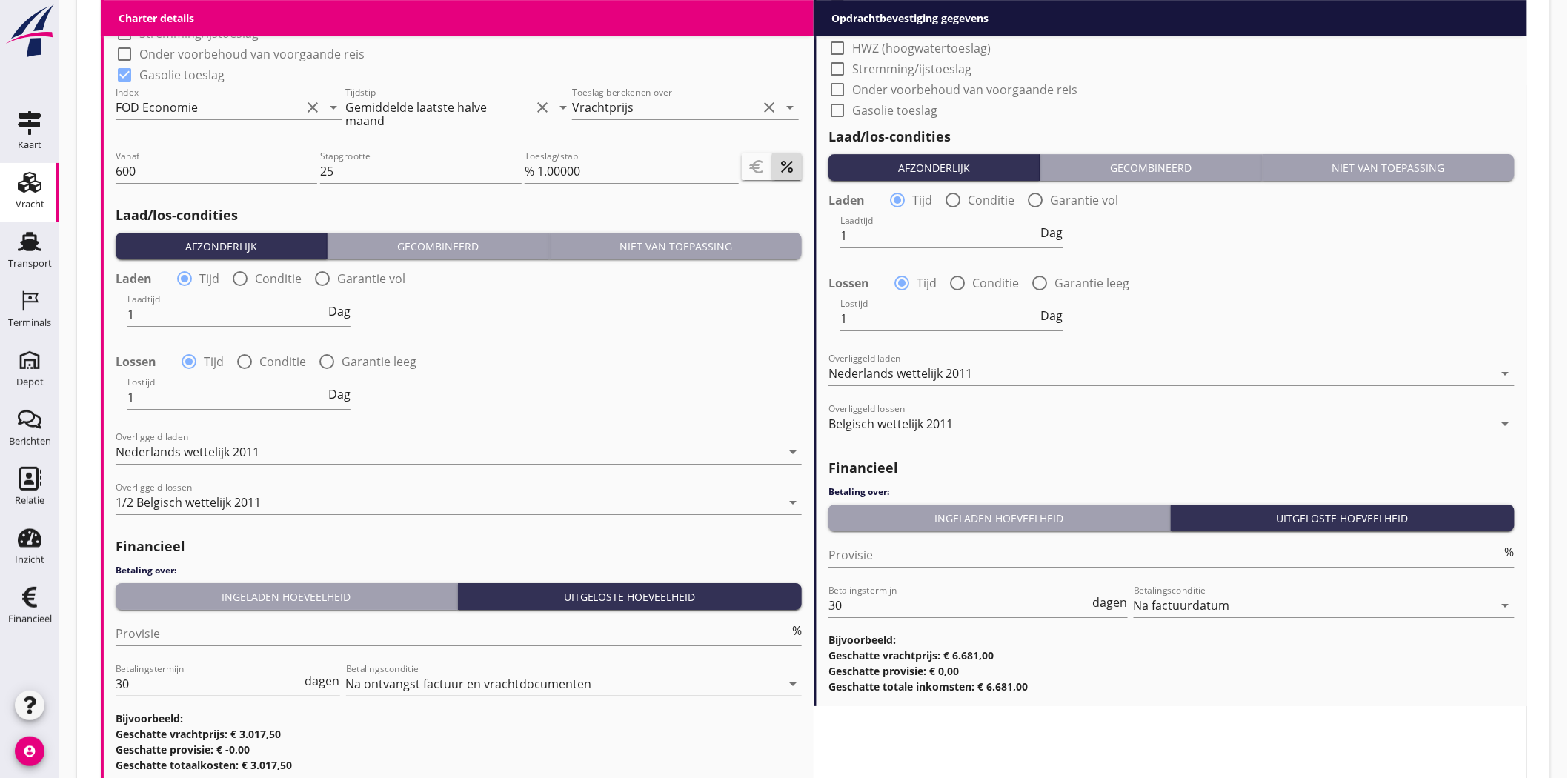
scroll to position [2059, 0]
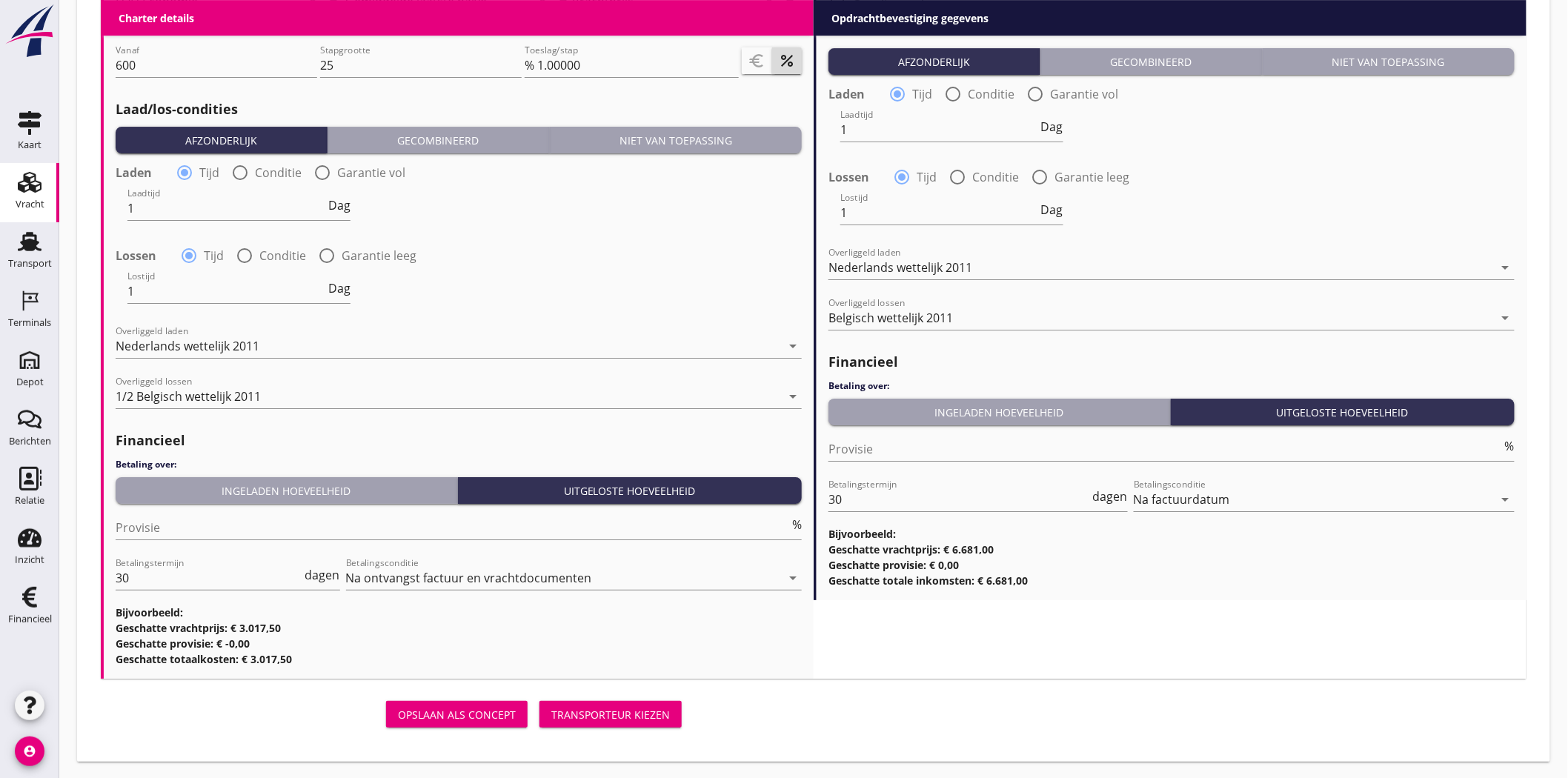
click at [606, 713] on div "Transporteur kiezen" at bounding box center [610, 715] width 118 height 15
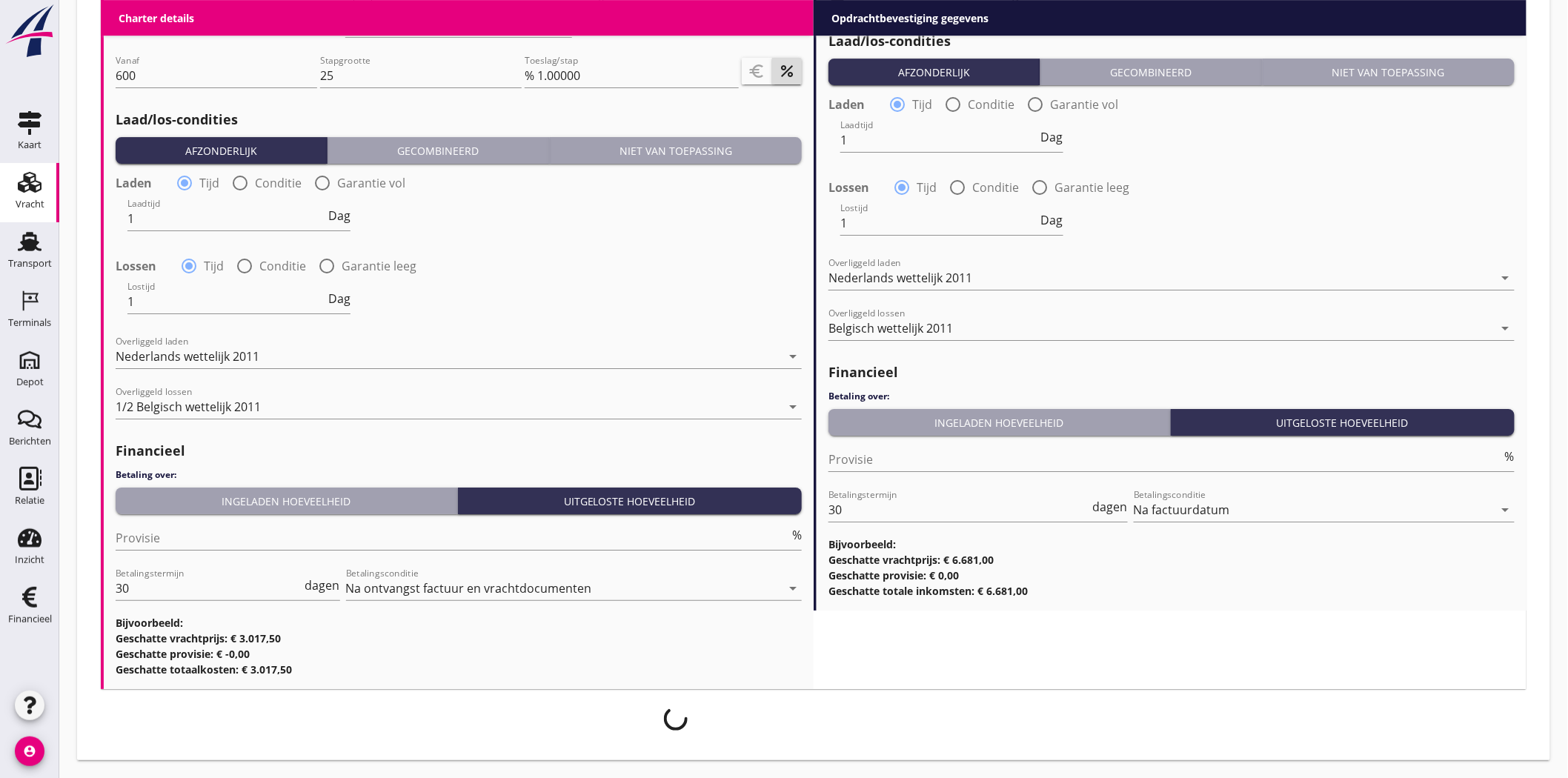
scroll to position [2048, 0]
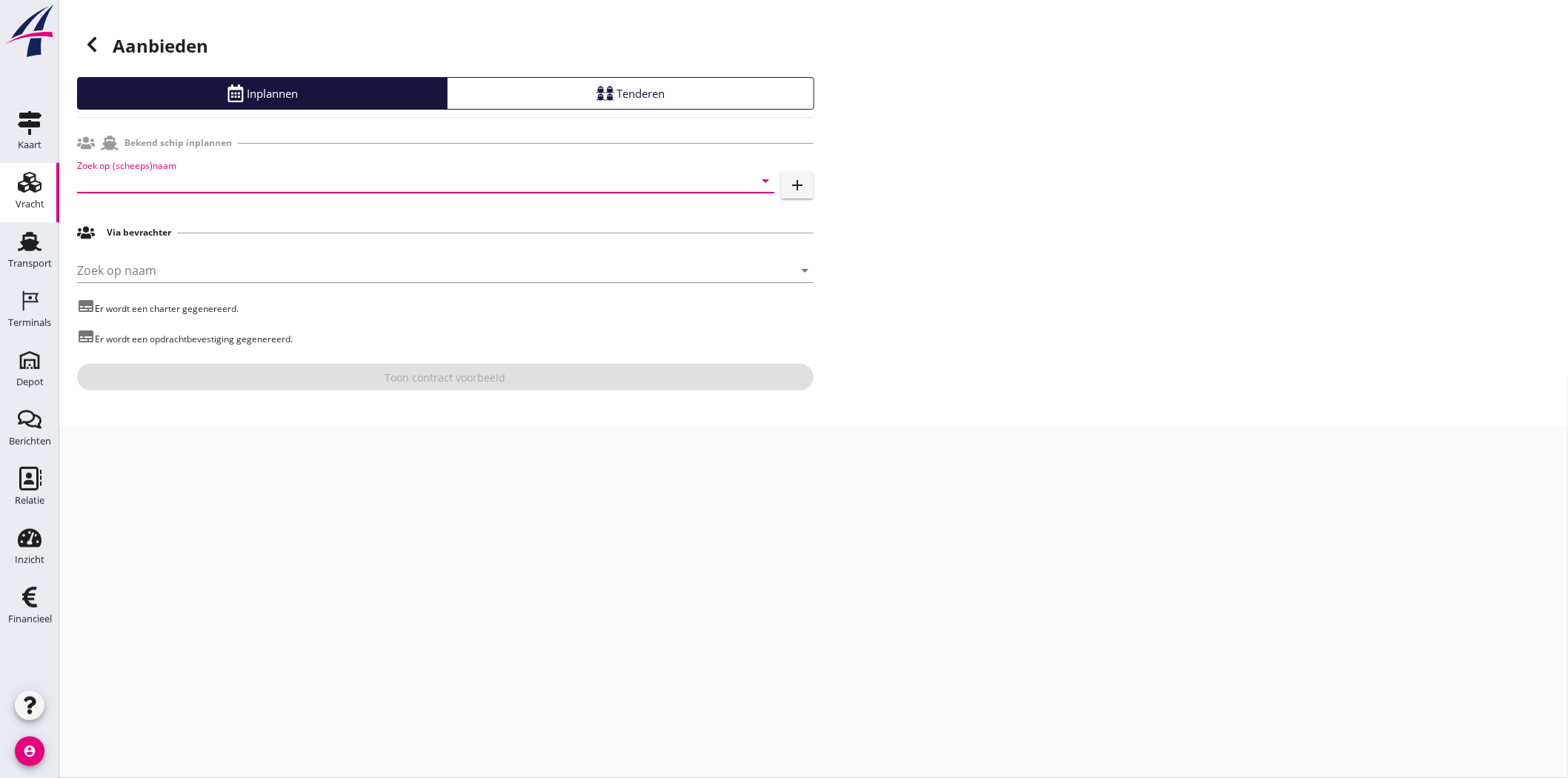
click at [153, 172] on input "Zoek op (scheeps)naam" at bounding box center [405, 181] width 656 height 24
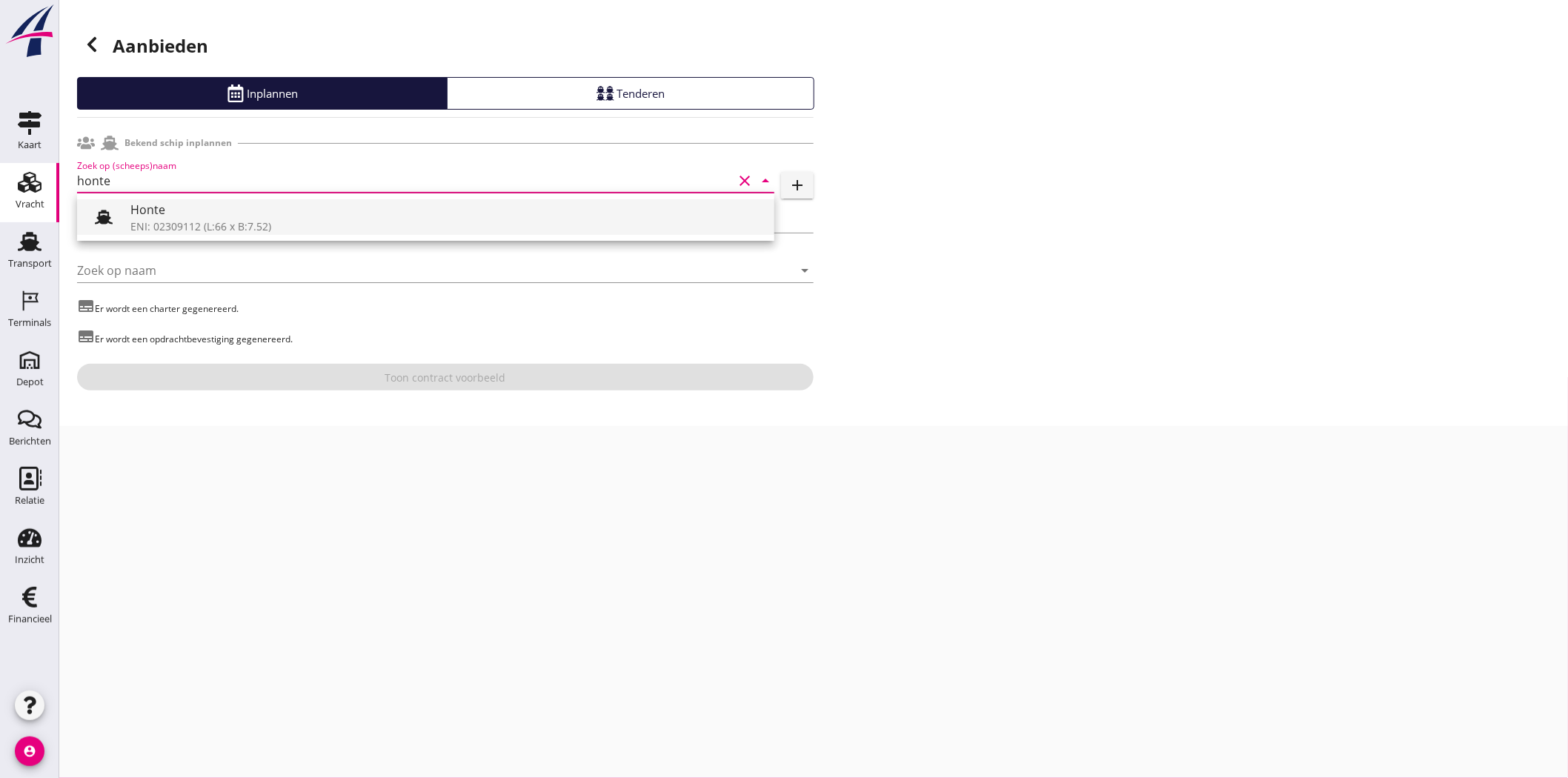
click at [205, 228] on div "ENI: 02309112 (L:66 x B:7.52)" at bounding box center [446, 226] width 632 height 15
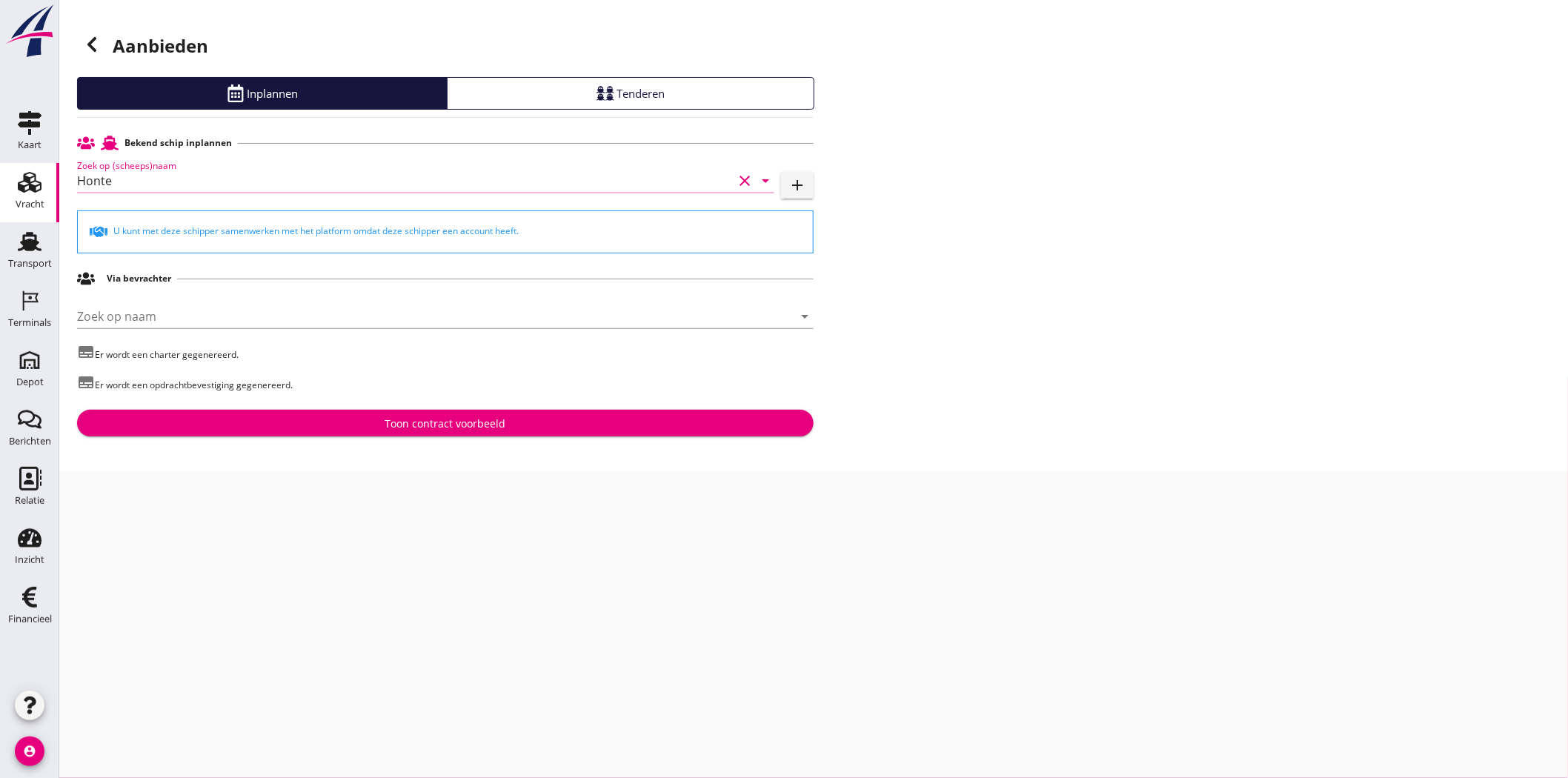
type input "Honte"
click at [442, 423] on div "Toon contract voorbeeld" at bounding box center [446, 423] width 121 height 15
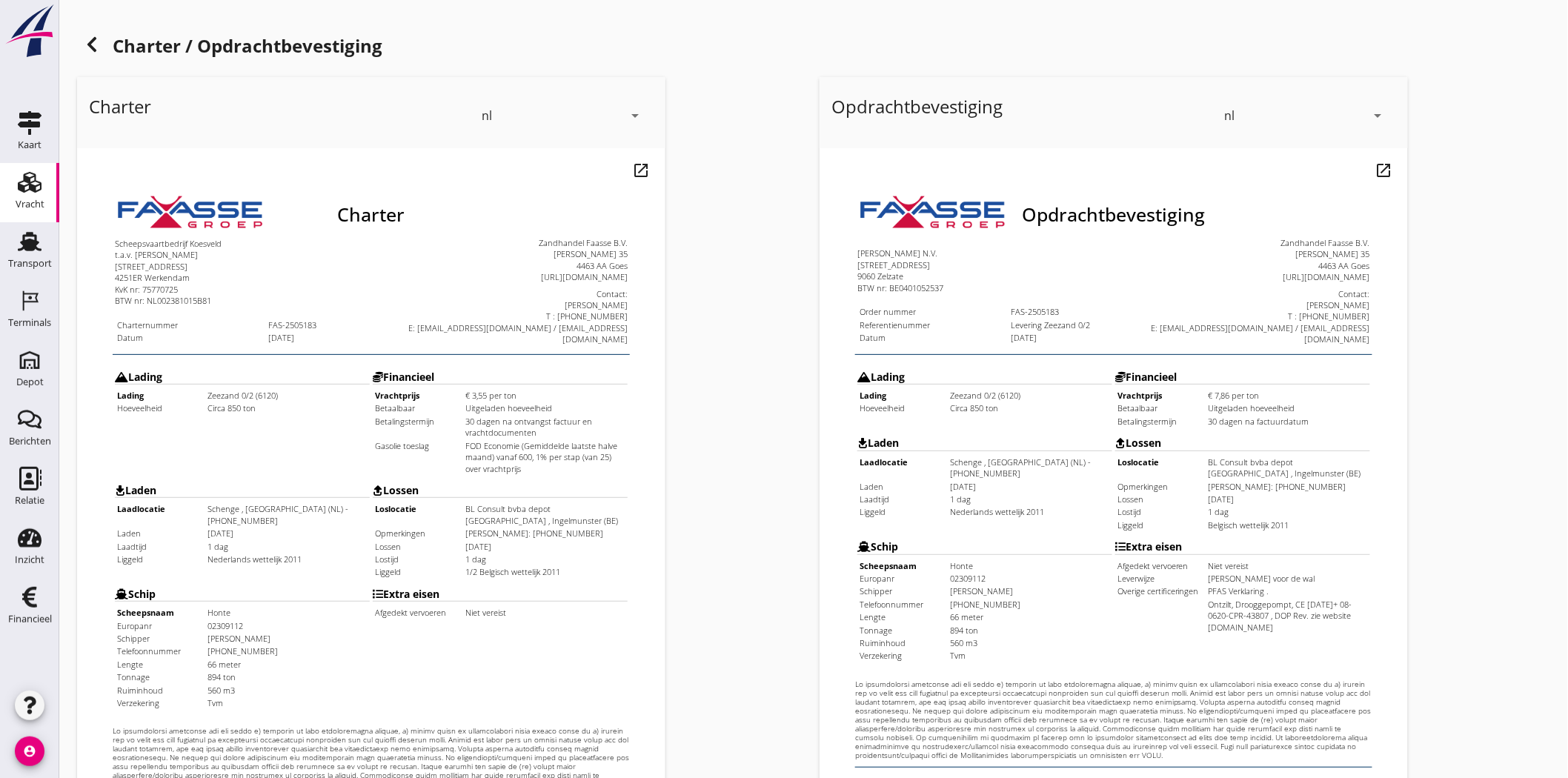
scroll to position [318, 0]
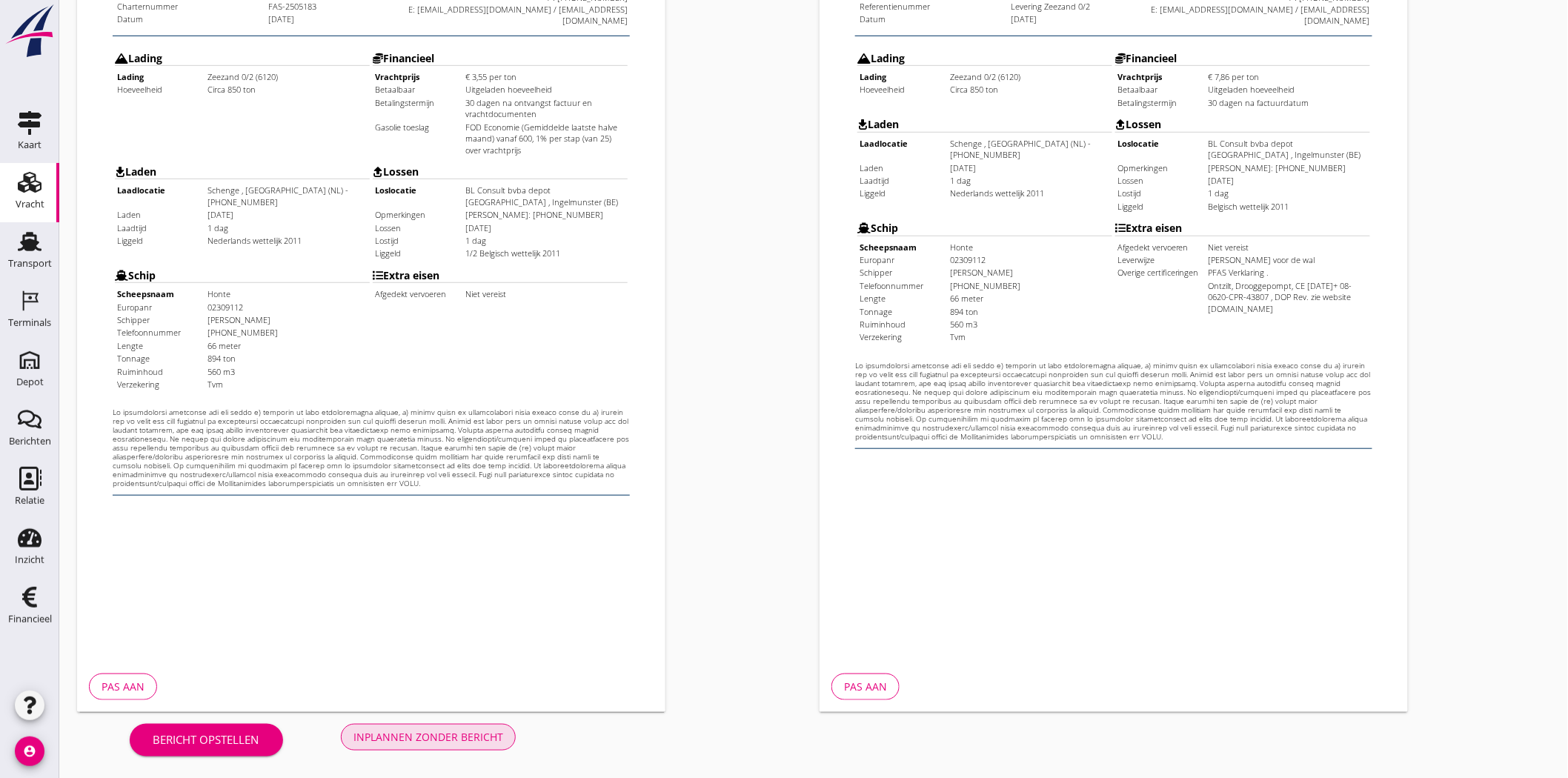
click at [476, 733] on div "Inplannen zonder bericht" at bounding box center [429, 737] width 150 height 15
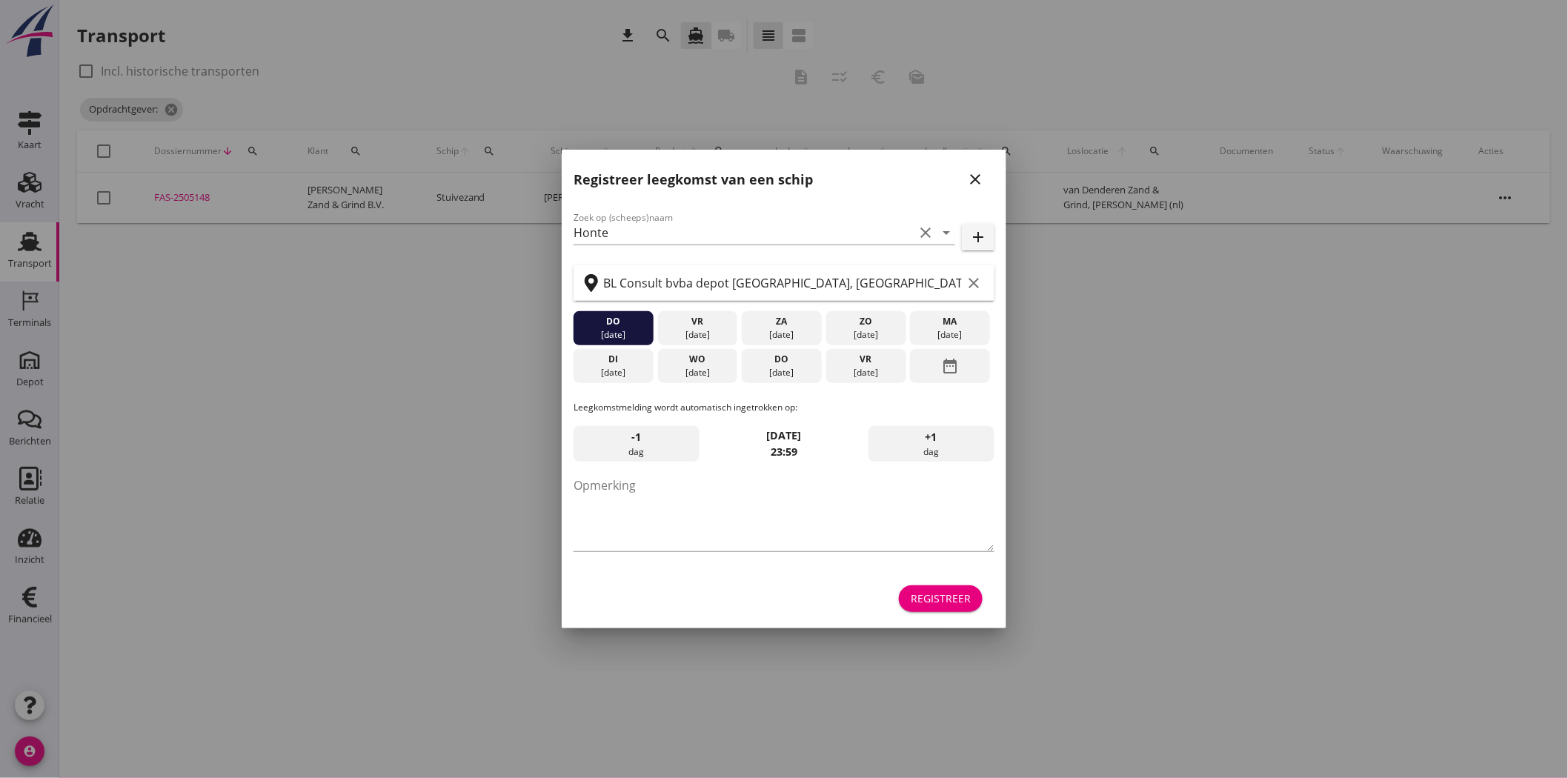
click at [980, 163] on div "Registreer leegkomst van een schip close" at bounding box center [784, 173] width 444 height 47
click at [975, 187] on icon "close" at bounding box center [975, 179] width 17 height 17
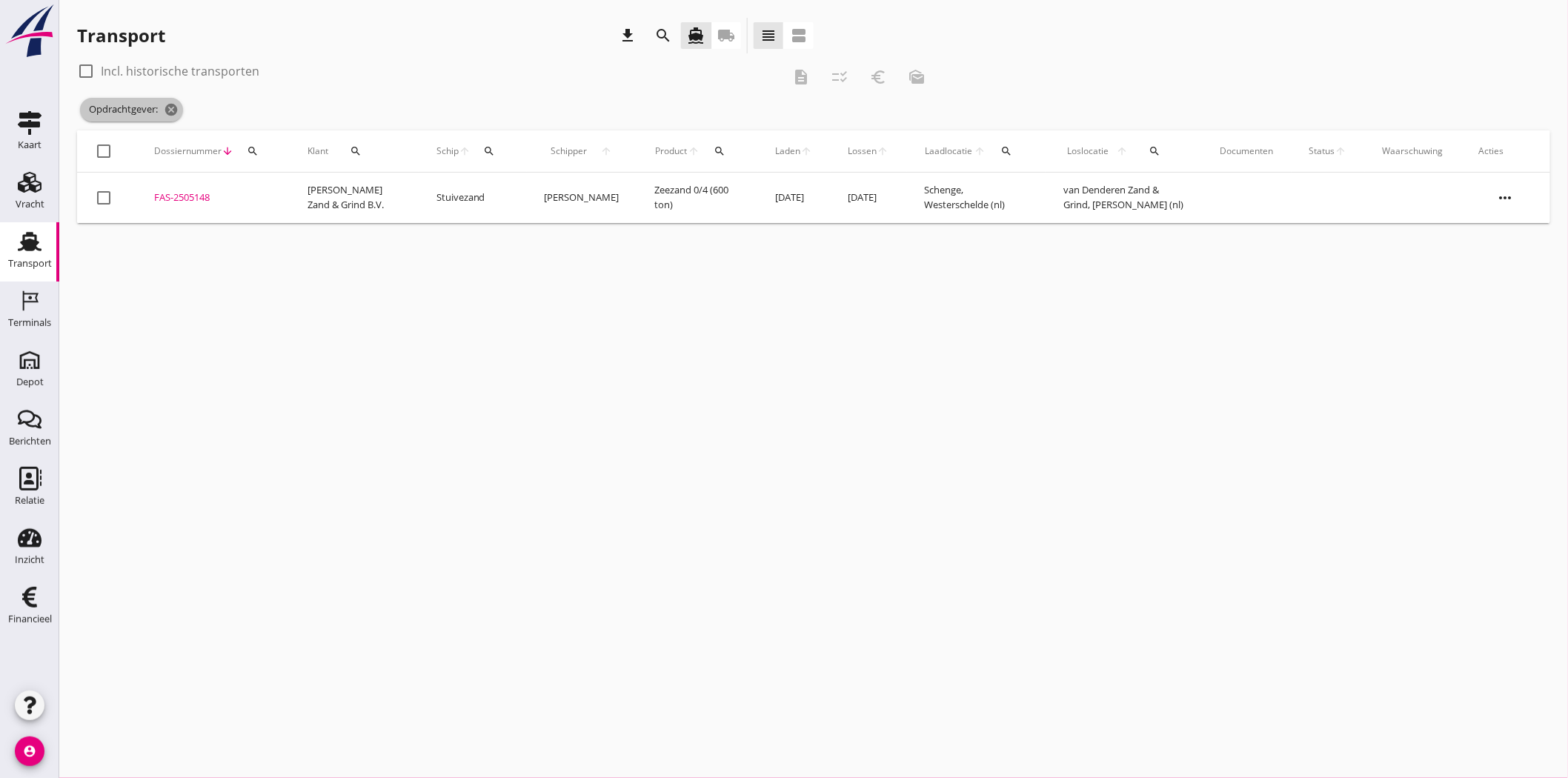
drag, startPoint x: 171, startPoint y: 109, endPoint x: 179, endPoint y: 121, distance: 14.4
click at [179, 121] on div "Opdrachtgever: cancel" at bounding box center [507, 110] width 859 height 30
click at [22, 235] on icon "Transport" at bounding box center [29, 241] width 24 height 24
click at [321, 112] on icon "cancel" at bounding box center [326, 109] width 14 height 14
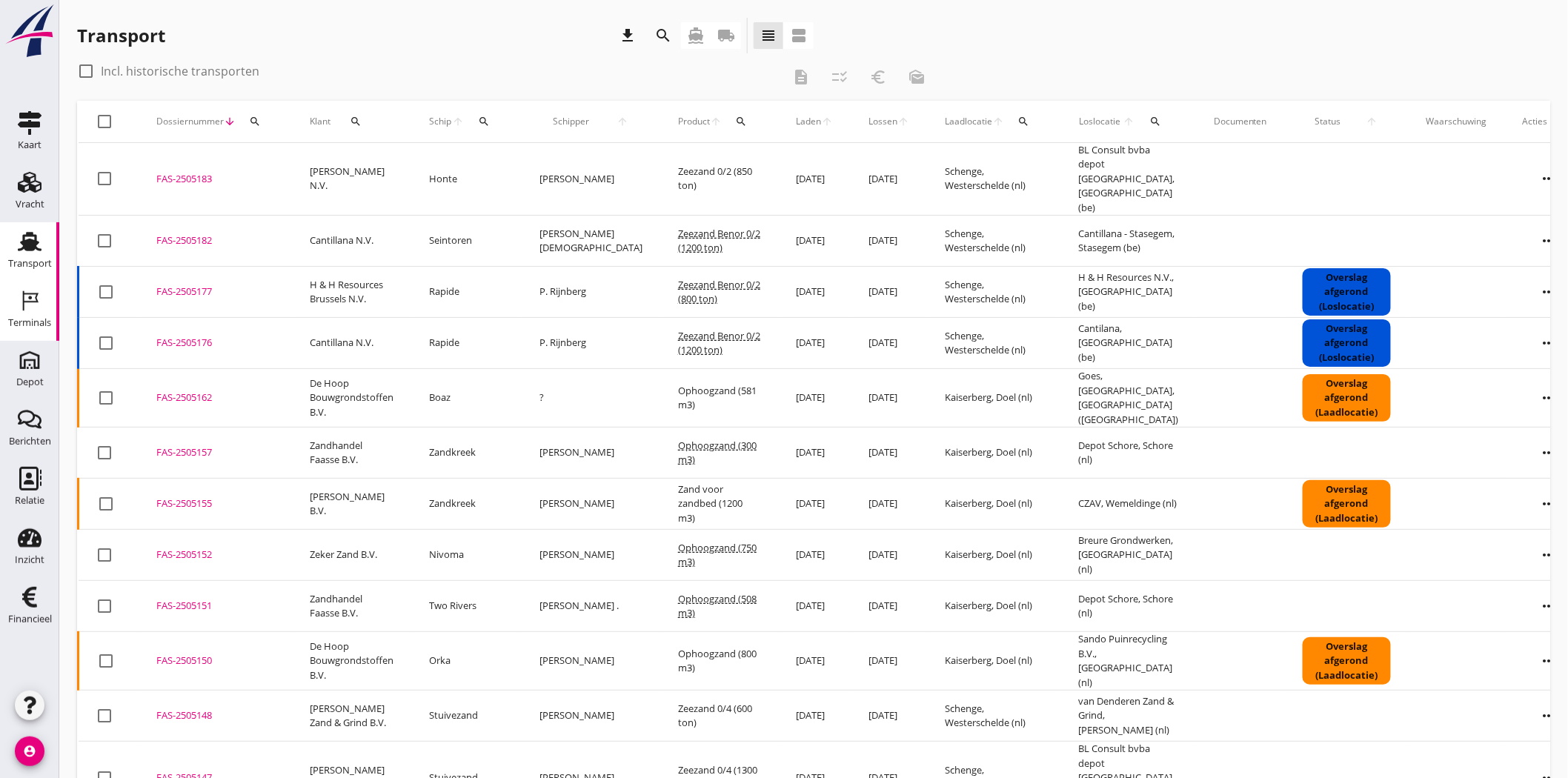
click at [12, 324] on div "Terminals" at bounding box center [29, 323] width 43 height 10
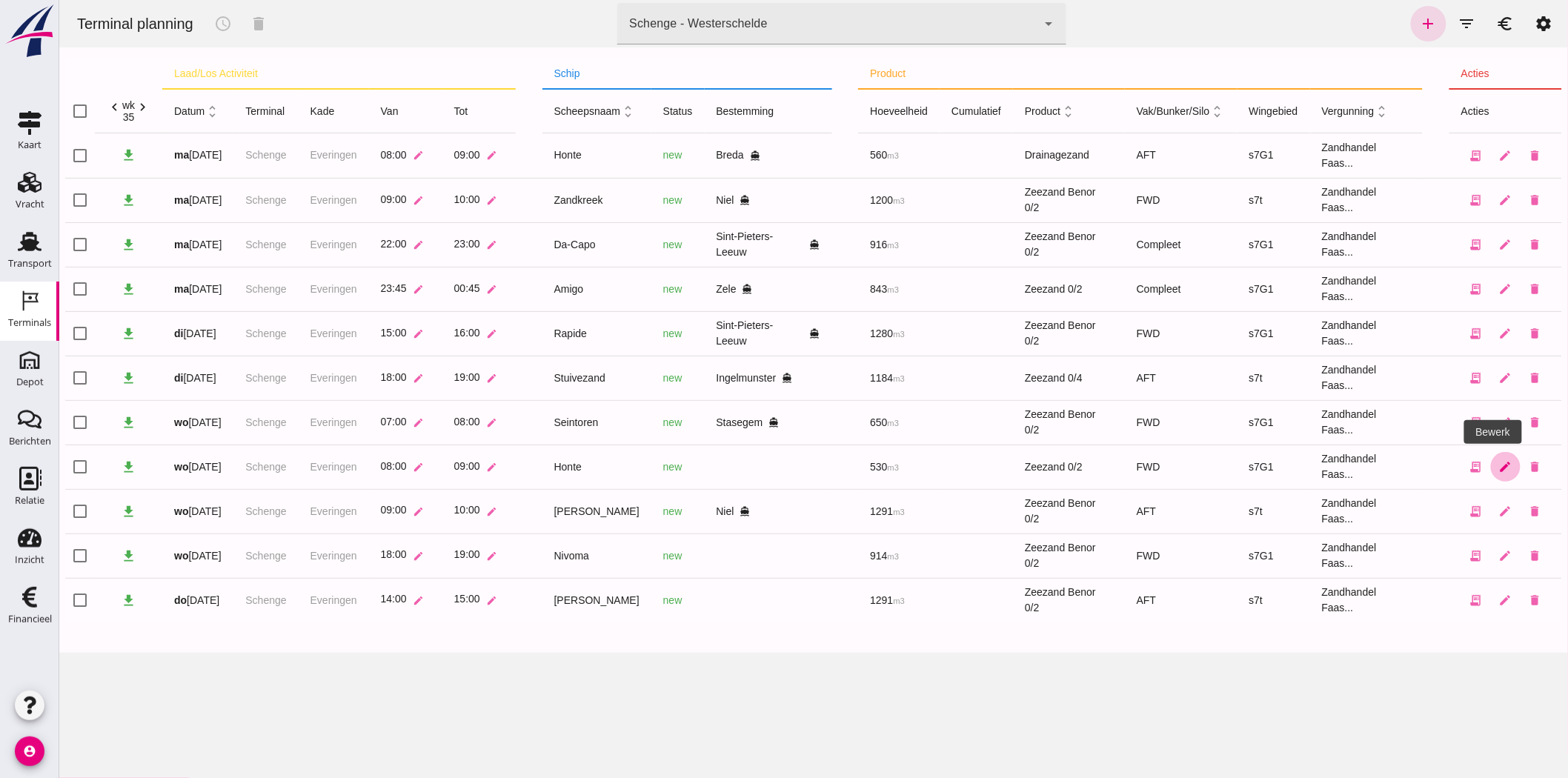
click at [1498, 465] on icon "edit" at bounding box center [1505, 467] width 13 height 13
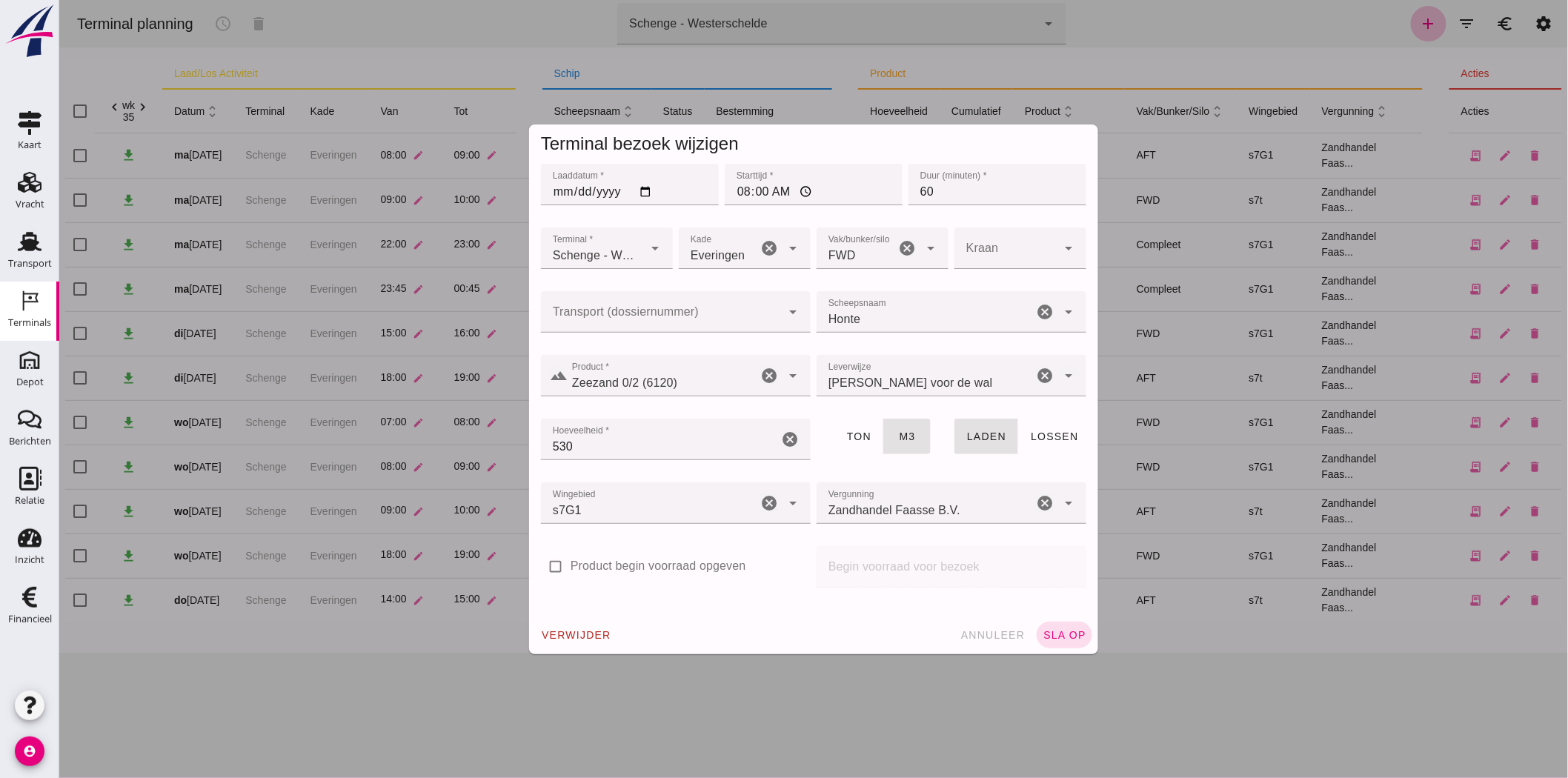
click at [675, 312] on input "Transport (dossiernummer)" at bounding box center [660, 319] width 240 height 17
click at [595, 364] on div "FAS-2505183" at bounding box center [669, 356] width 246 height 17
type input "FAS-2505183"
click at [1065, 627] on button "sla op" at bounding box center [1064, 636] width 56 height 27
